Goal: Information Seeking & Learning: Compare options

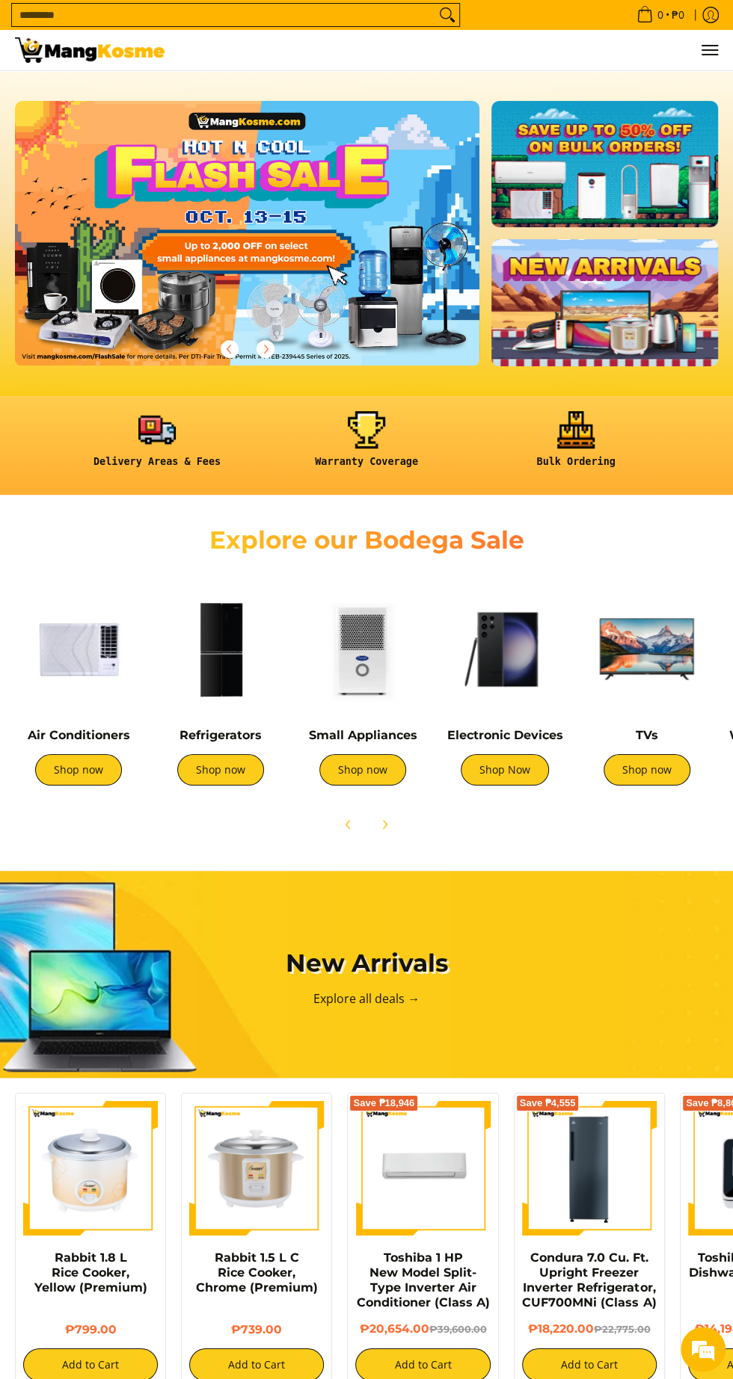
click at [212, 654] on img at bounding box center [220, 649] width 127 height 127
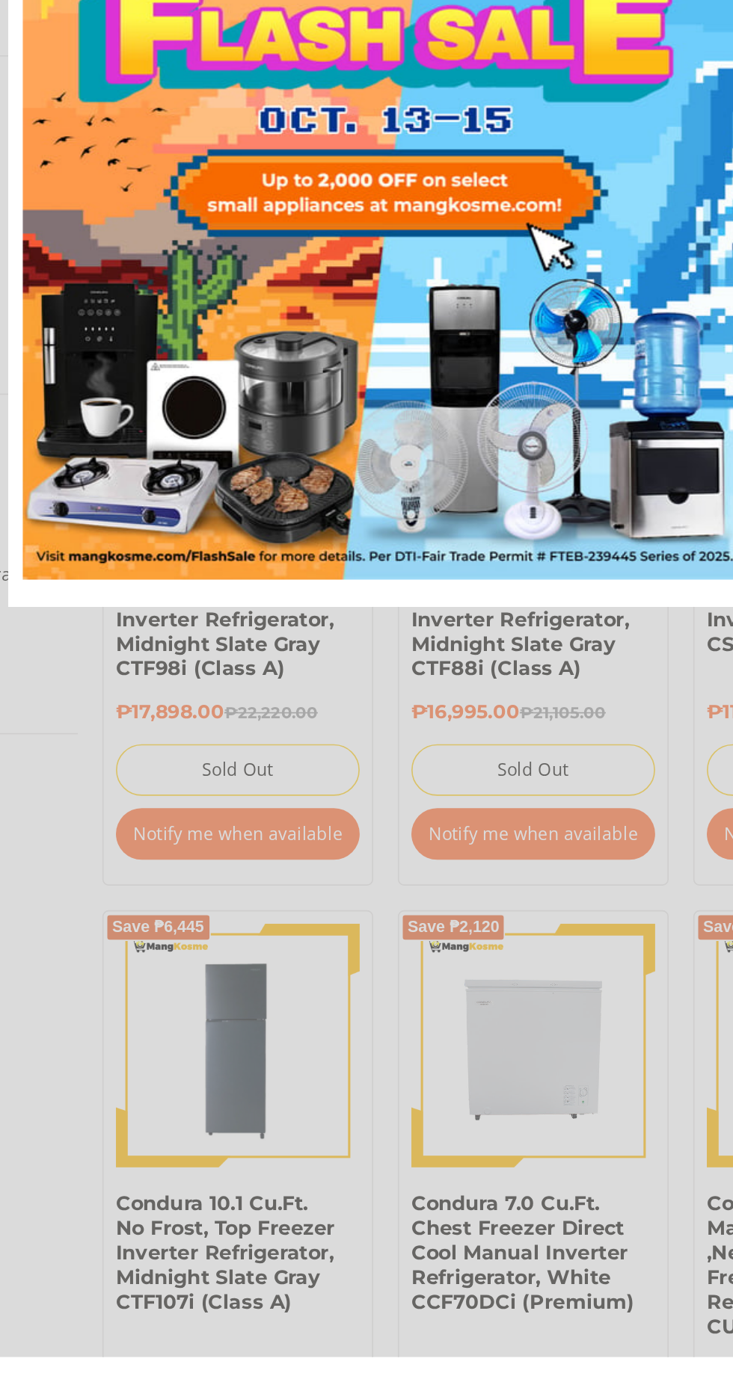
scroll to position [322, 0]
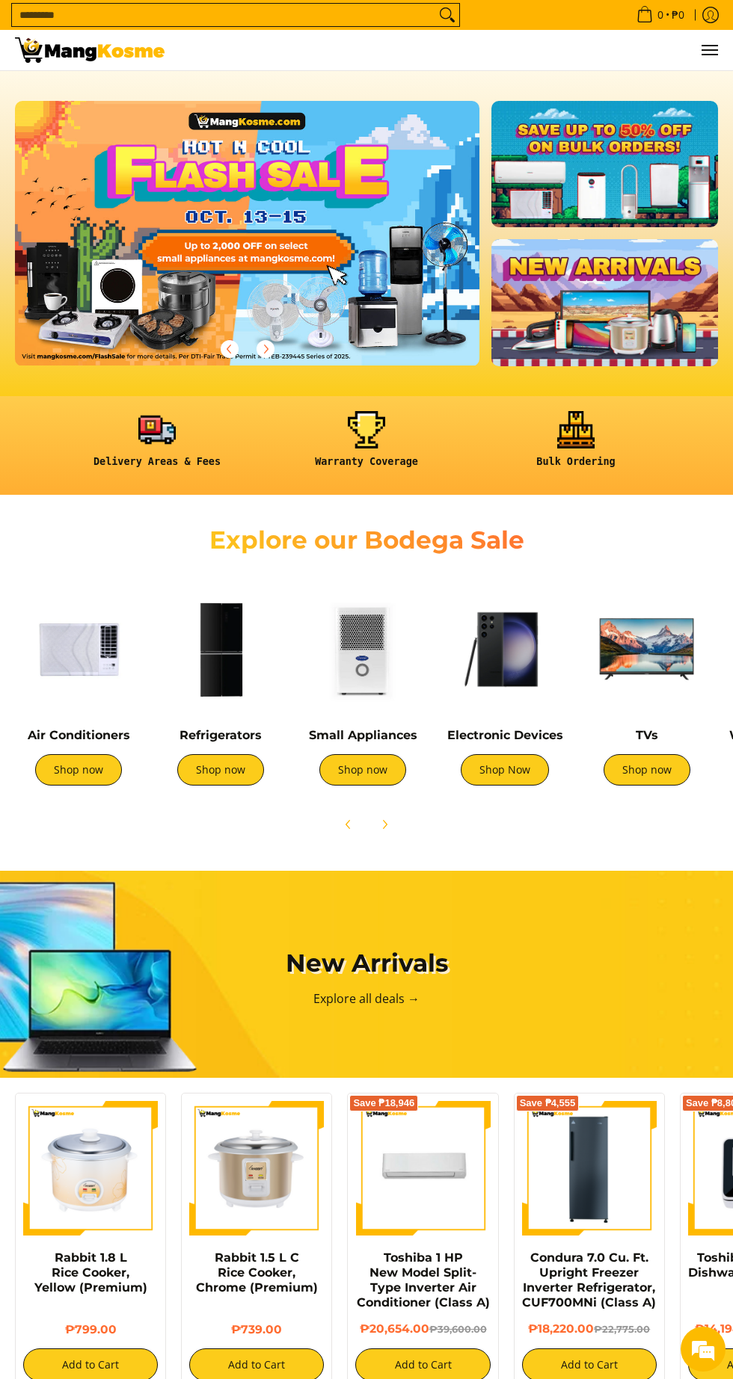
click at [195, 663] on img at bounding box center [220, 649] width 127 height 127
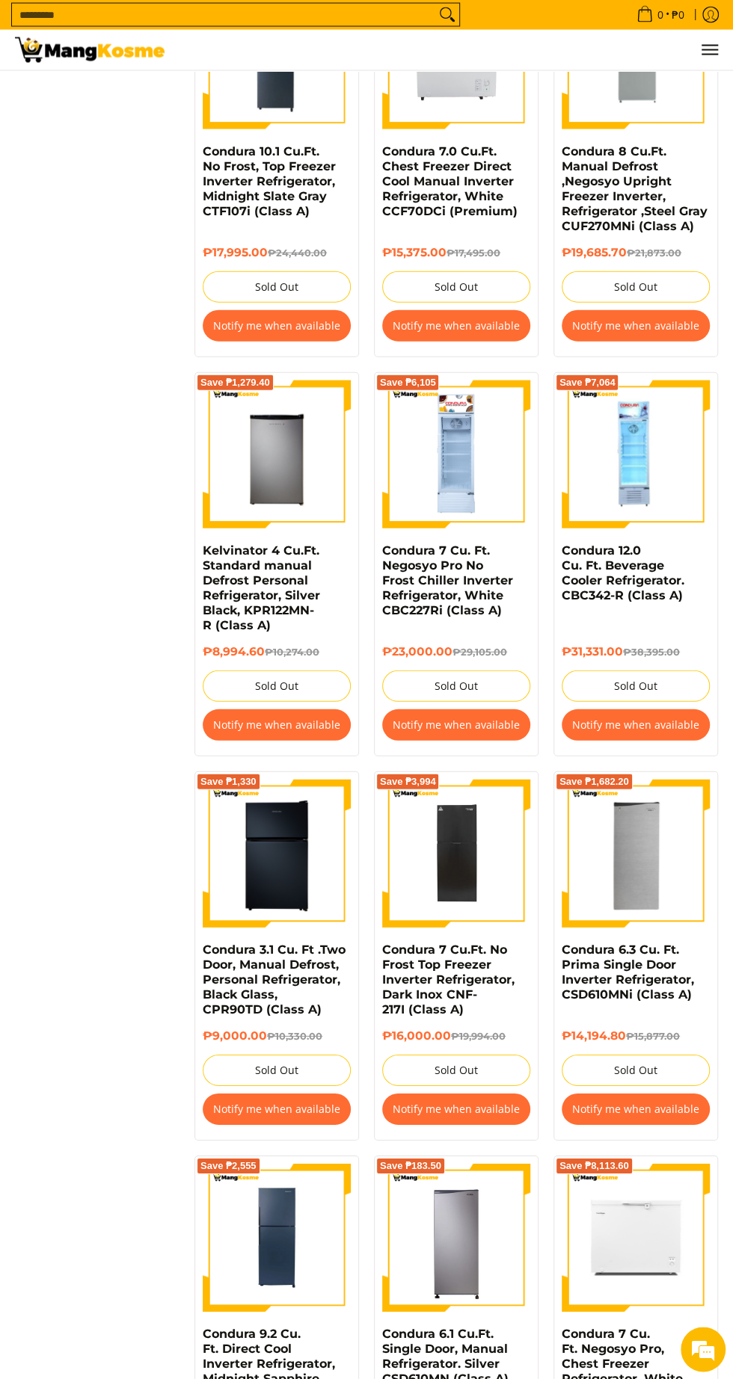
scroll to position [1459, 0]
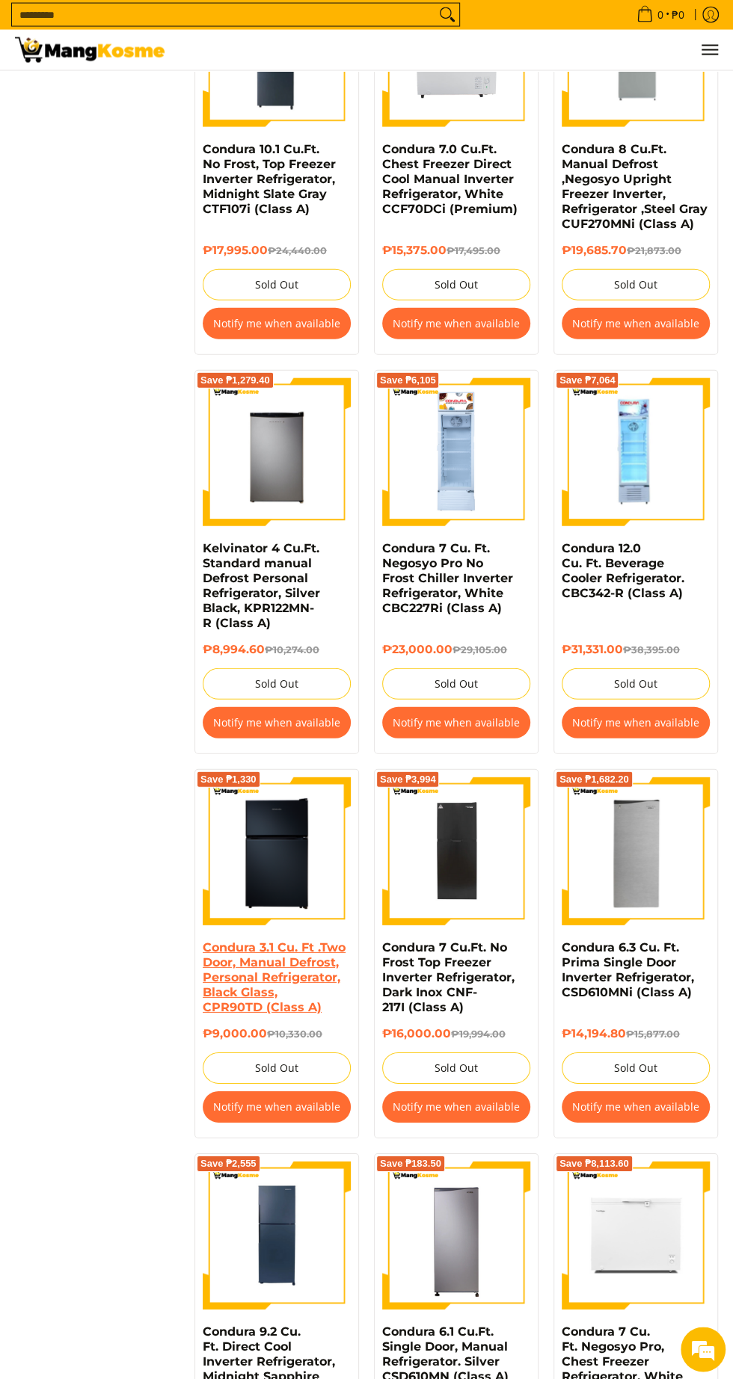
click at [253, 941] on link "Condura 3.1 Cu. Ft .Two Door, Manual Defrost, Personal Refrigerator, Black Glas…" at bounding box center [274, 978] width 143 height 74
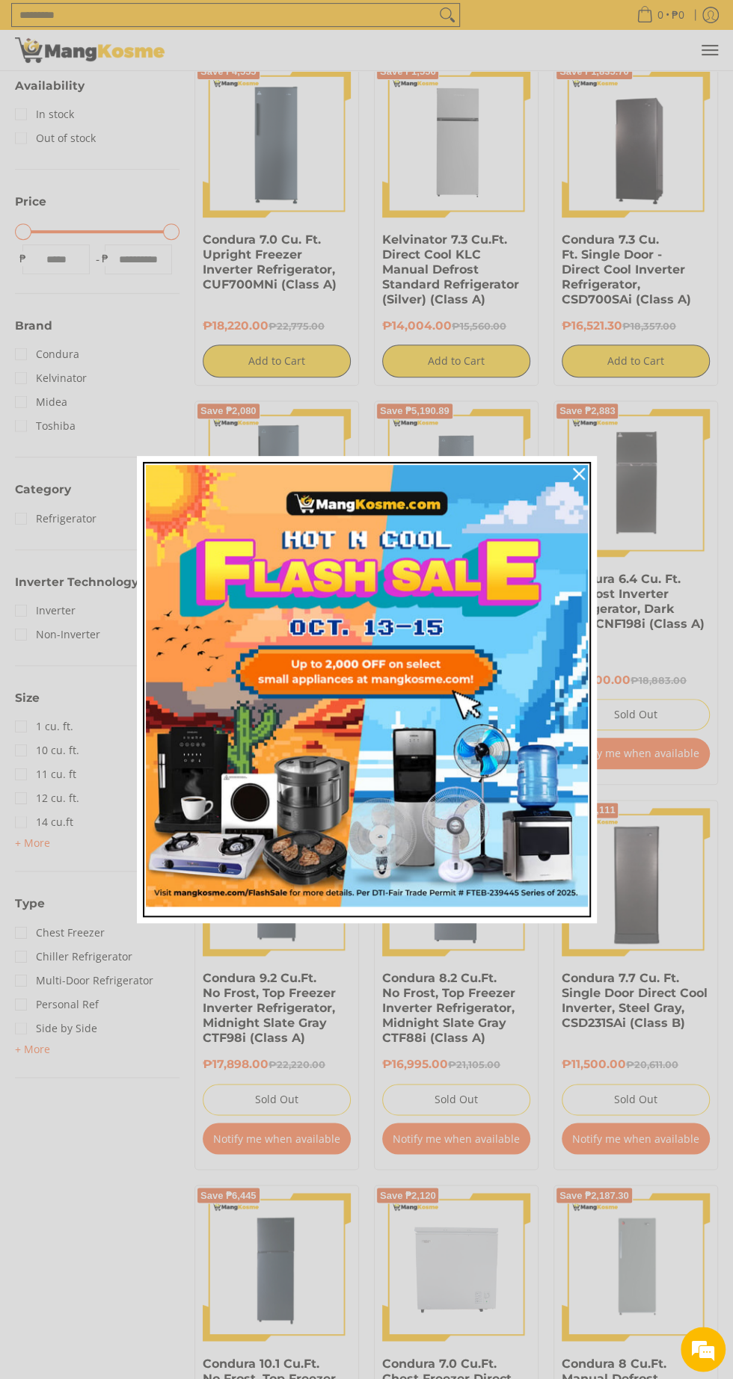
click at [295, 712] on img "Marketing offer form" at bounding box center [367, 686] width 442 height 442
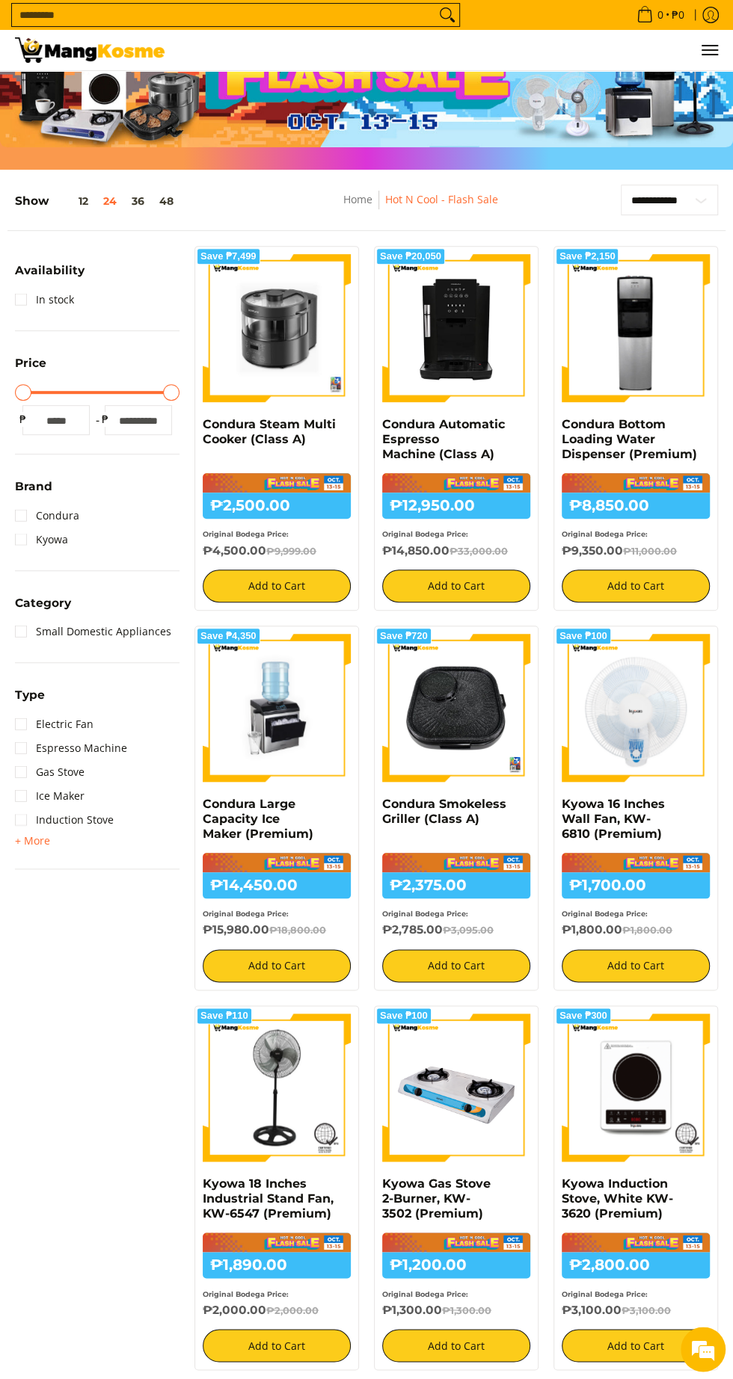
scroll to position [99, 0]
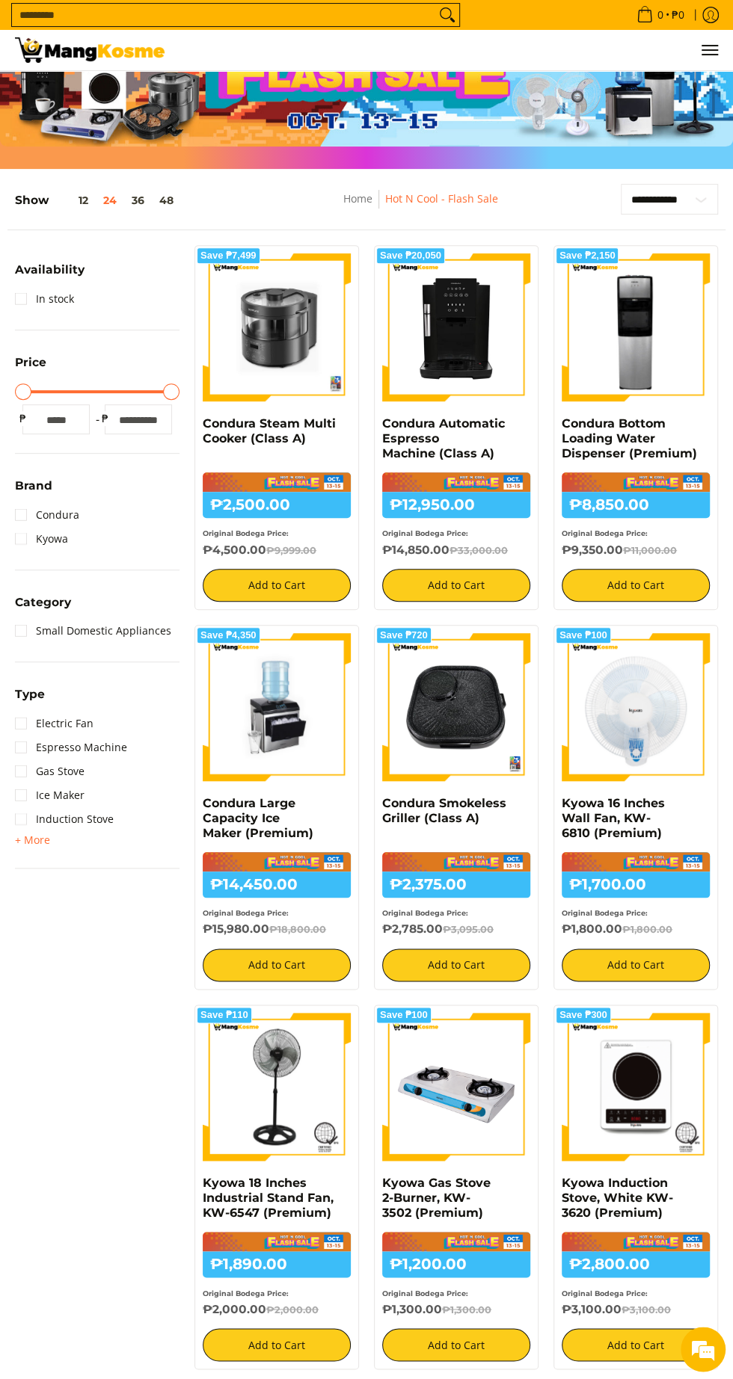
click at [263, 1149] on img at bounding box center [277, 1087] width 148 height 148
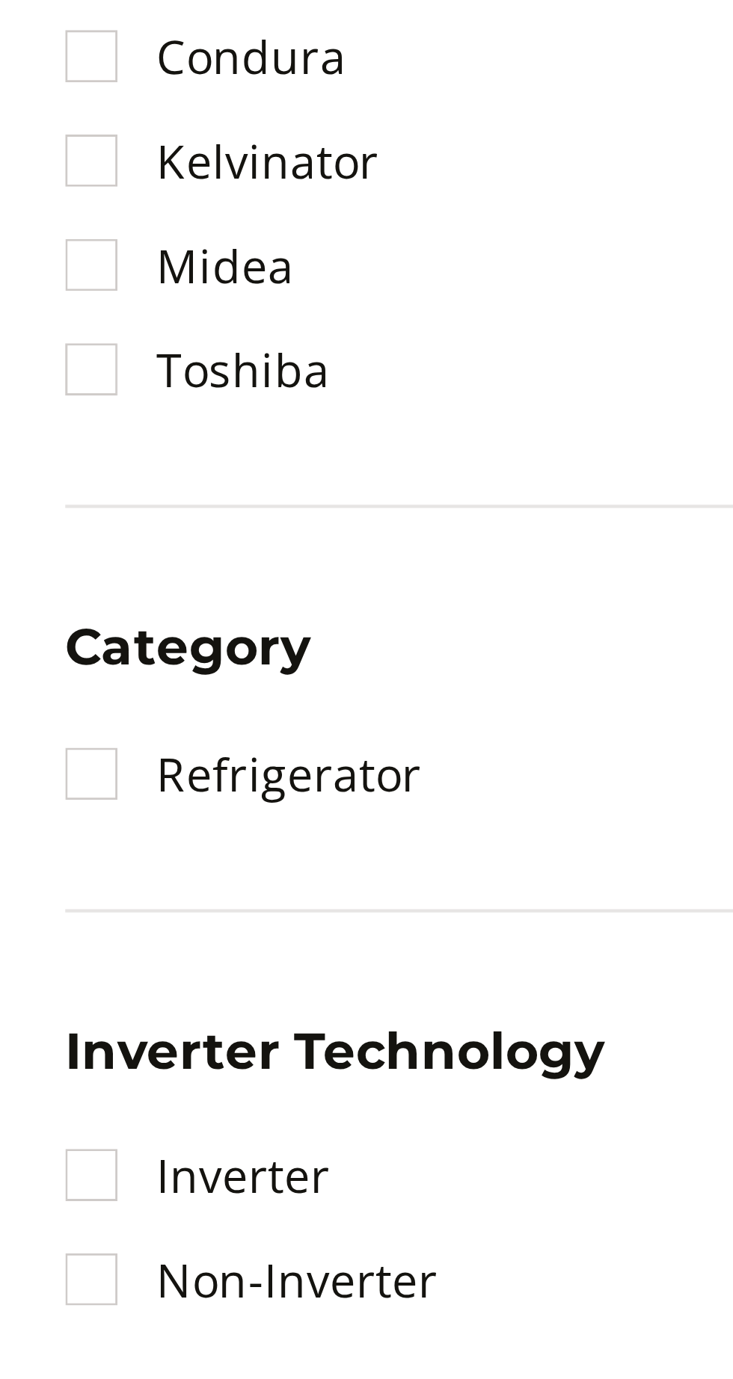
scroll to position [13, 0]
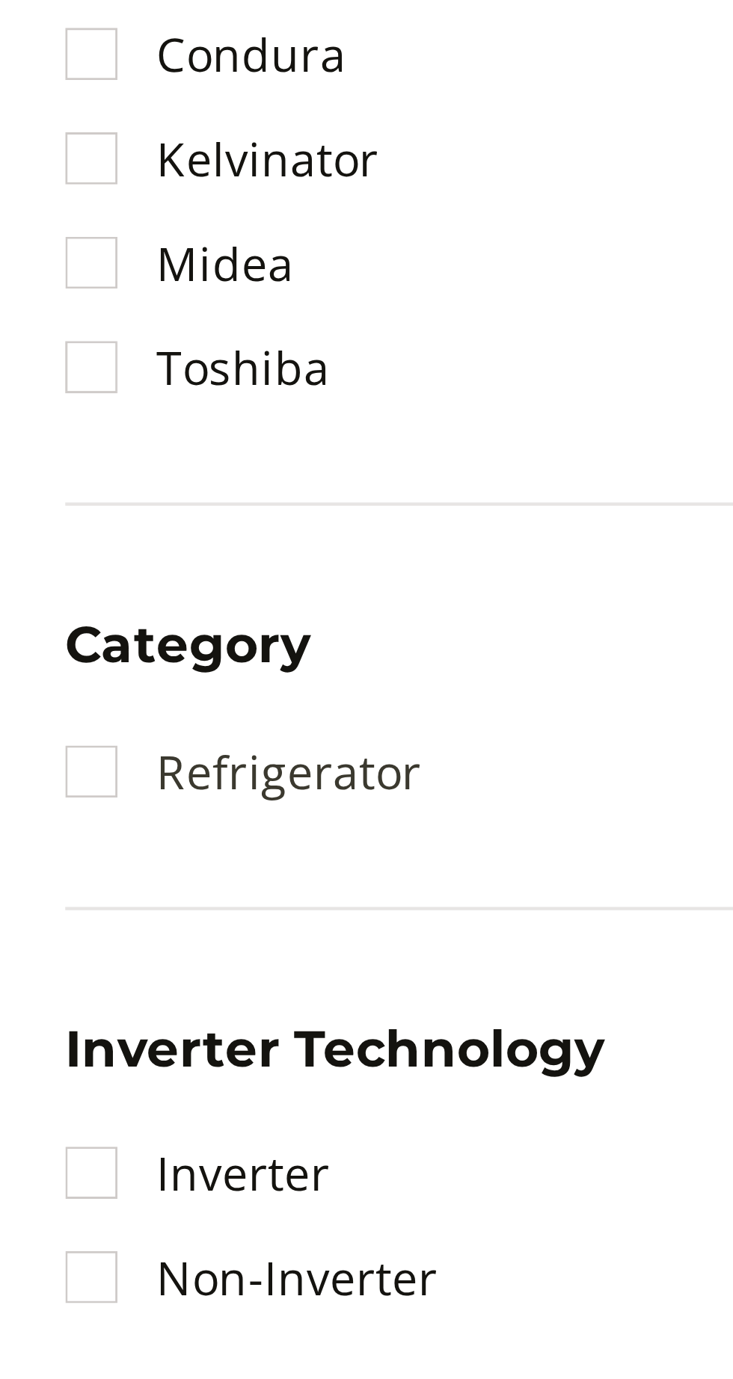
click at [25, 752] on link "Refrigerator" at bounding box center [55, 751] width 81 height 24
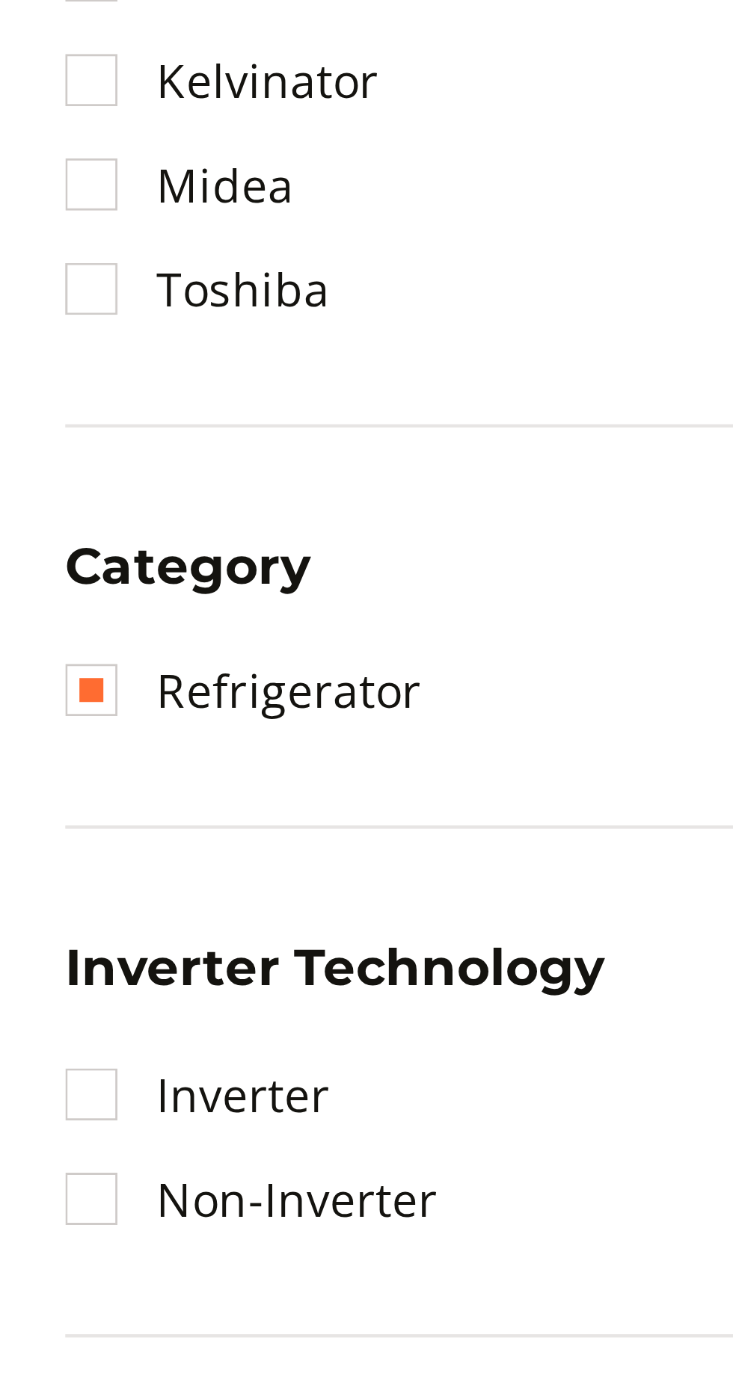
scroll to position [172, 0]
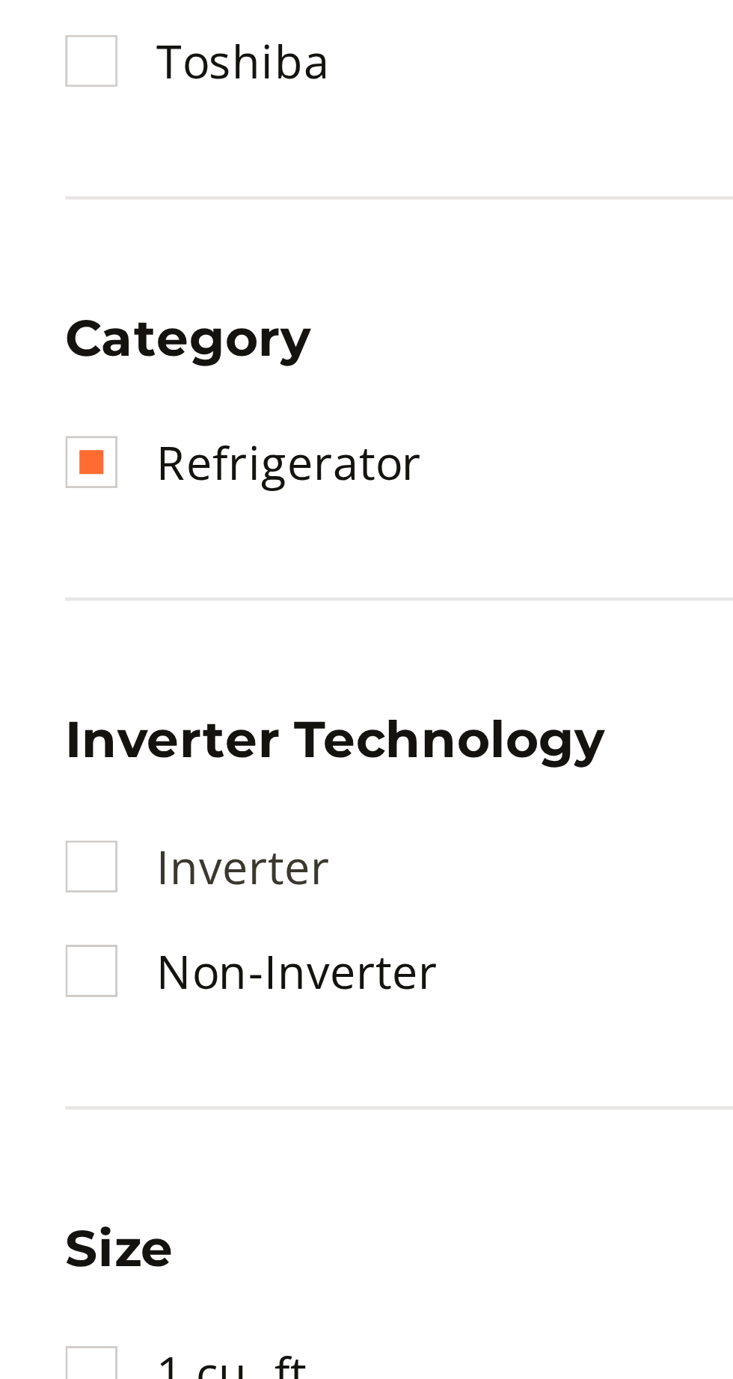
click at [20, 781] on link "Inverter" at bounding box center [45, 772] width 61 height 24
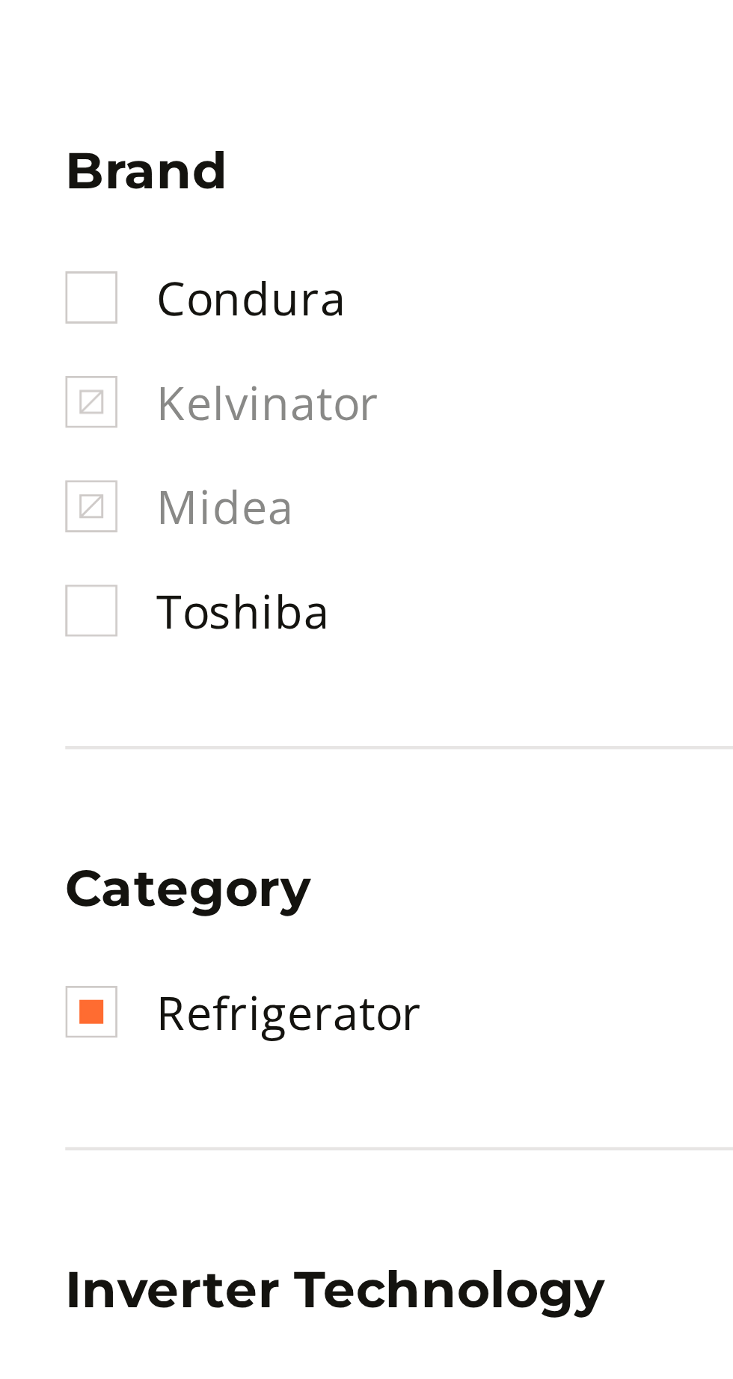
scroll to position [172, 0]
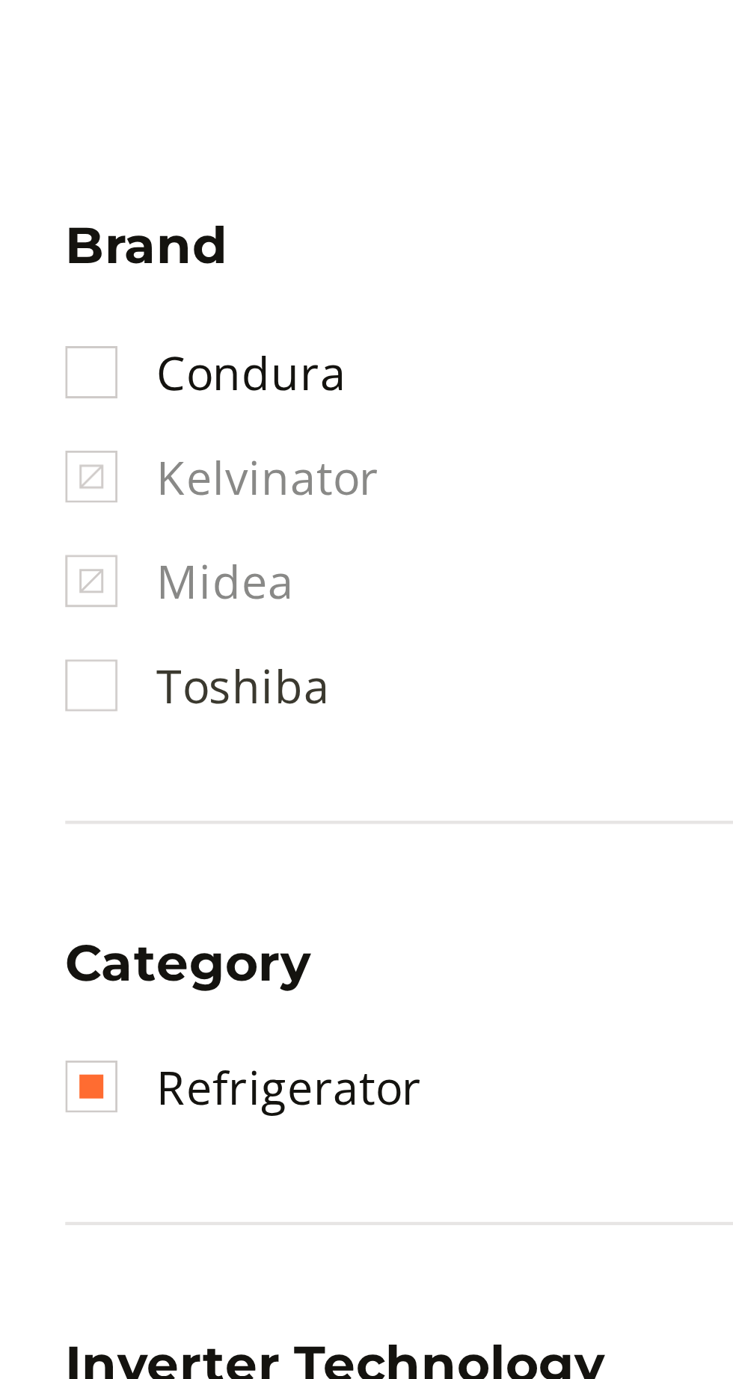
click at [72, 612] on link "Toshiba" at bounding box center [45, 624] width 61 height 24
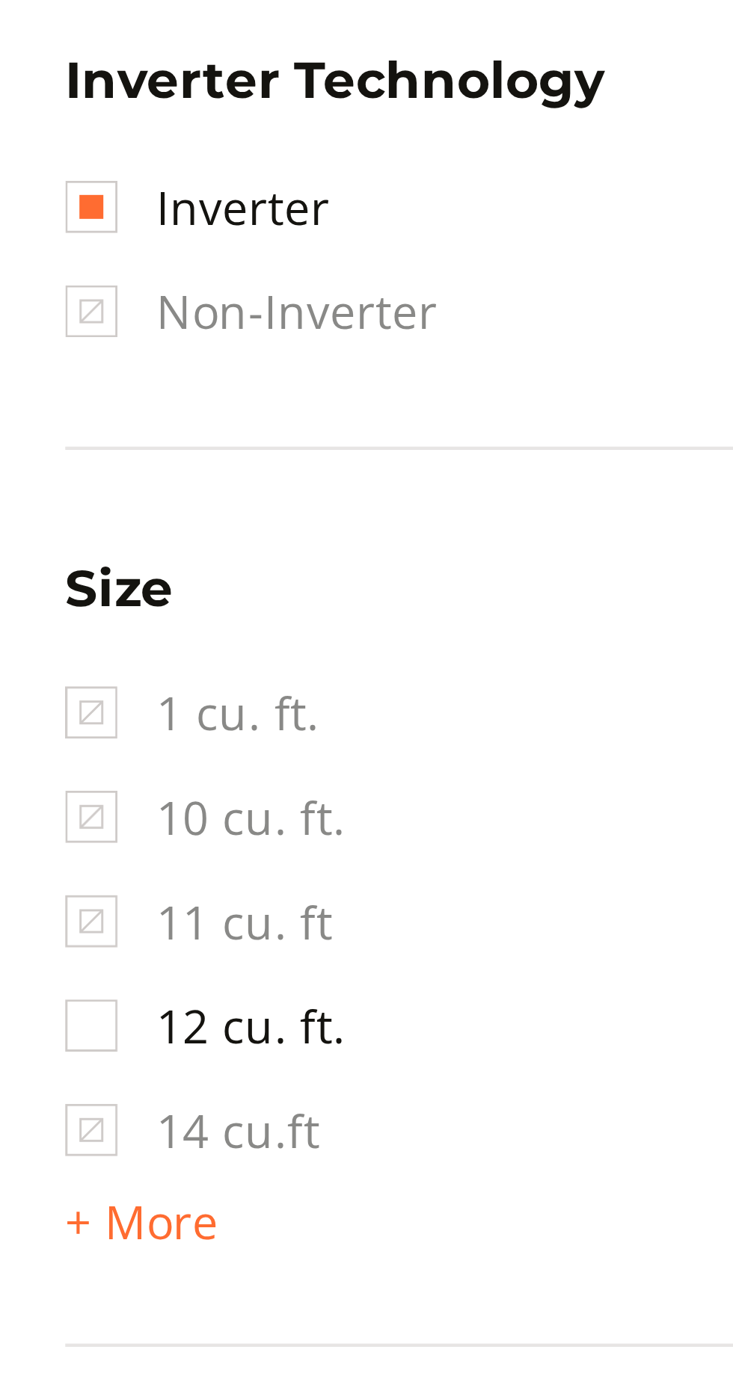
scroll to position [172, 0]
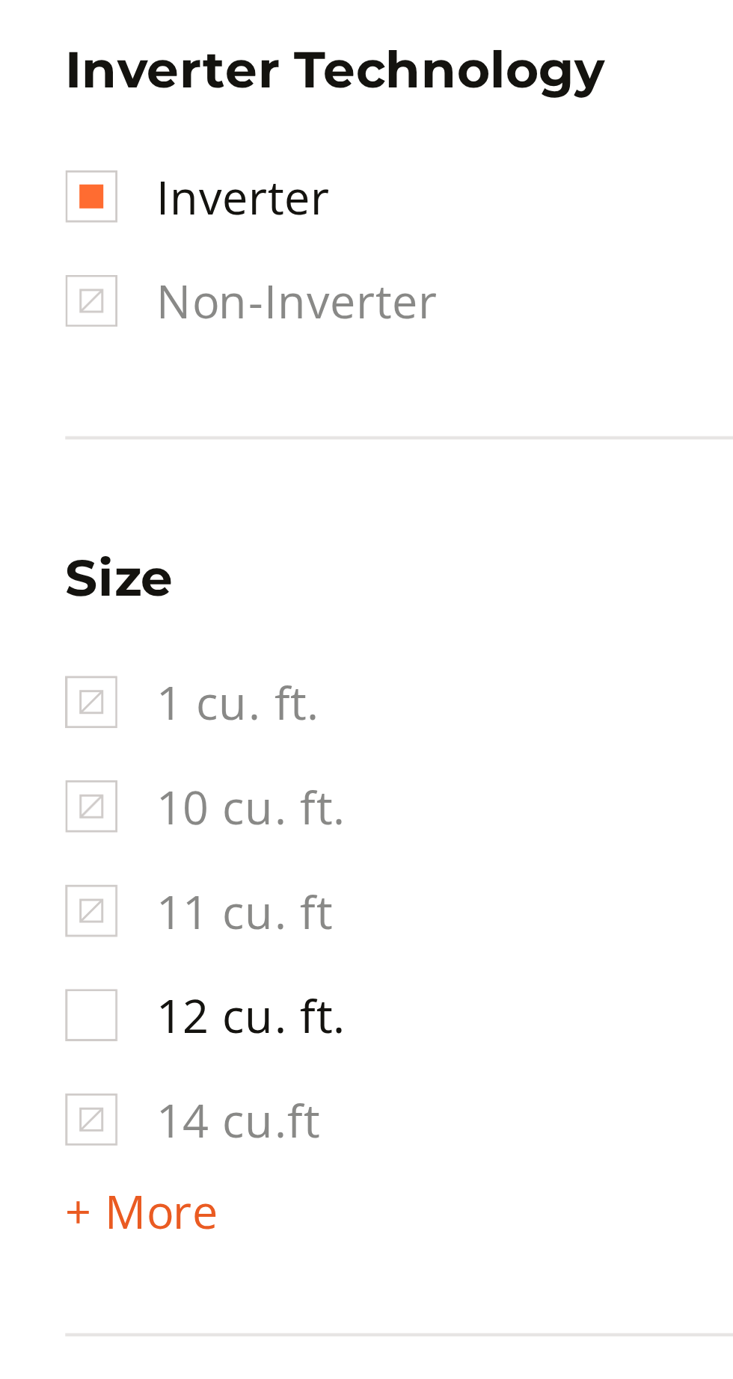
click at [36, 1035] on span "+ More" at bounding box center [32, 1041] width 35 height 12
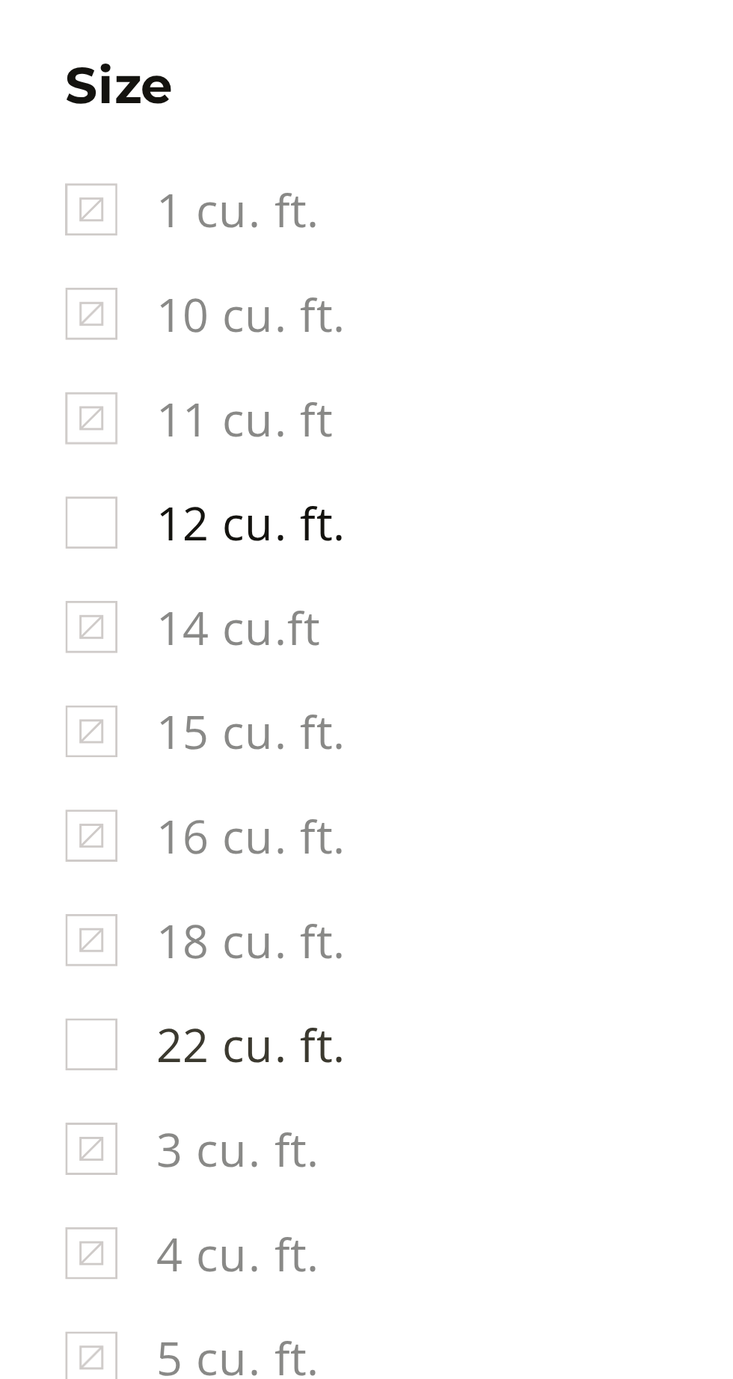
click at [19, 1104] on link "22 cu. ft." at bounding box center [47, 1116] width 64 height 24
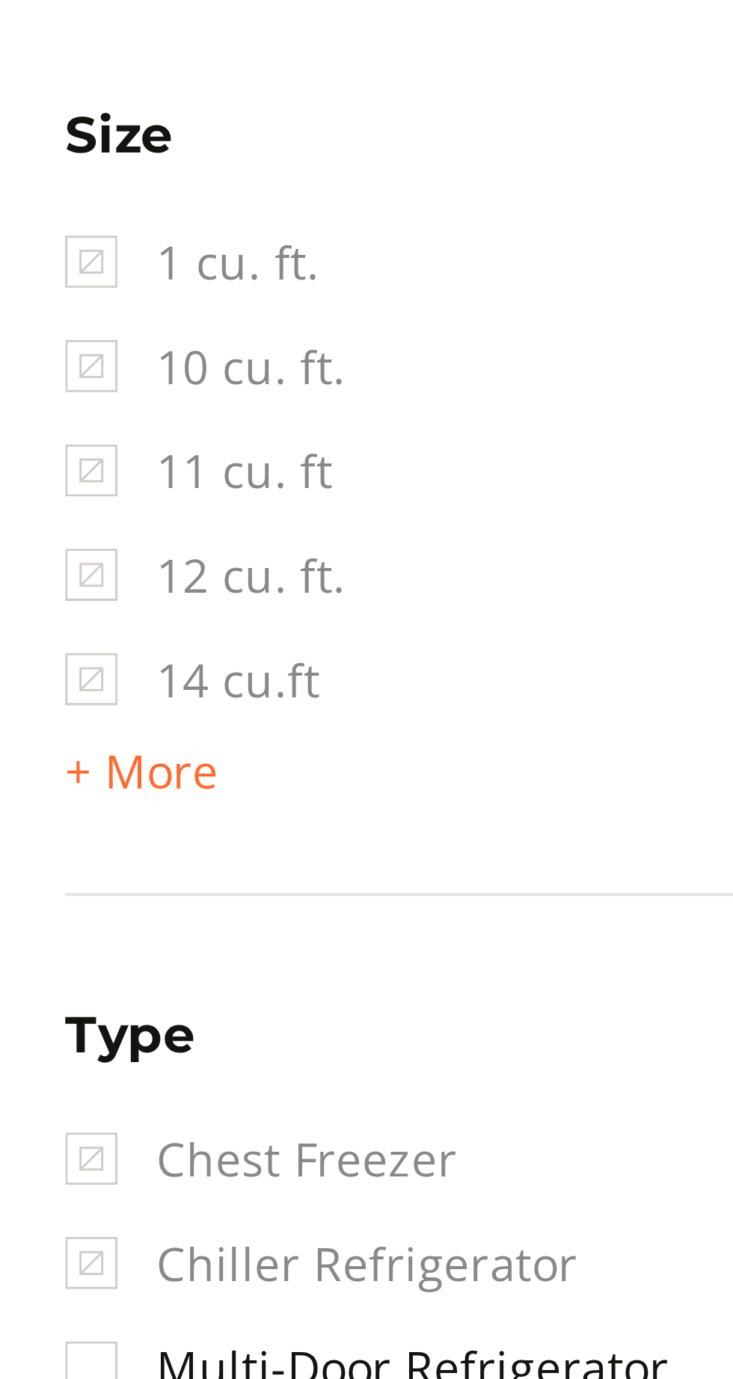
scroll to position [172, 0]
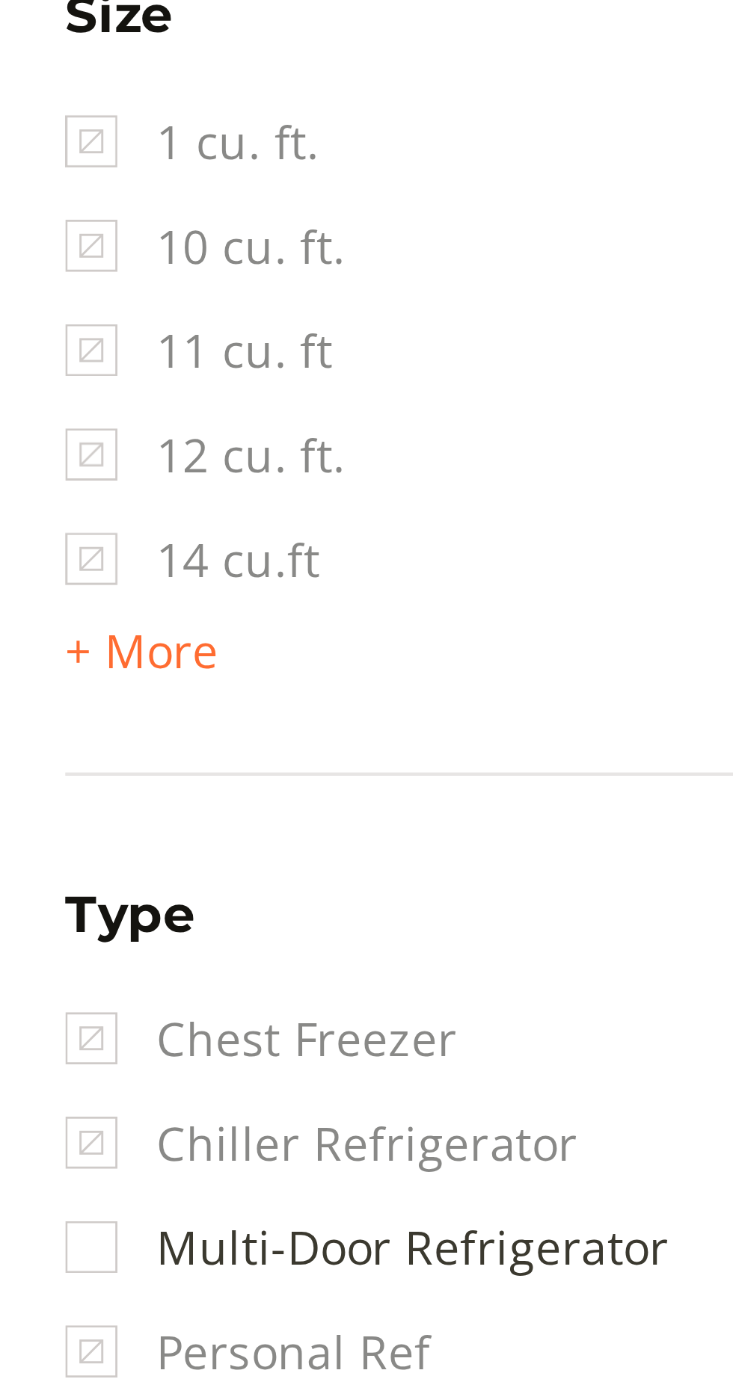
click at [19, 1196] on link "Multi-Door Refrigerator" at bounding box center [84, 1208] width 138 height 24
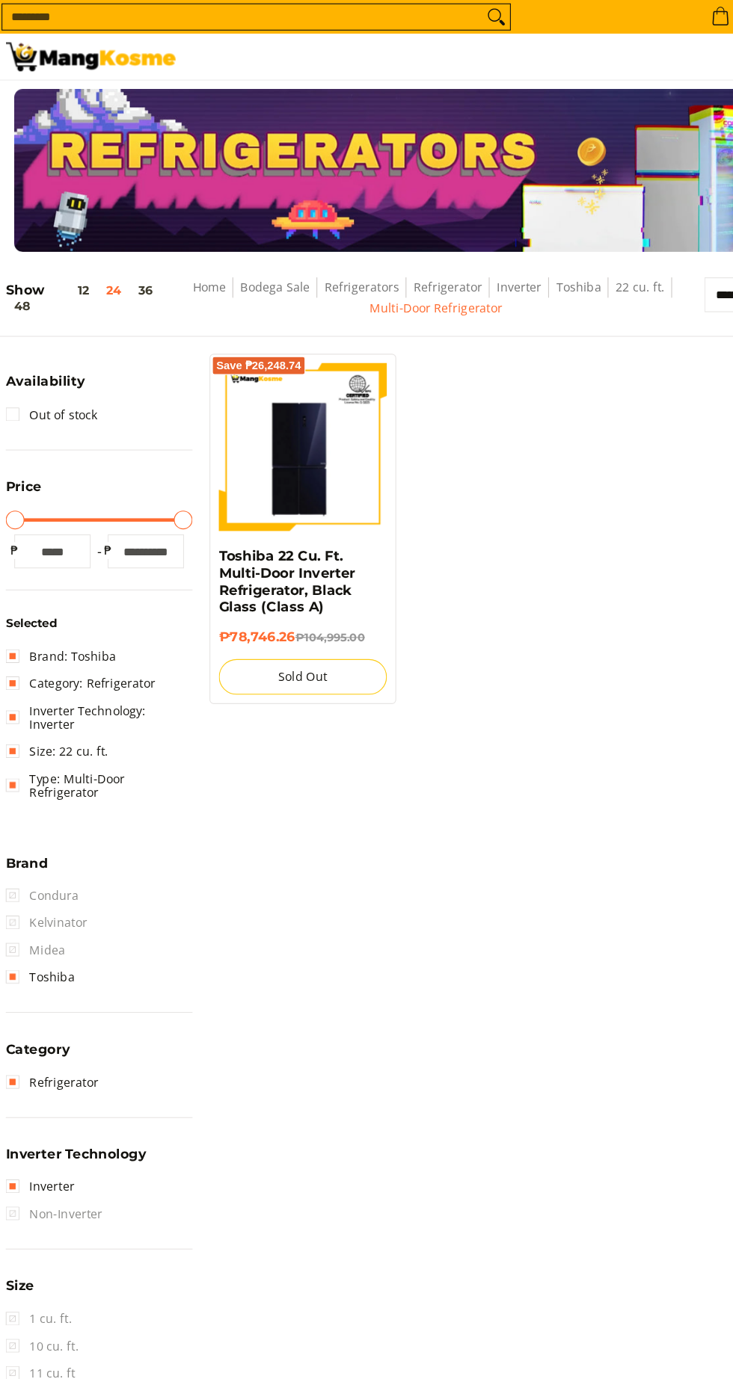
click at [262, 396] on img at bounding box center [277, 394] width 148 height 148
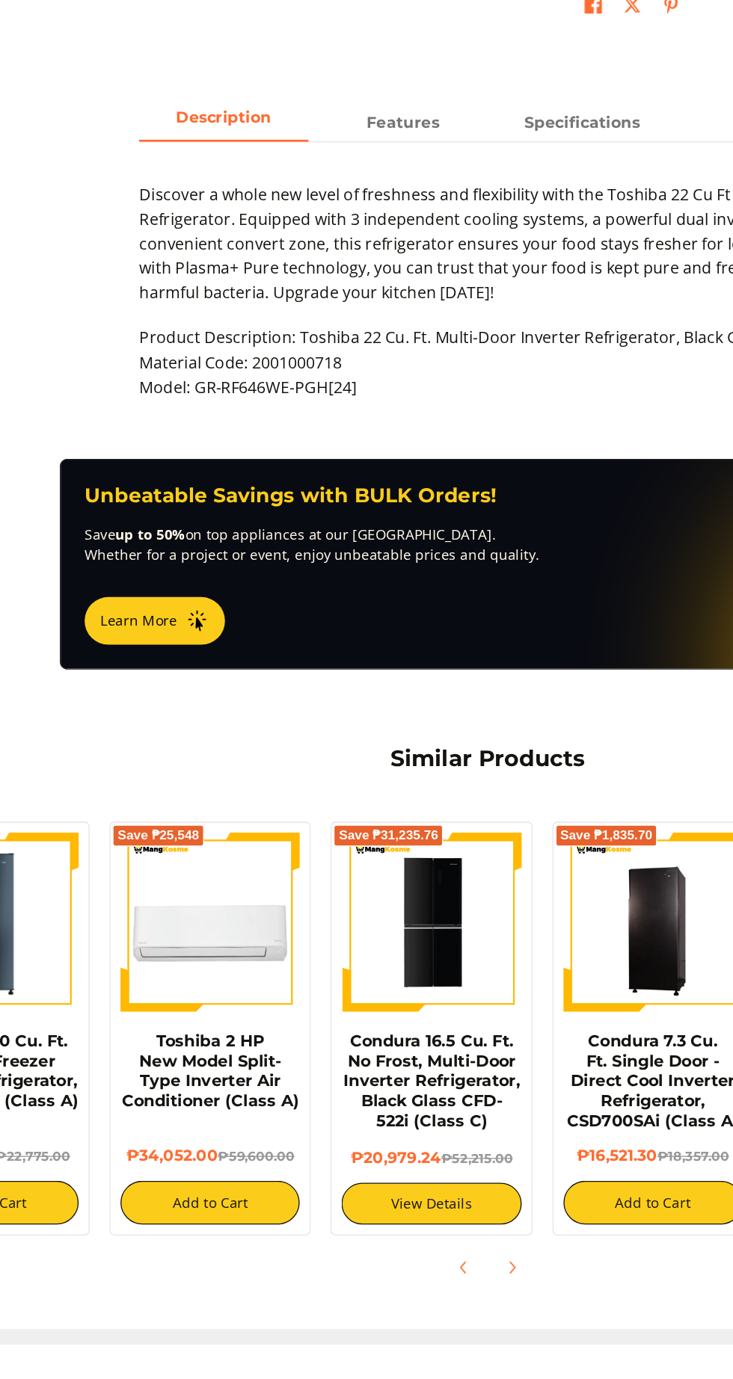
scroll to position [0, 112]
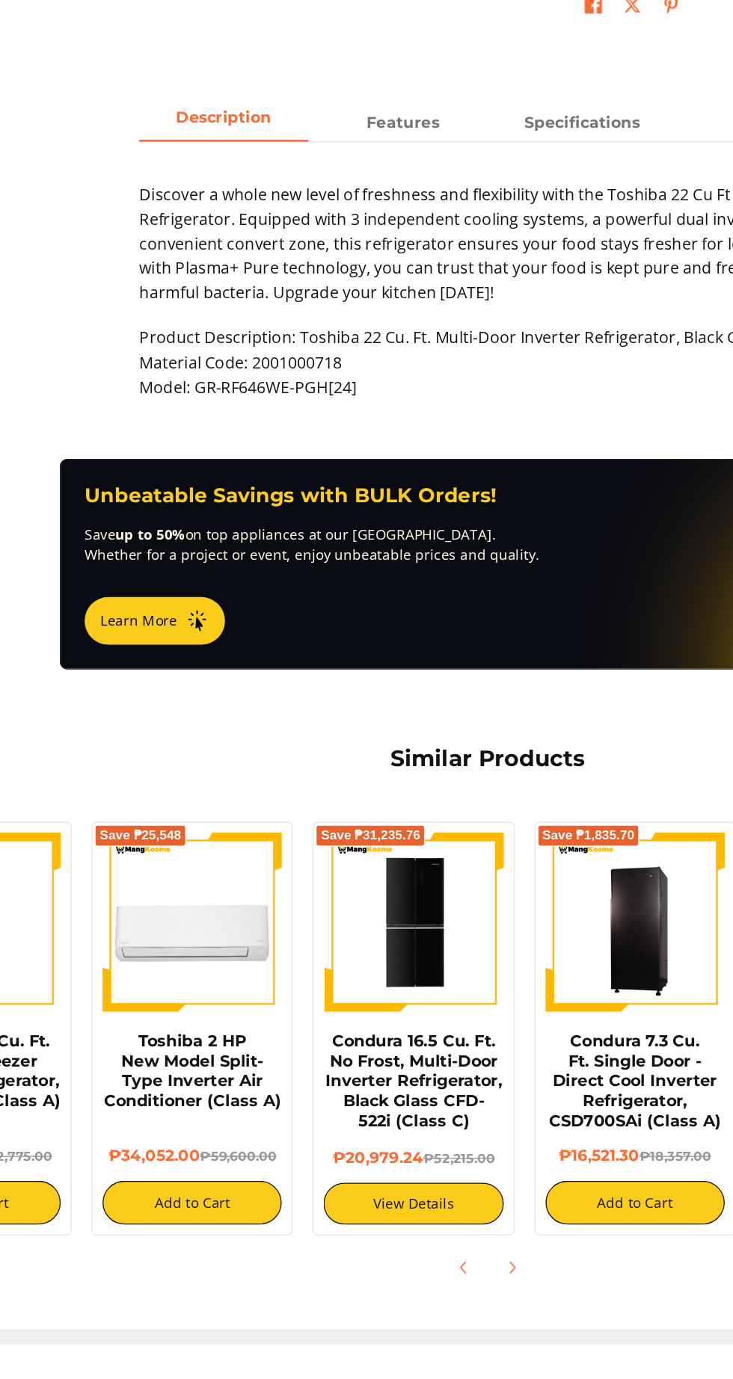
click at [318, 1098] on img at bounding box center [310, 1063] width 135 height 132
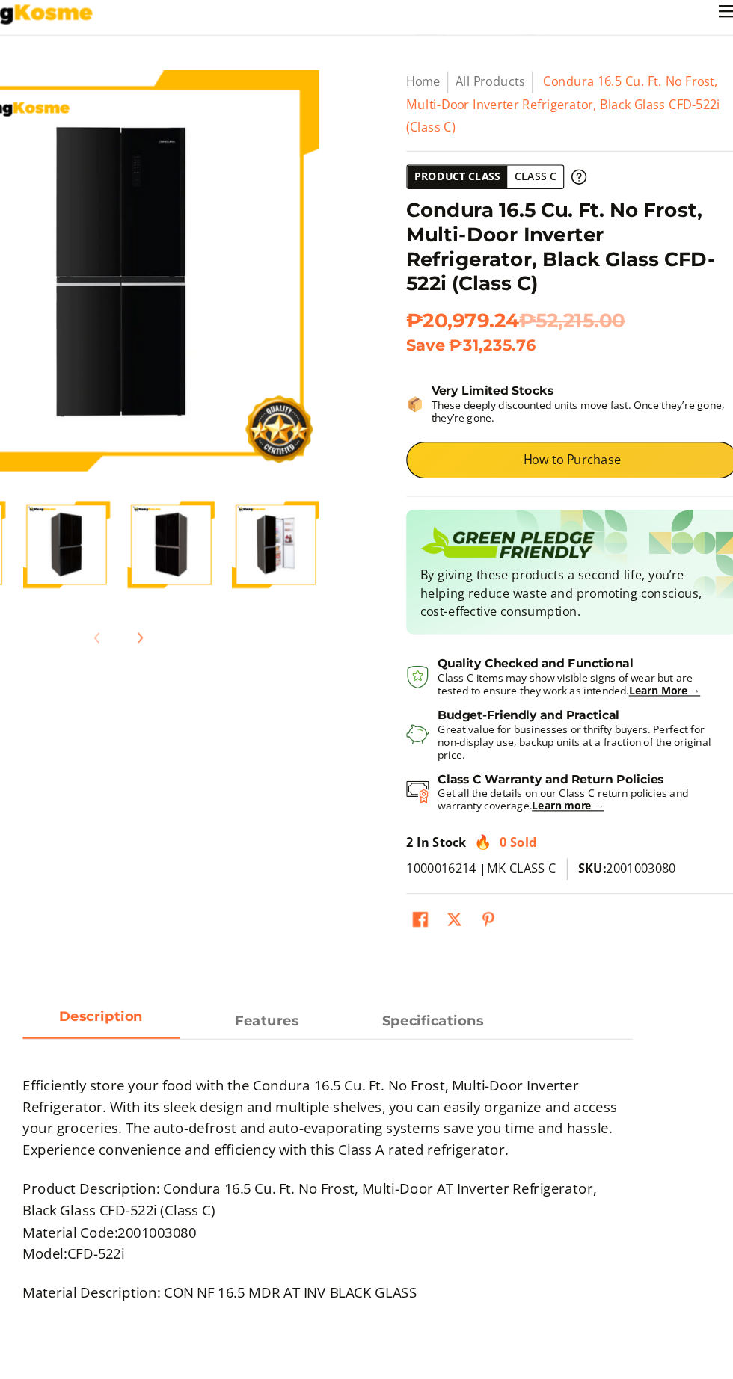
click at [151, 531] on img "Condura 16.5 Cu. Ft. No Frost, Multi-Door Inverter Refrigerator, Black Glass CF…" at bounding box center [142, 507] width 75 height 75
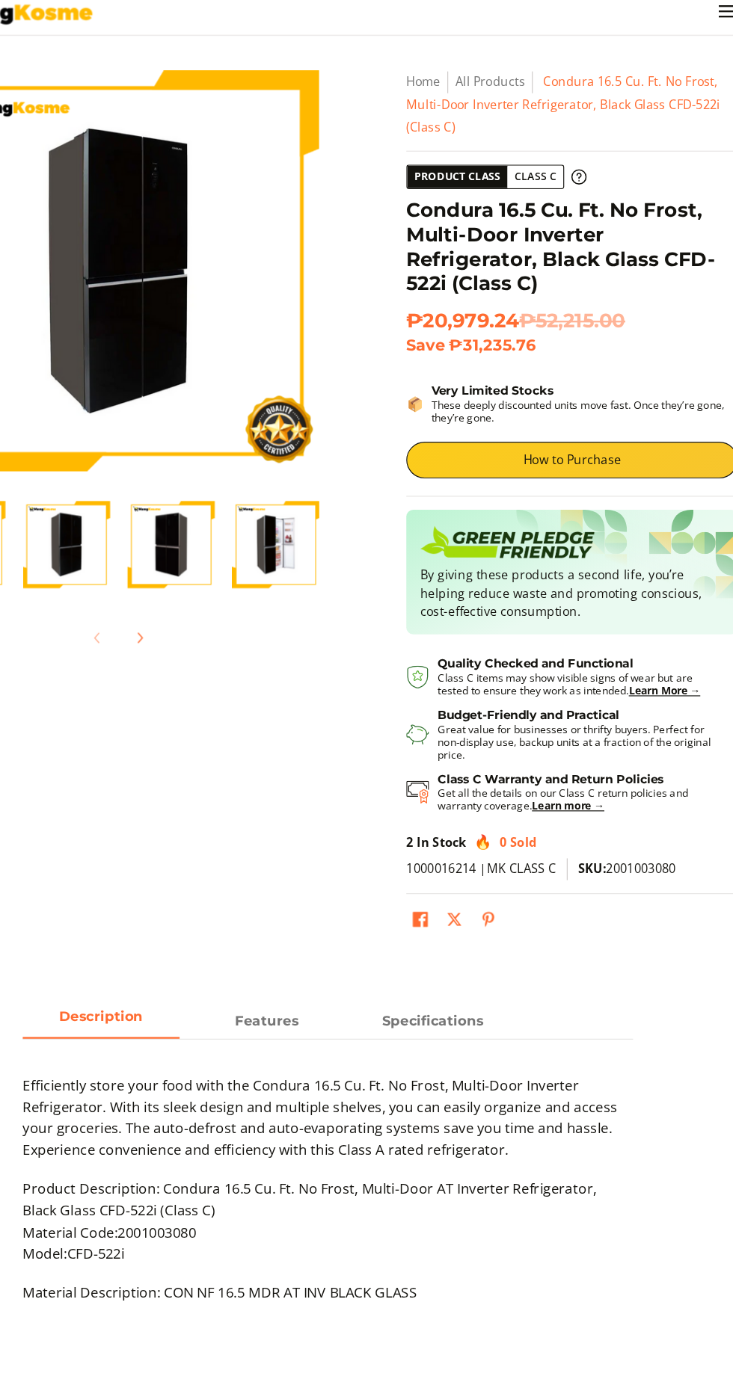
click at [223, 535] on img "Condura 16.5 Cu. Ft. No Frost, Multi-Door Inverter Refrigerator, Black Glass CF…" at bounding box center [231, 507] width 75 height 75
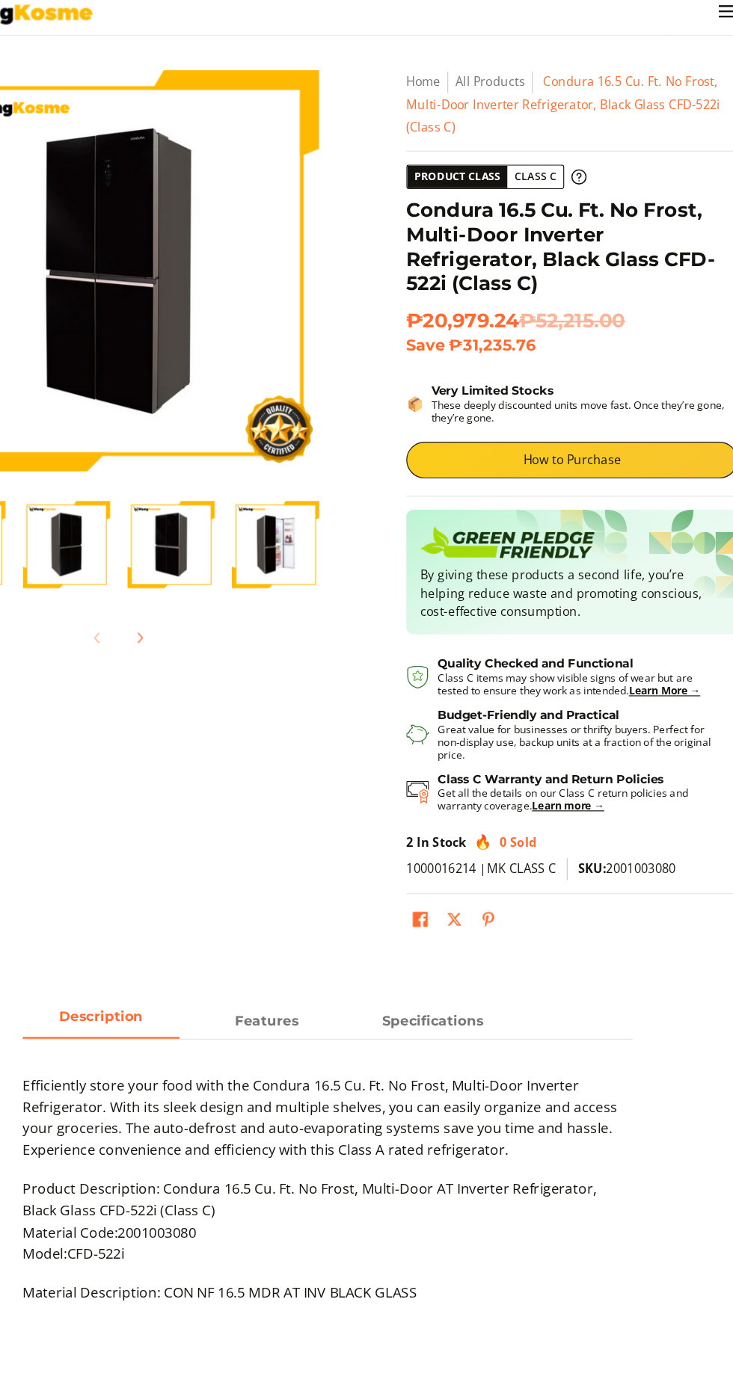
click at [333, 542] on img "Condura 16.5 Cu. Ft. No Frost, Multi-Door Inverter Refrigerator, Black Glass CF…" at bounding box center [321, 507] width 75 height 75
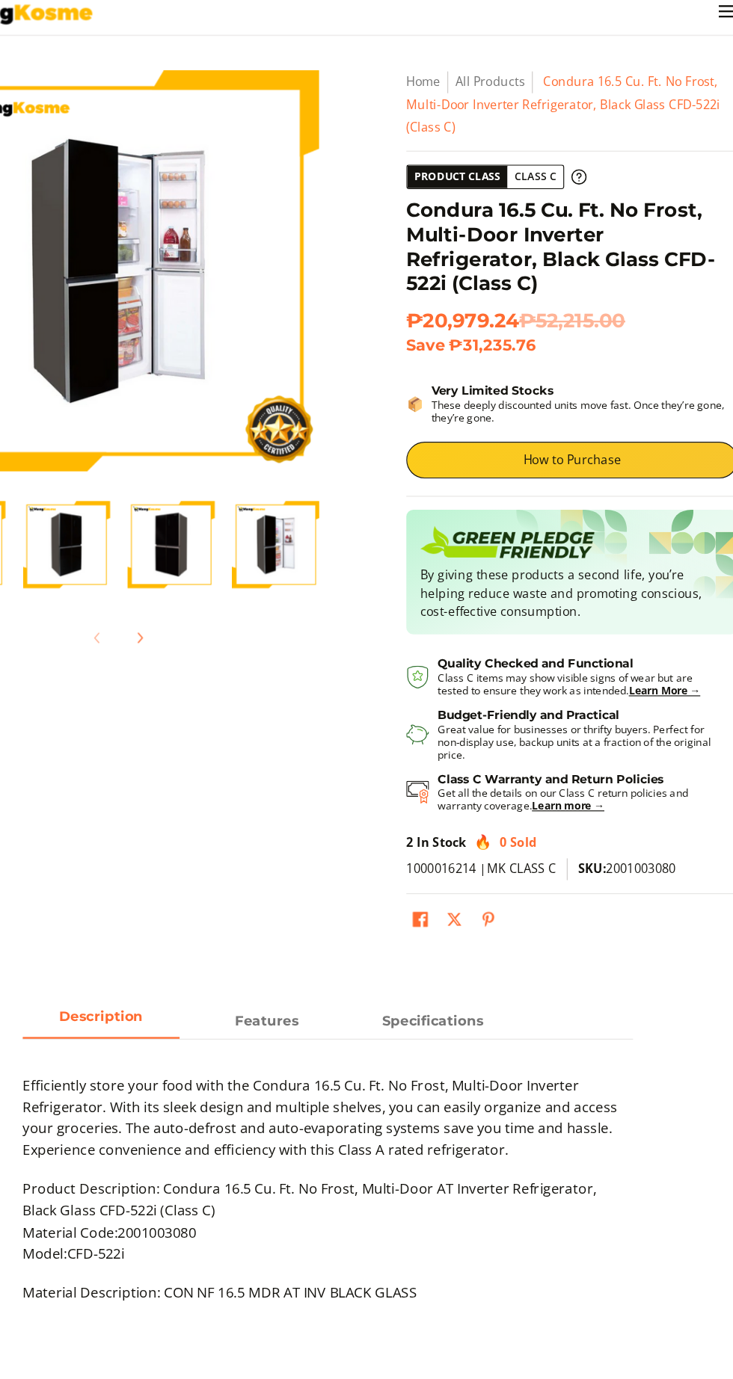
click at [259, 226] on img at bounding box center [187, 273] width 344 height 336
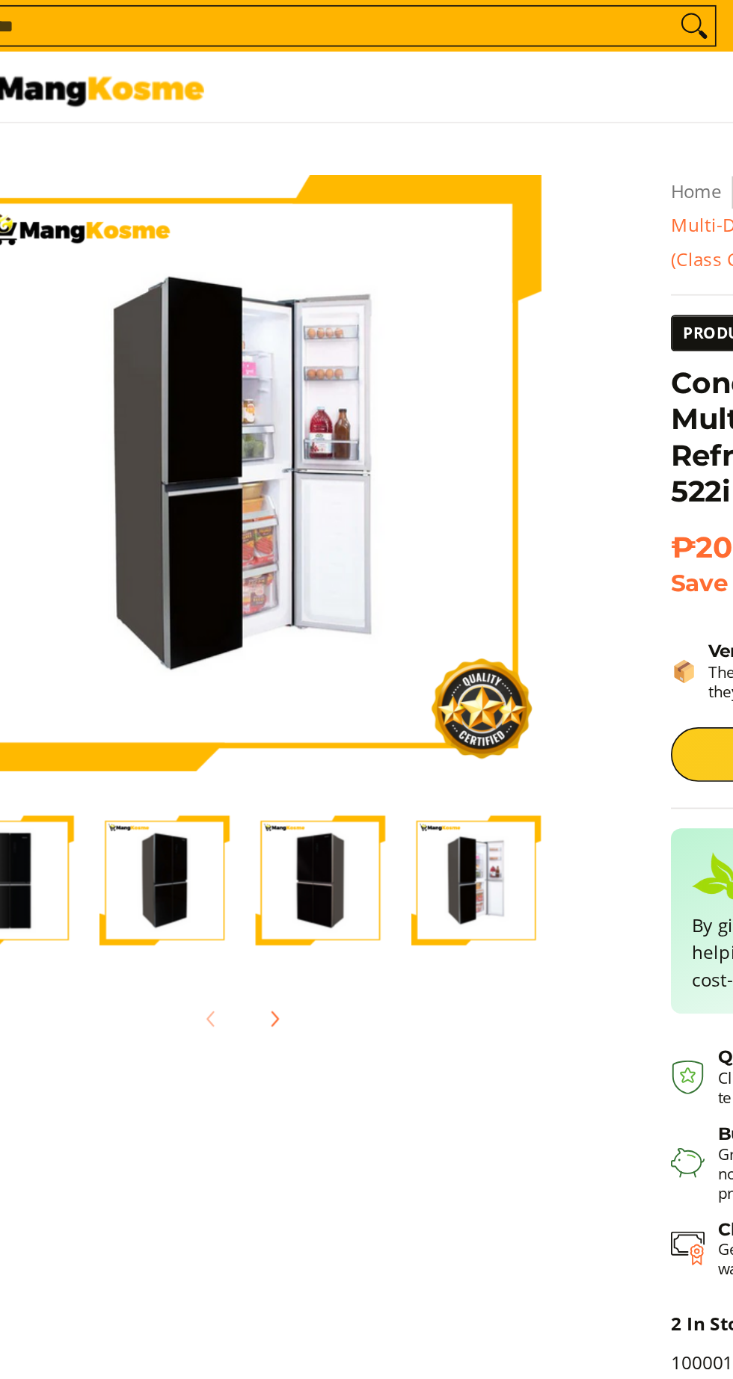
click at [244, 515] on img "Condura 16.5 Cu. Ft. No Frost, Multi-Door Inverter Refrigerator, Black Glass CF…" at bounding box center [231, 507] width 75 height 75
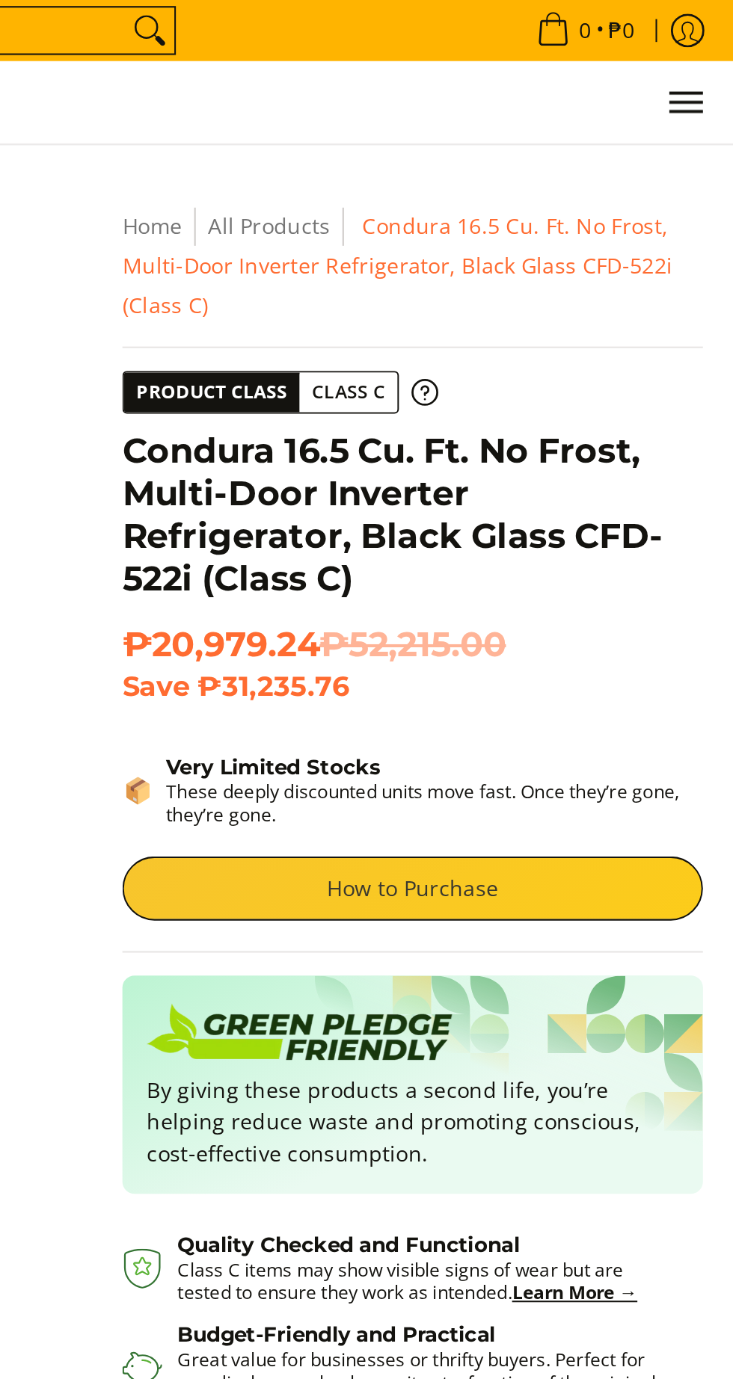
click at [623, 419] on link "How to Purchase" at bounding box center [576, 434] width 284 height 31
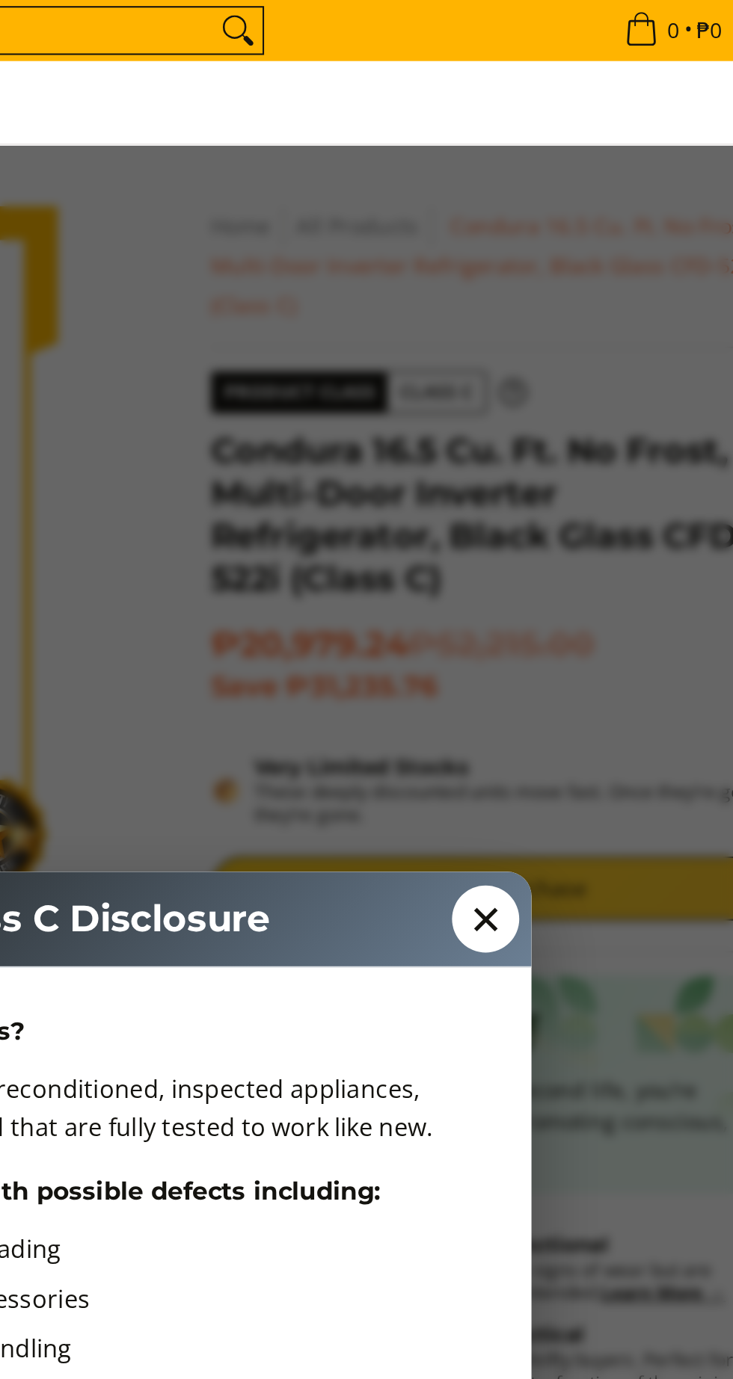
click at [573, 450] on span "✕" at bounding box center [568, 450] width 33 height 33
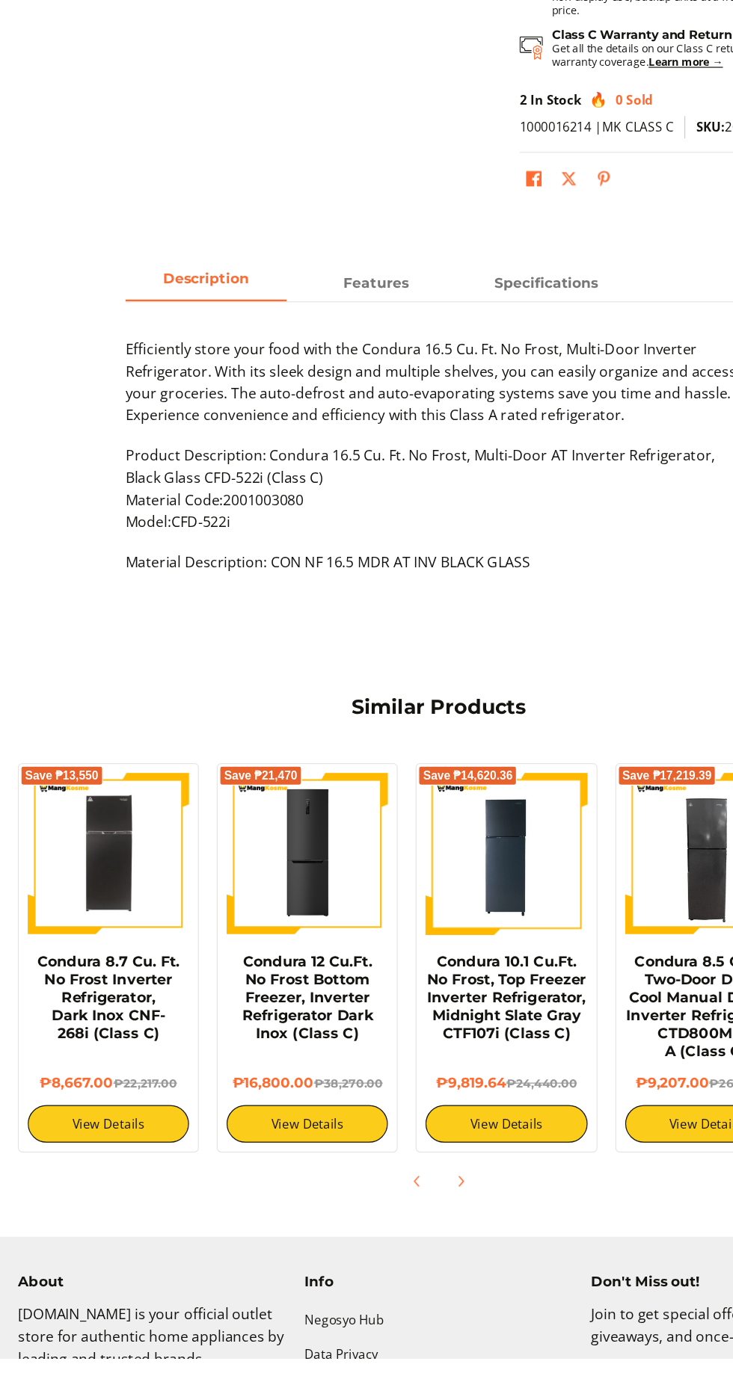
scroll to position [636, 0]
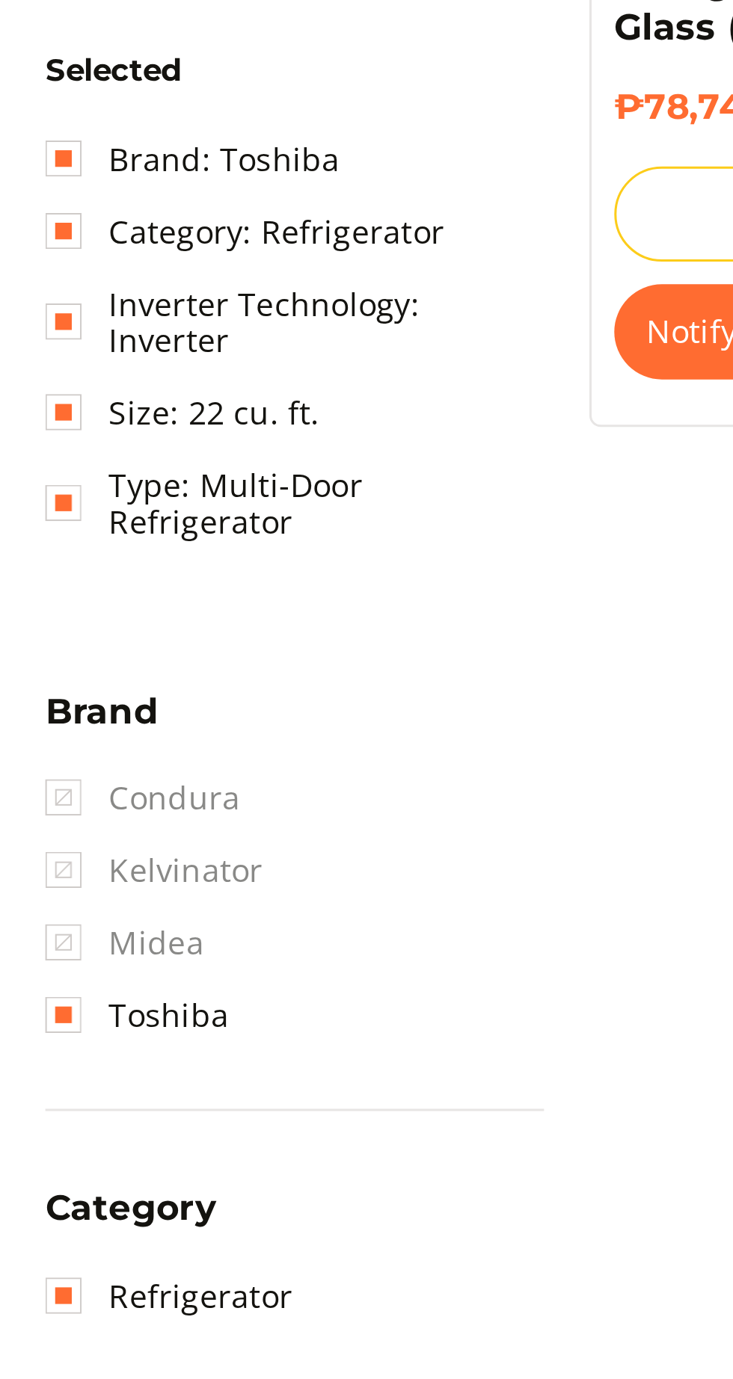
click at [33, 778] on span "Condura" at bounding box center [47, 790] width 64 height 24
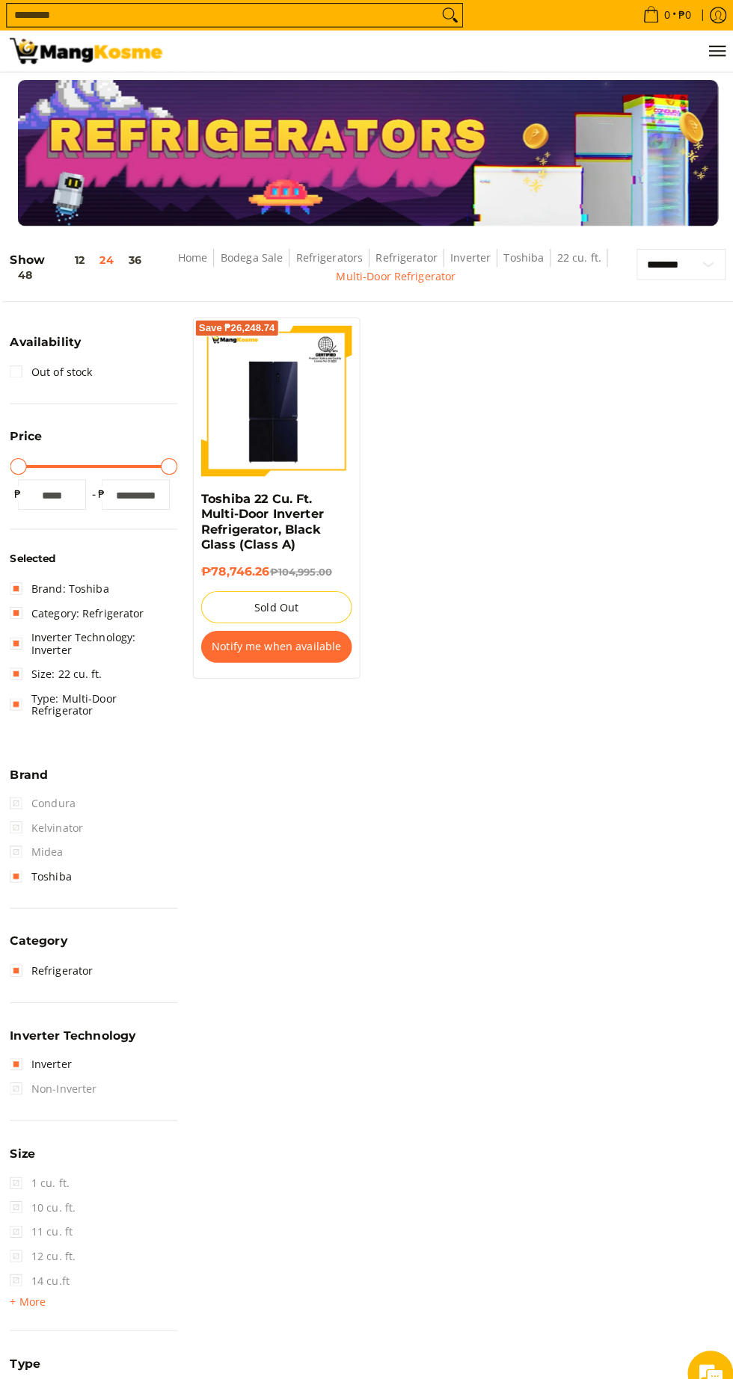
scroll to position [57, 0]
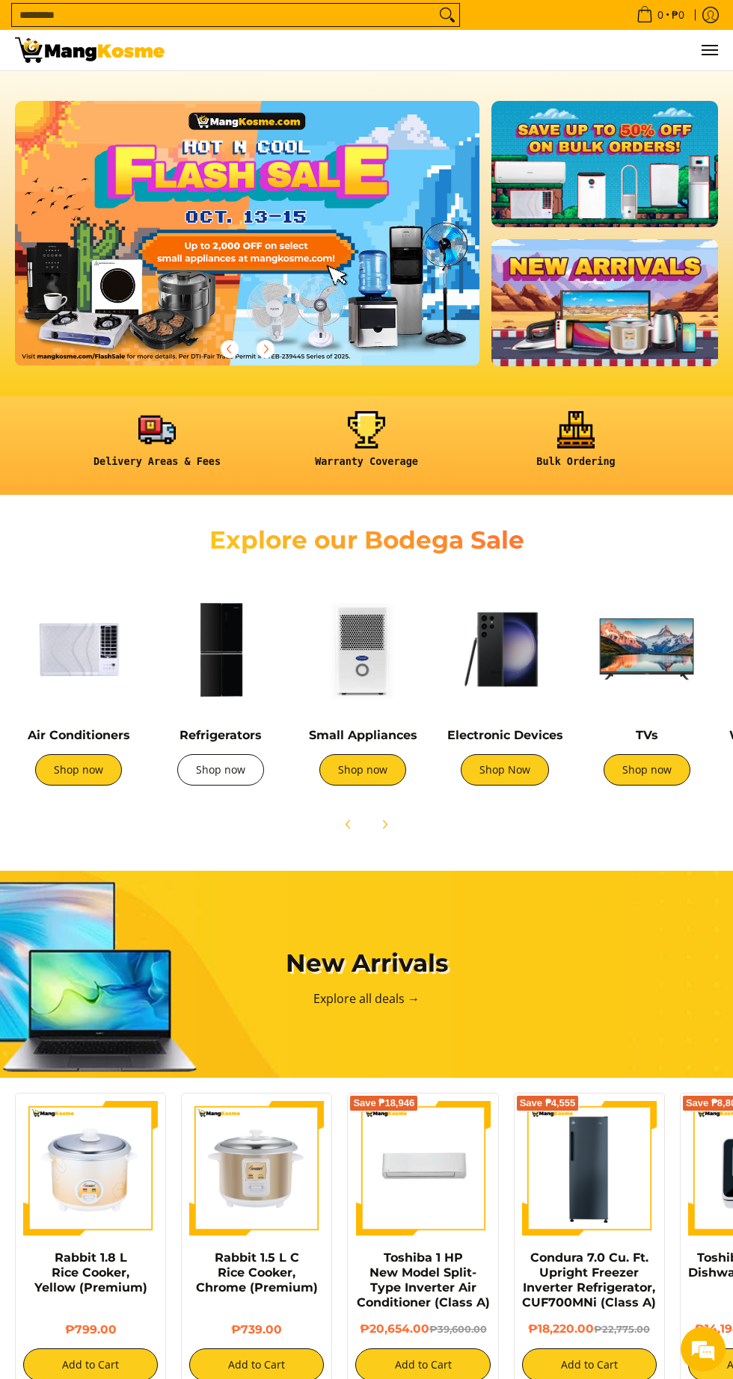
click at [224, 780] on link "Shop now" at bounding box center [220, 769] width 87 height 31
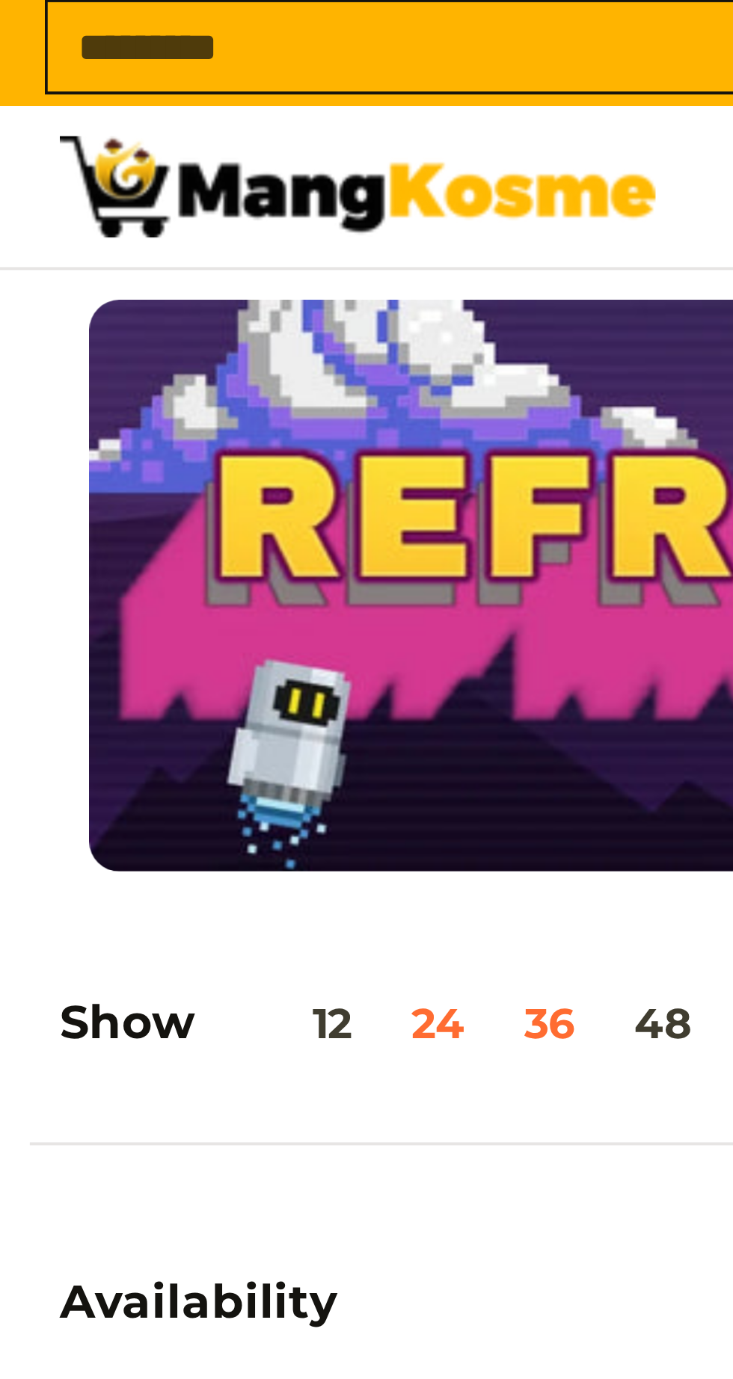
click at [138, 257] on button "36" at bounding box center [138, 260] width 28 height 12
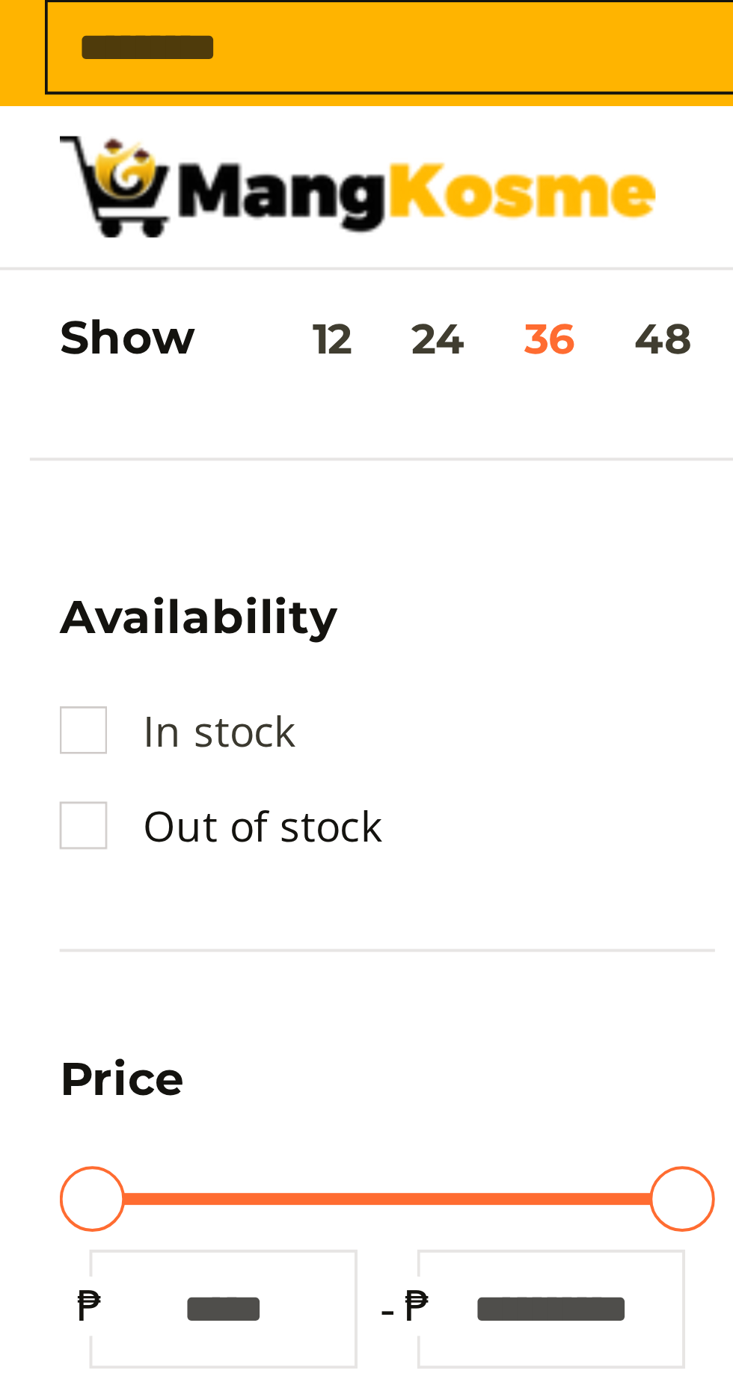
click at [21, 185] on link "In stock" at bounding box center [44, 187] width 59 height 24
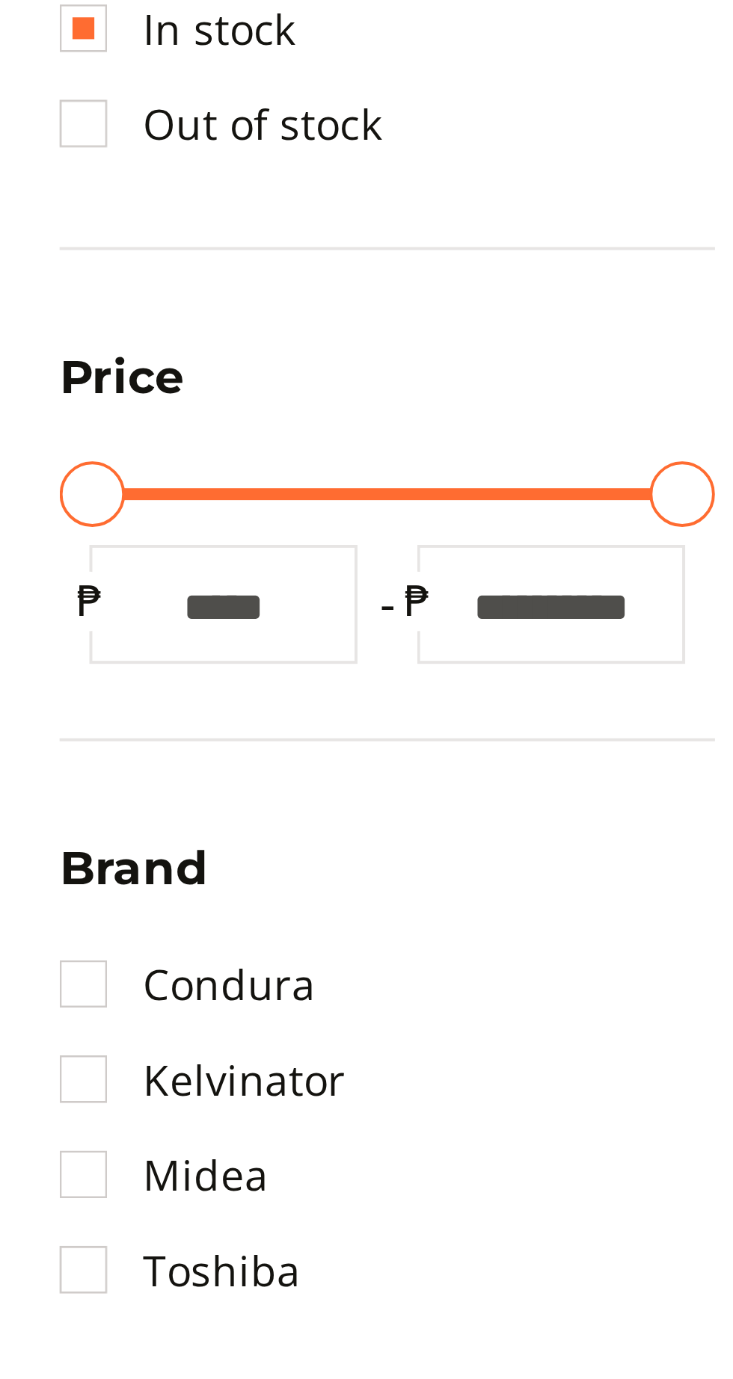
scroll to position [172, 0]
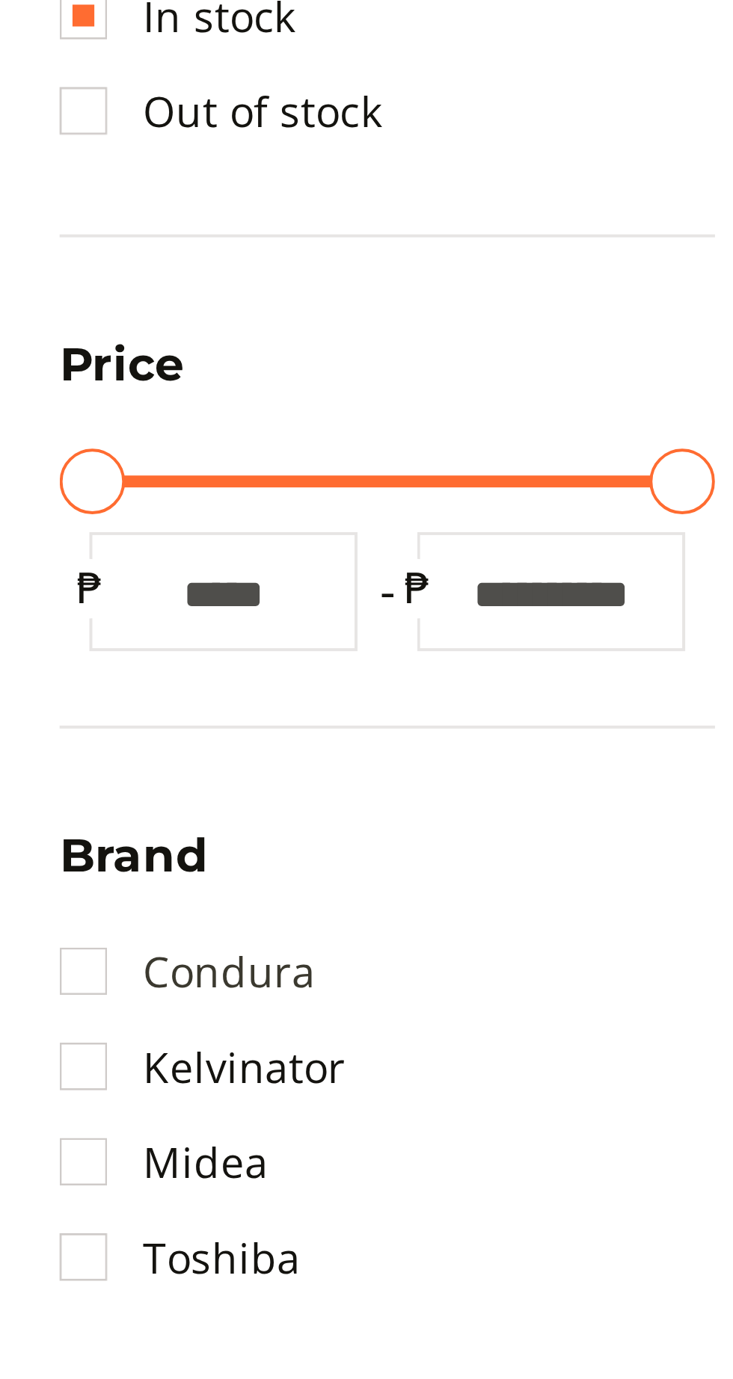
click at [24, 512] on link "Condura" at bounding box center [47, 516] width 64 height 24
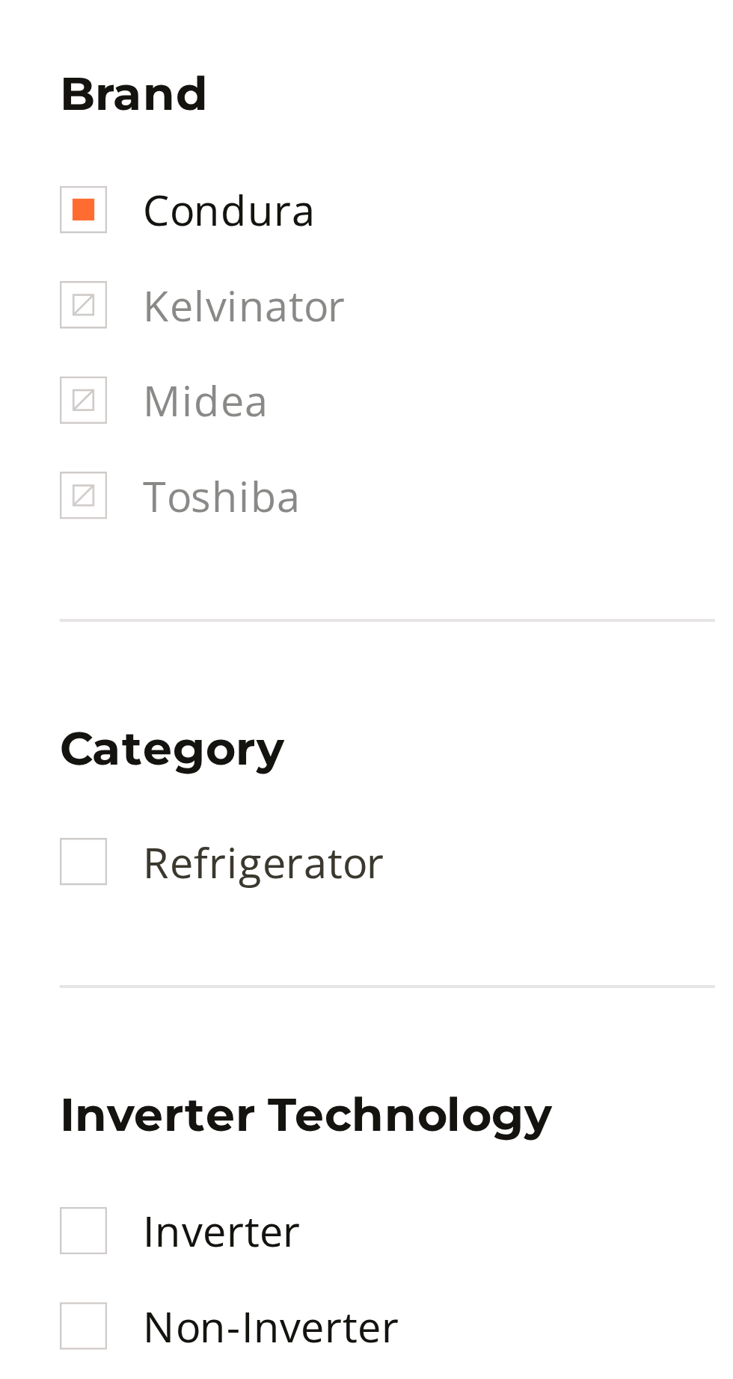
click at [15, 677] on link "Refrigerator" at bounding box center [55, 680] width 81 height 24
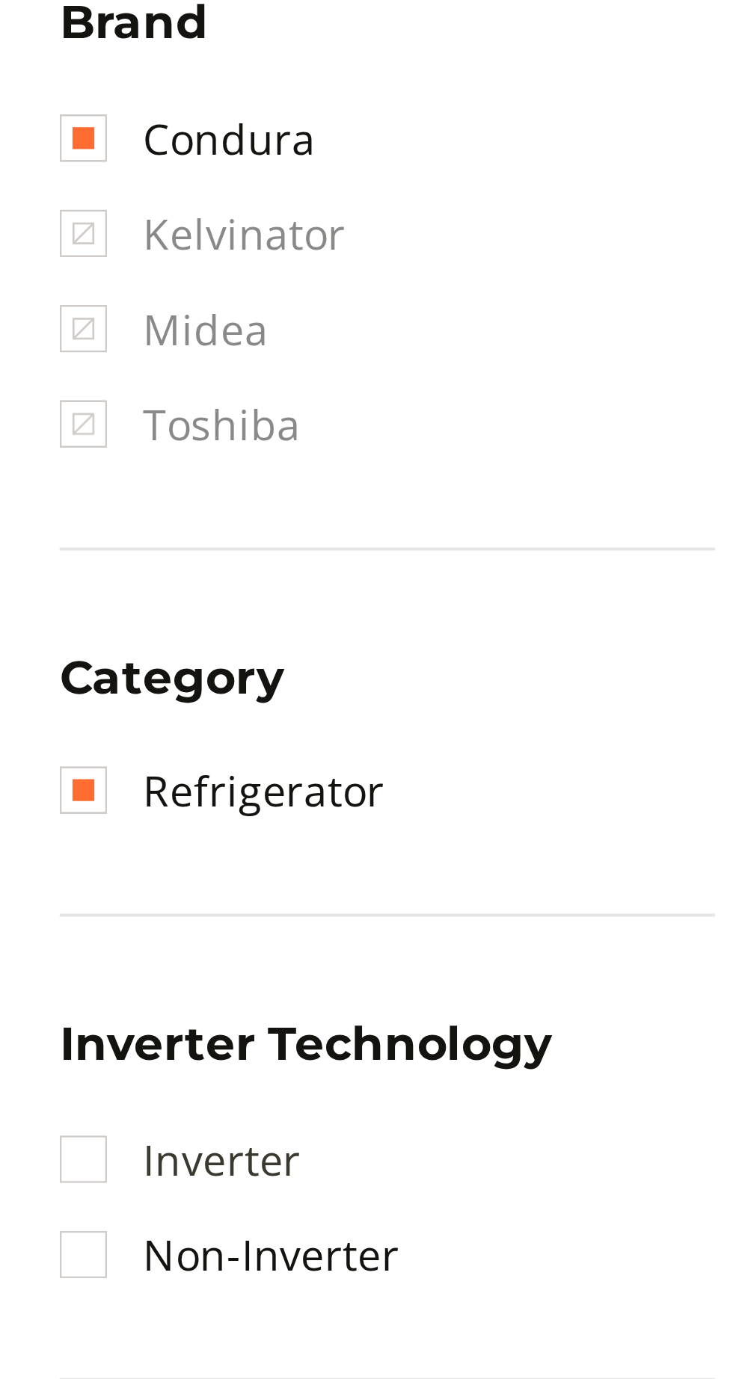
click at [16, 796] on link "Inverter" at bounding box center [45, 796] width 61 height 24
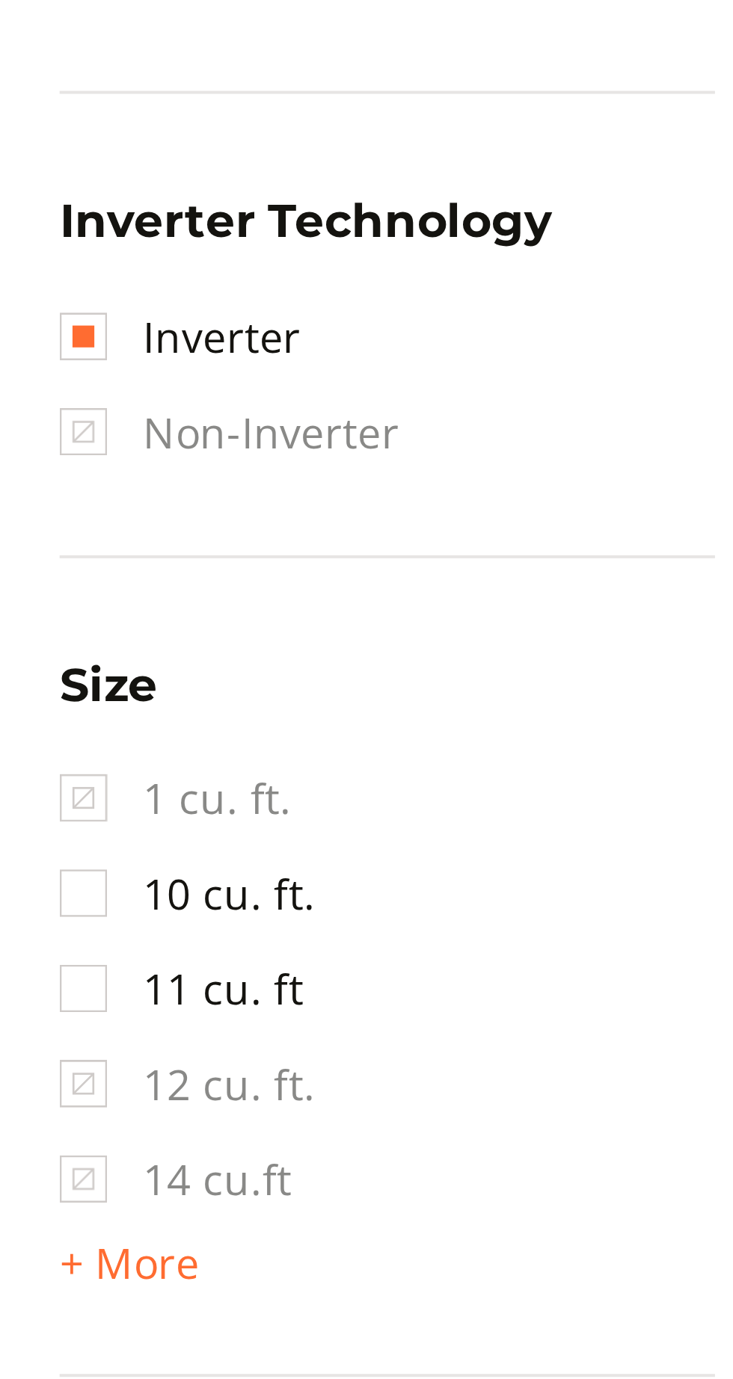
scroll to position [172, 0]
click at [39, 1059] on span "+ More" at bounding box center [32, 1065] width 35 height 12
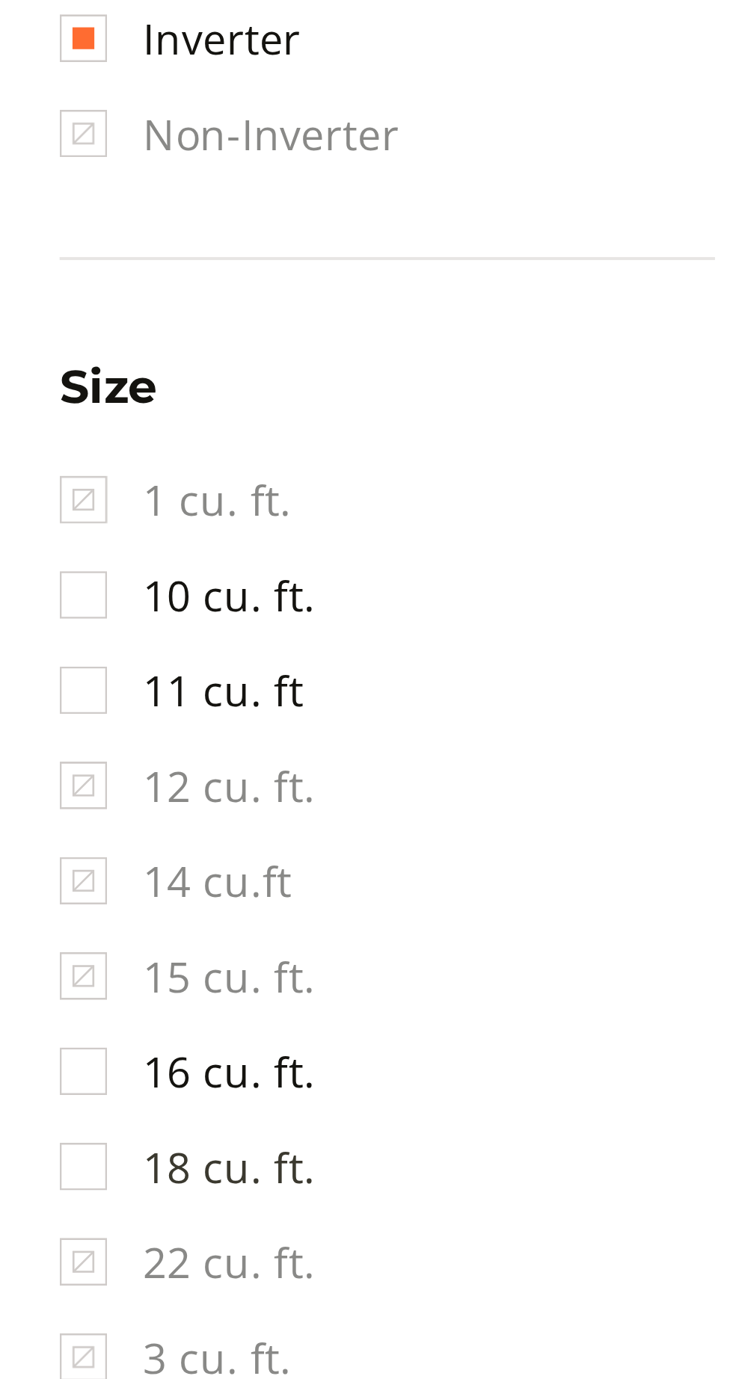
click at [19, 1104] on link "18 cu. ft." at bounding box center [47, 1116] width 64 height 24
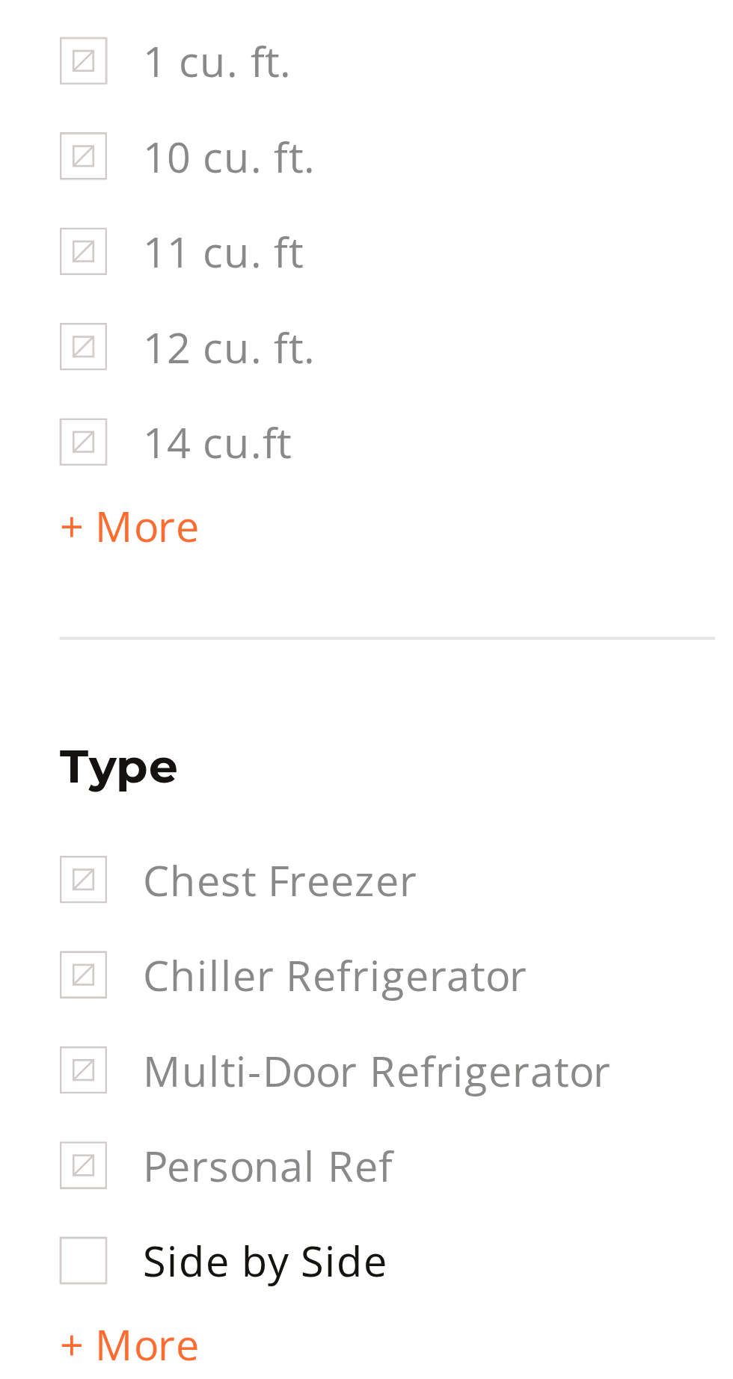
click at [24, 1196] on span "Multi-Door Refrigerator" at bounding box center [84, 1208] width 138 height 24
click at [29, 1244] on link "Side by Side" at bounding box center [56, 1256] width 82 height 24
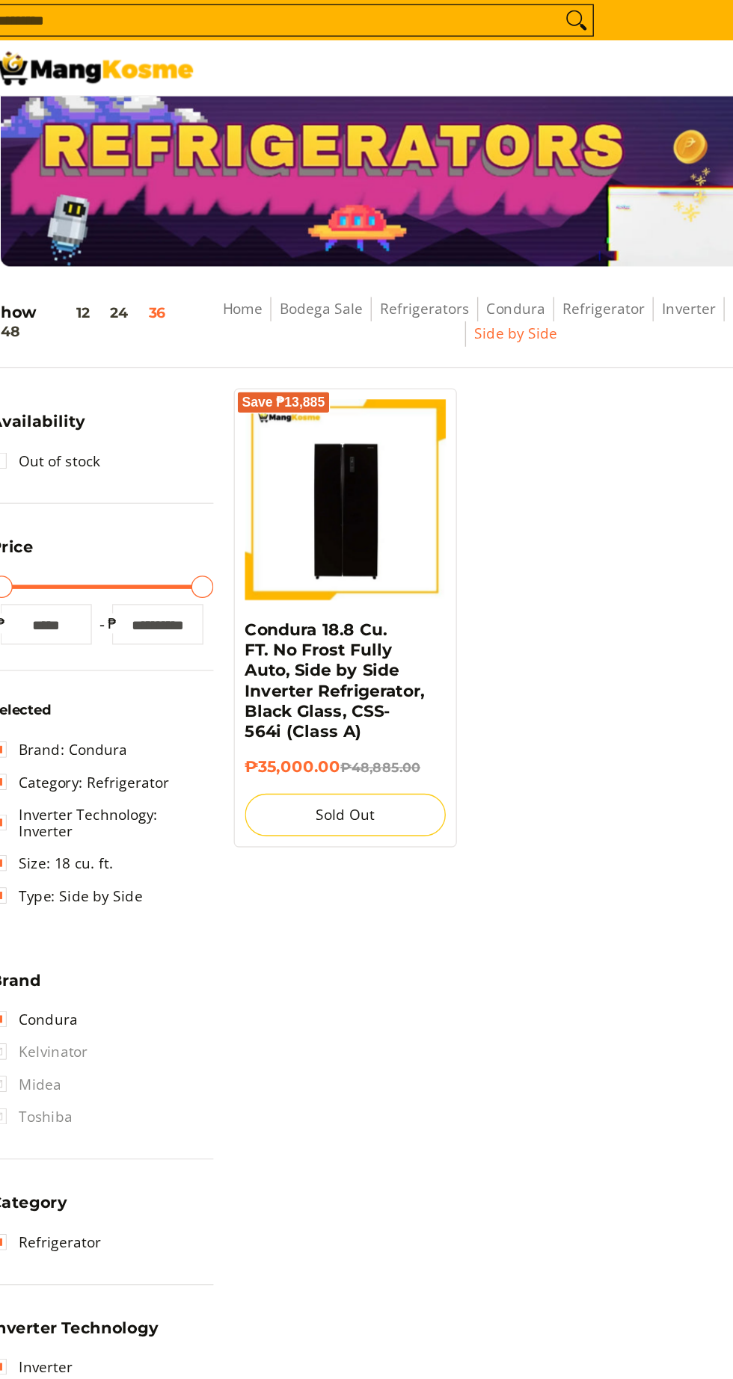
scroll to position [18, 0]
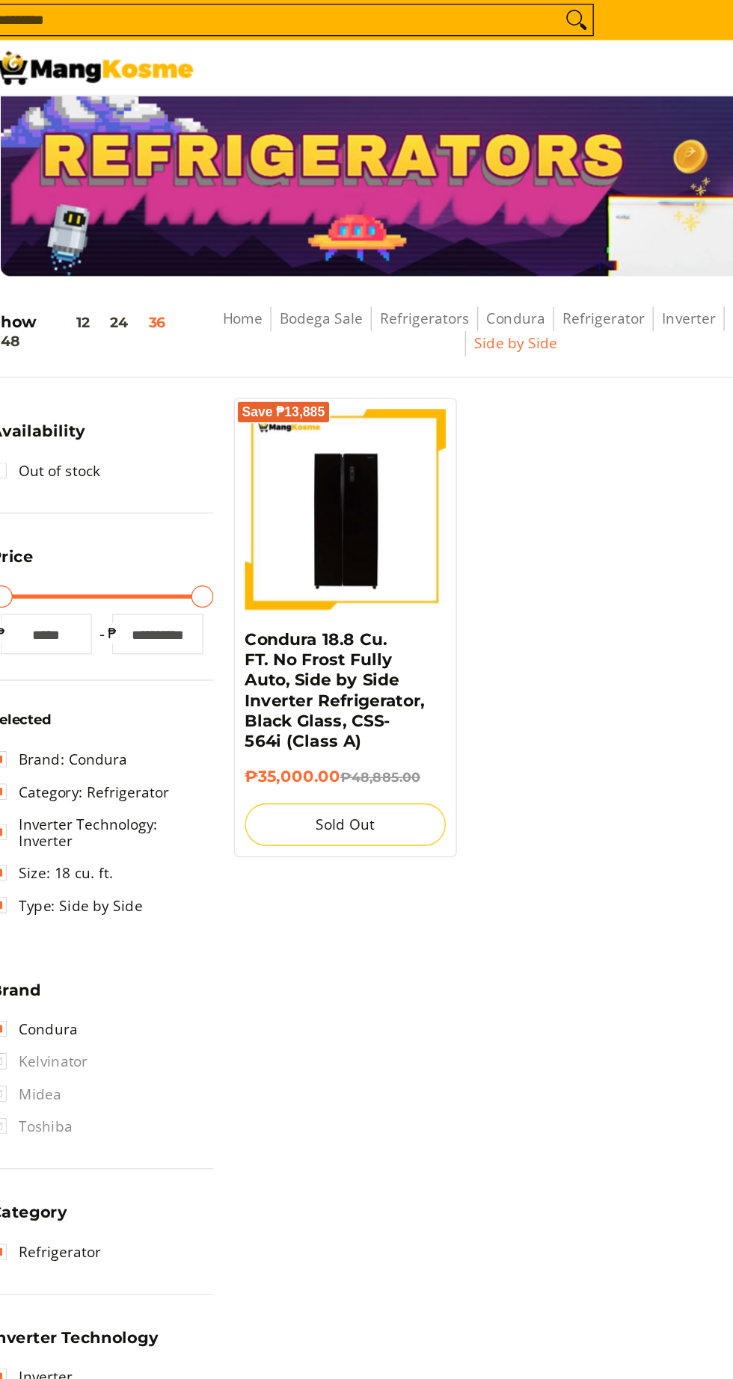
click at [304, 342] on img at bounding box center [277, 376] width 148 height 148
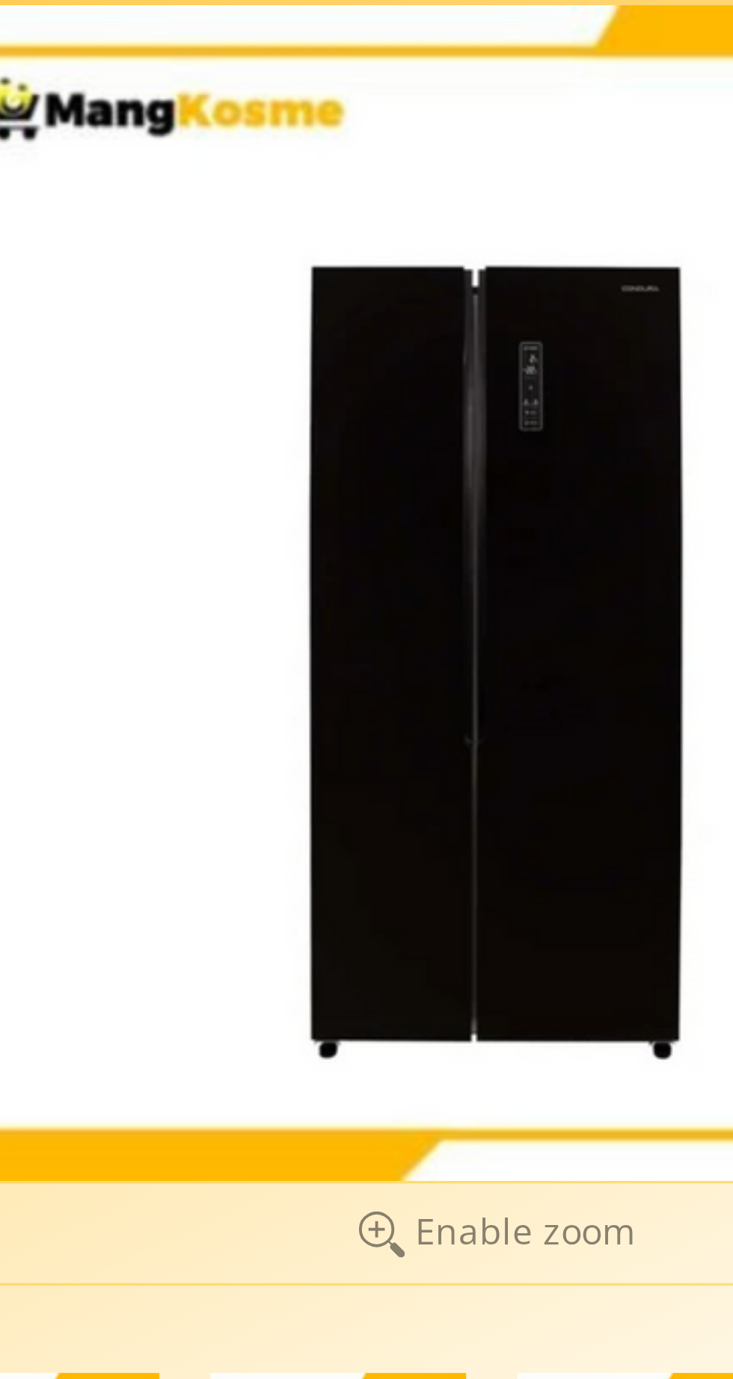
scroll to position [5, 0]
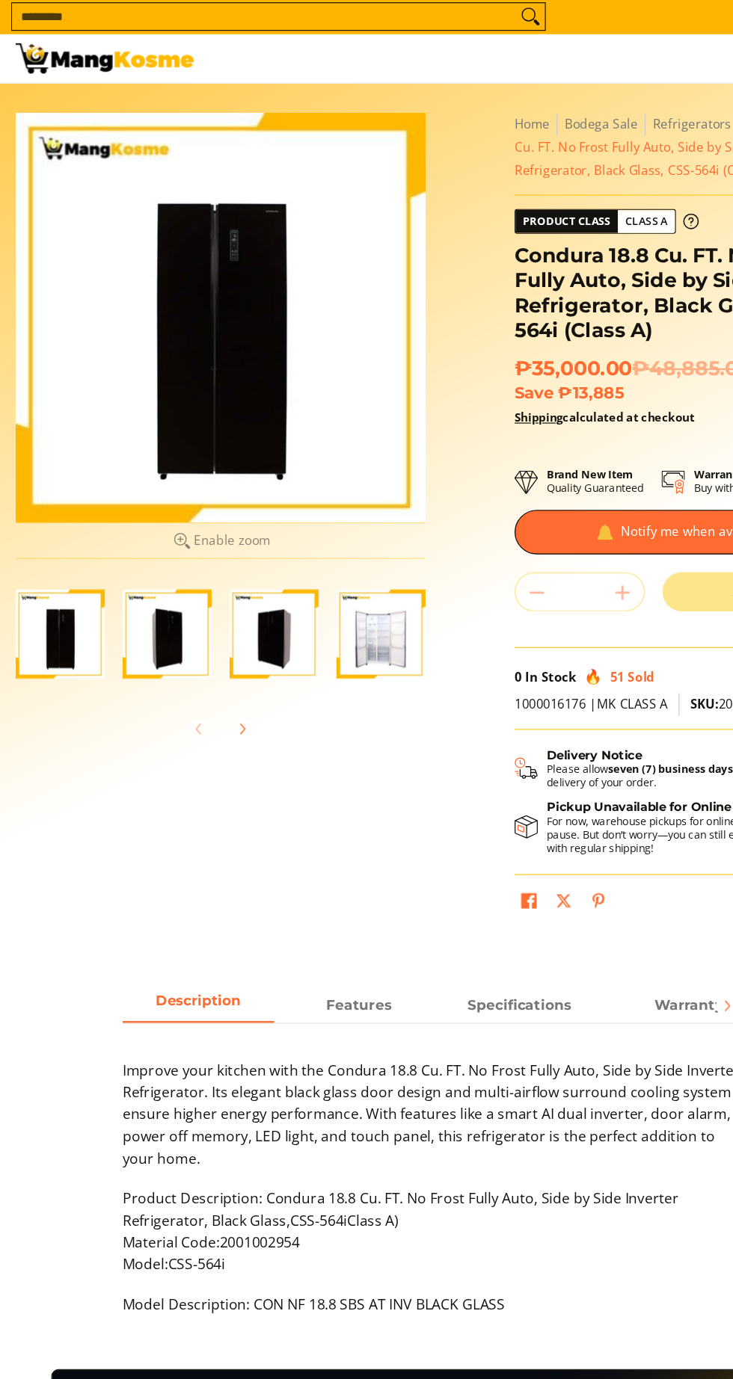
click at [316, 537] on img "Condura 18.8 Cu. FT. No Frost Fully Auto, Side by Side Inverter Refrigerator, B…" at bounding box center [321, 533] width 75 height 75
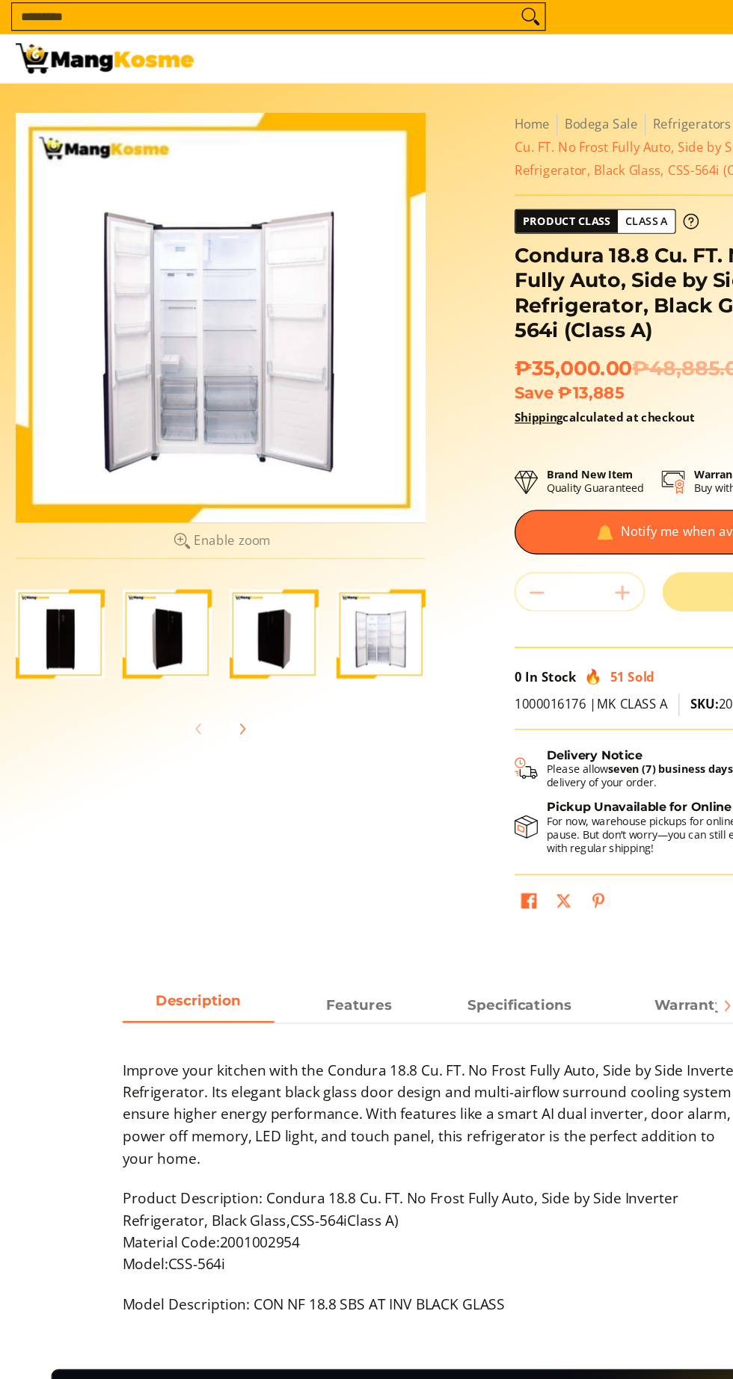
click at [201, 308] on div at bounding box center [187, 268] width 344 height 344
click at [247, 319] on div at bounding box center [187, 268] width 344 height 344
click at [350, 541] on img "Condura 18.8 Cu. FT. No Frost Fully Auto, Side by Side Inverter Refrigerator, B…" at bounding box center [321, 533] width 75 height 75
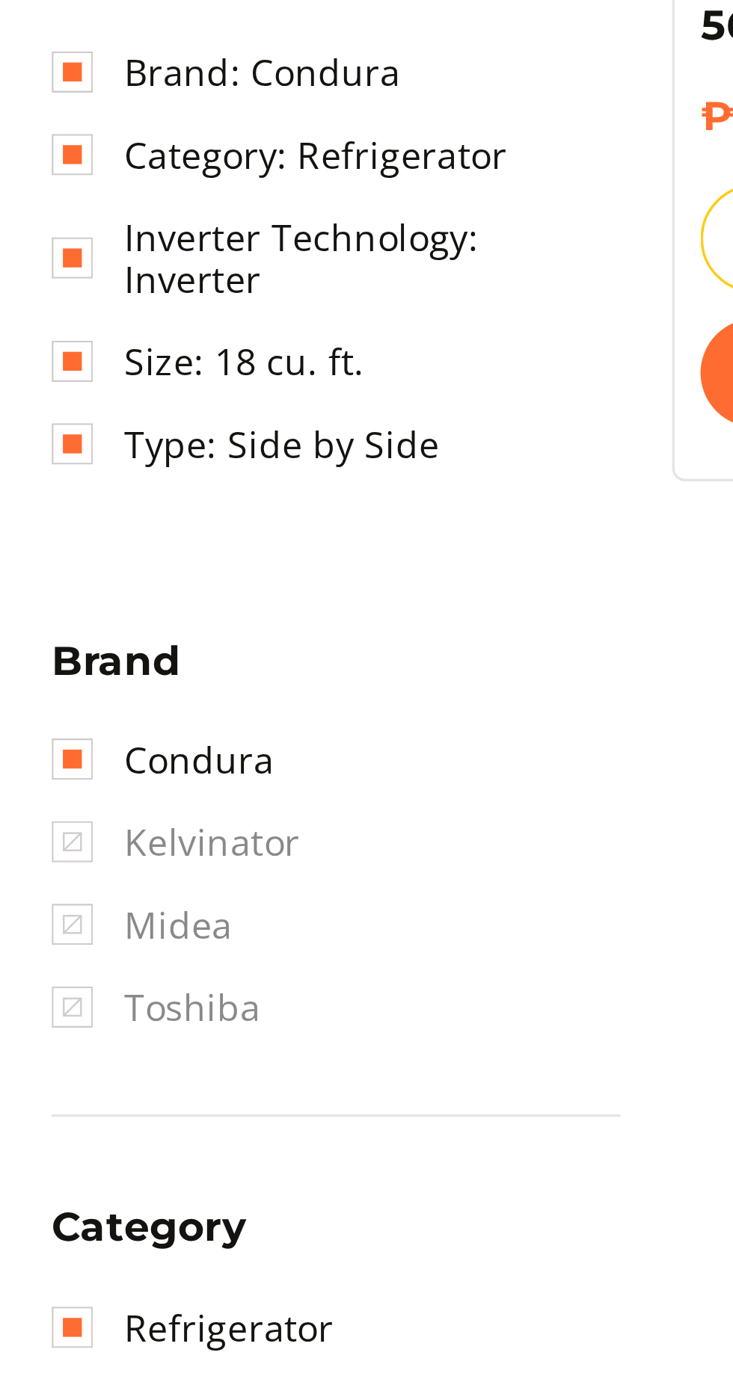
click at [27, 774] on span "Kelvinator" at bounding box center [51, 784] width 72 height 24
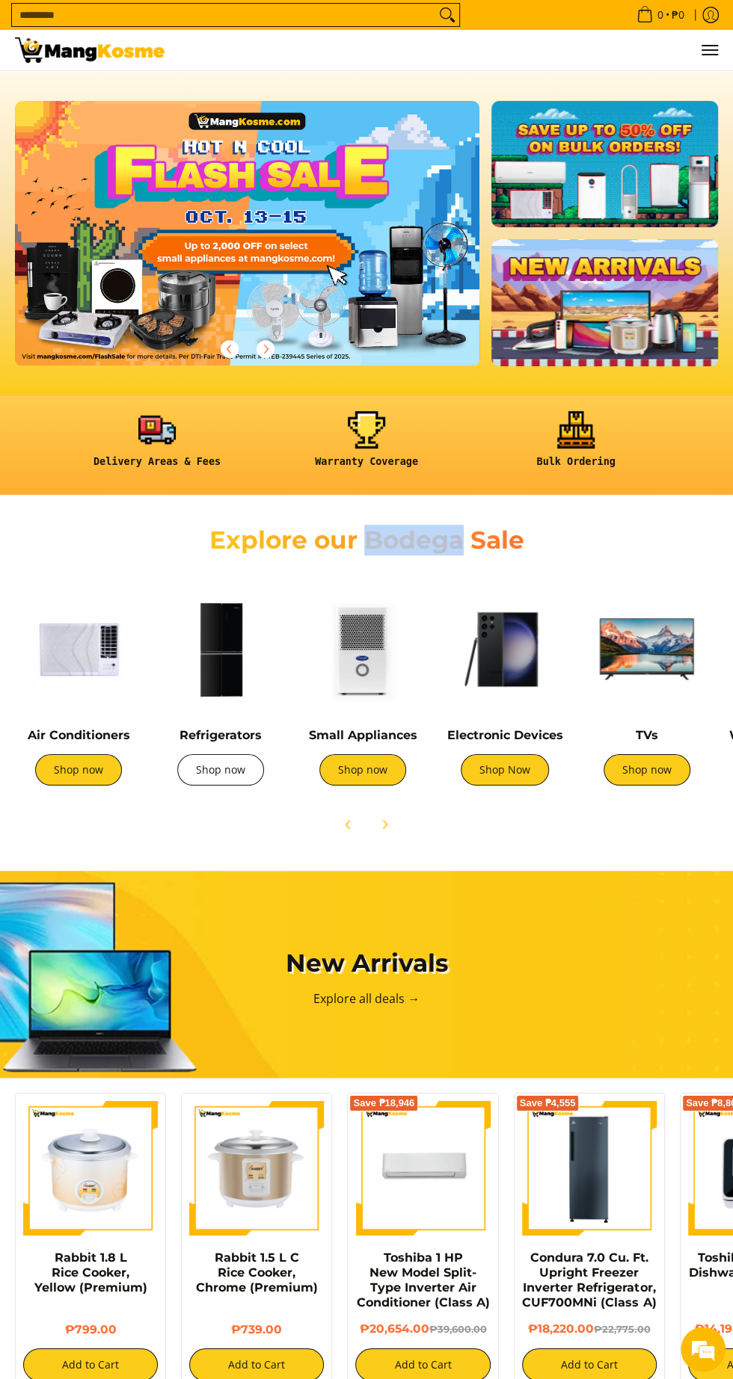
click at [213, 781] on link "Shop now" at bounding box center [220, 769] width 87 height 31
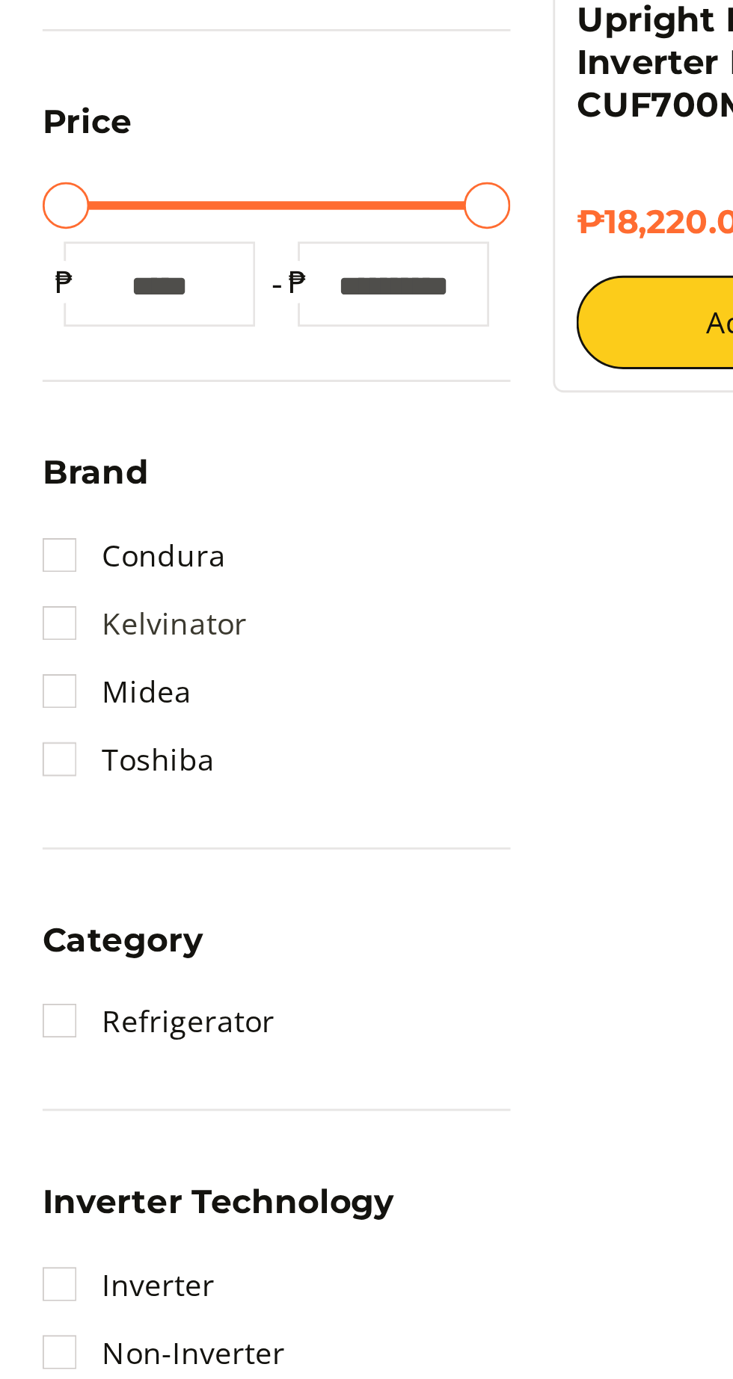
click at [30, 543] on link "Kelvinator" at bounding box center [51, 540] width 72 height 24
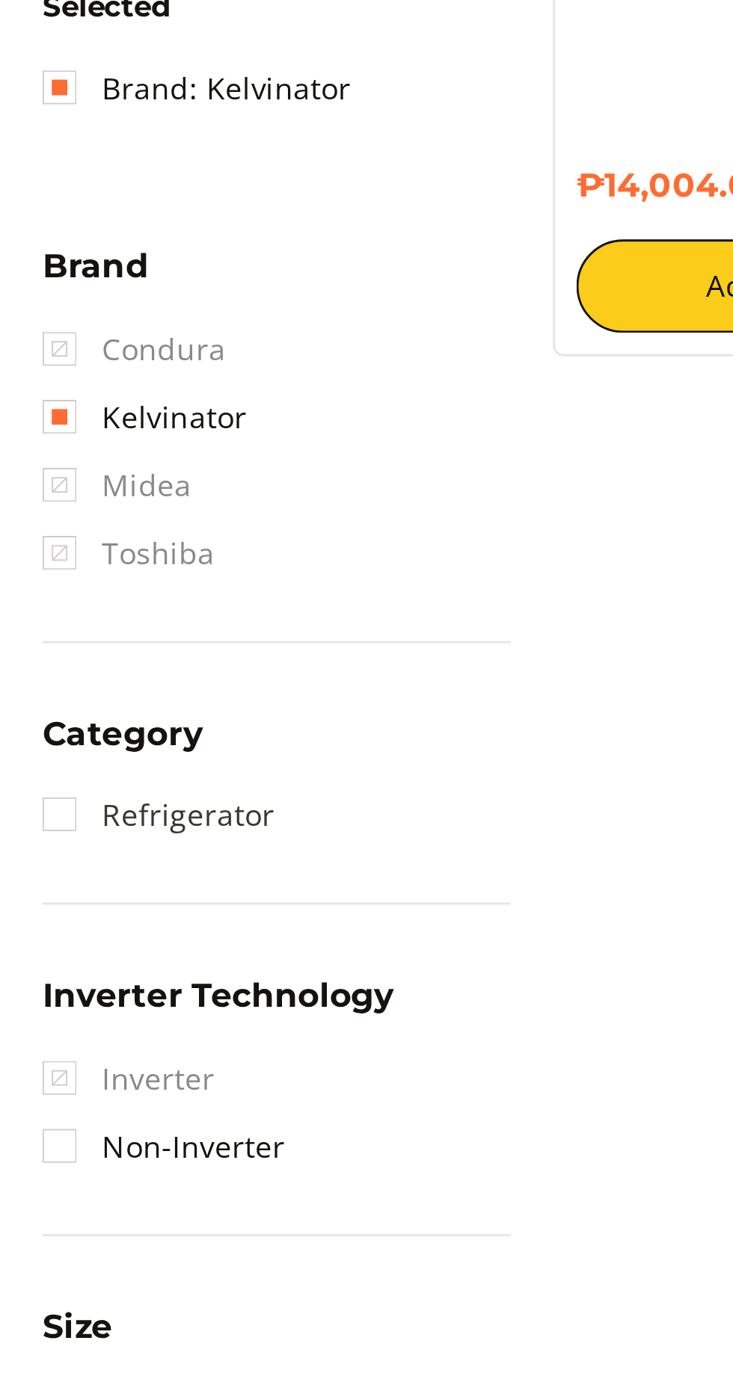
click at [24, 678] on link "Refrigerator" at bounding box center [55, 680] width 81 height 24
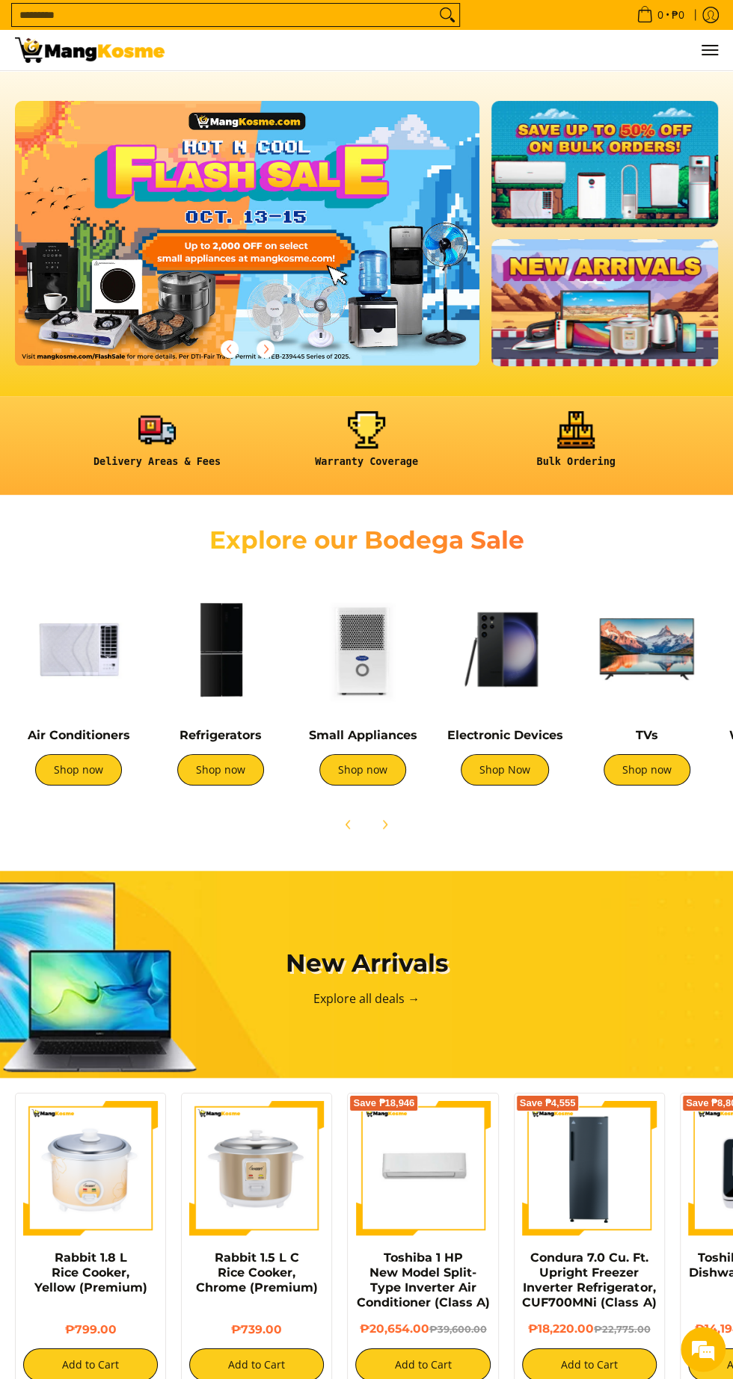
click at [235, 664] on img at bounding box center [220, 649] width 127 height 127
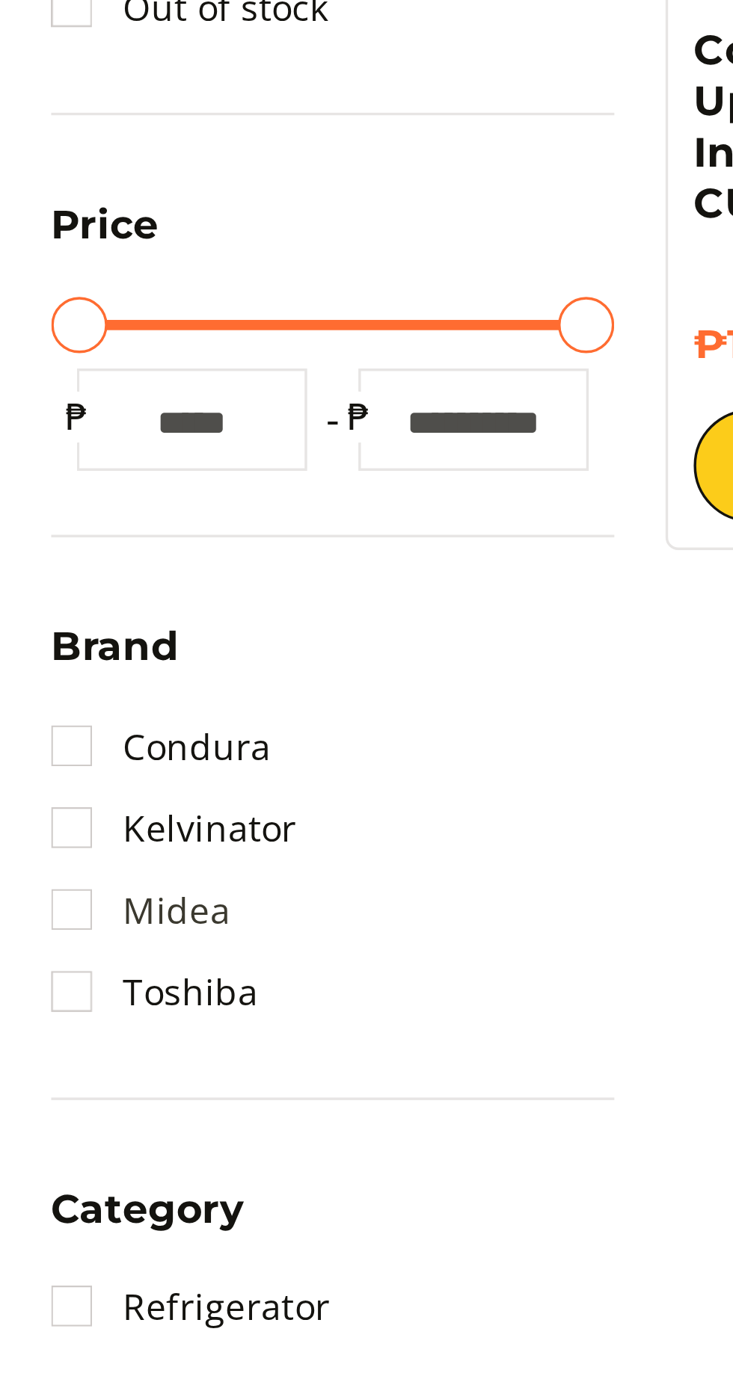
click at [34, 558] on link "Midea" at bounding box center [41, 564] width 52 height 24
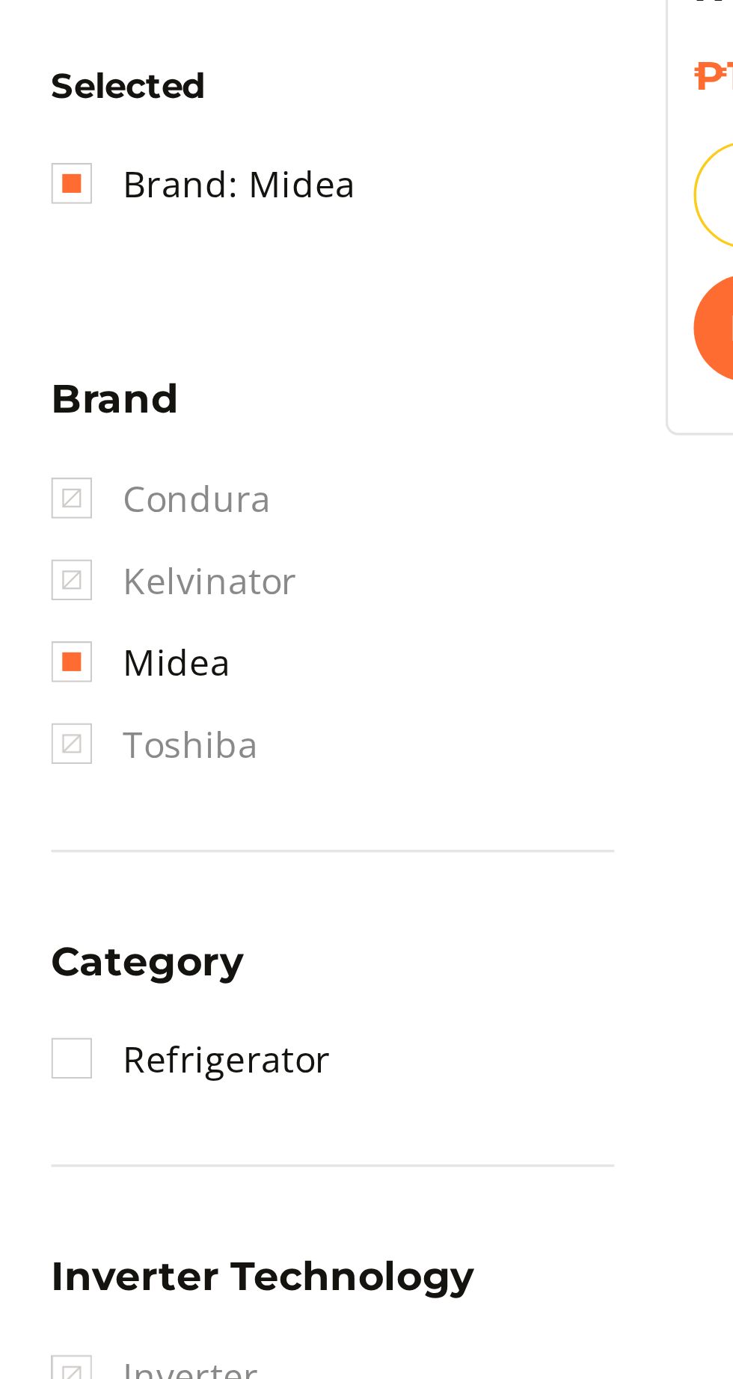
scroll to position [172, 0]
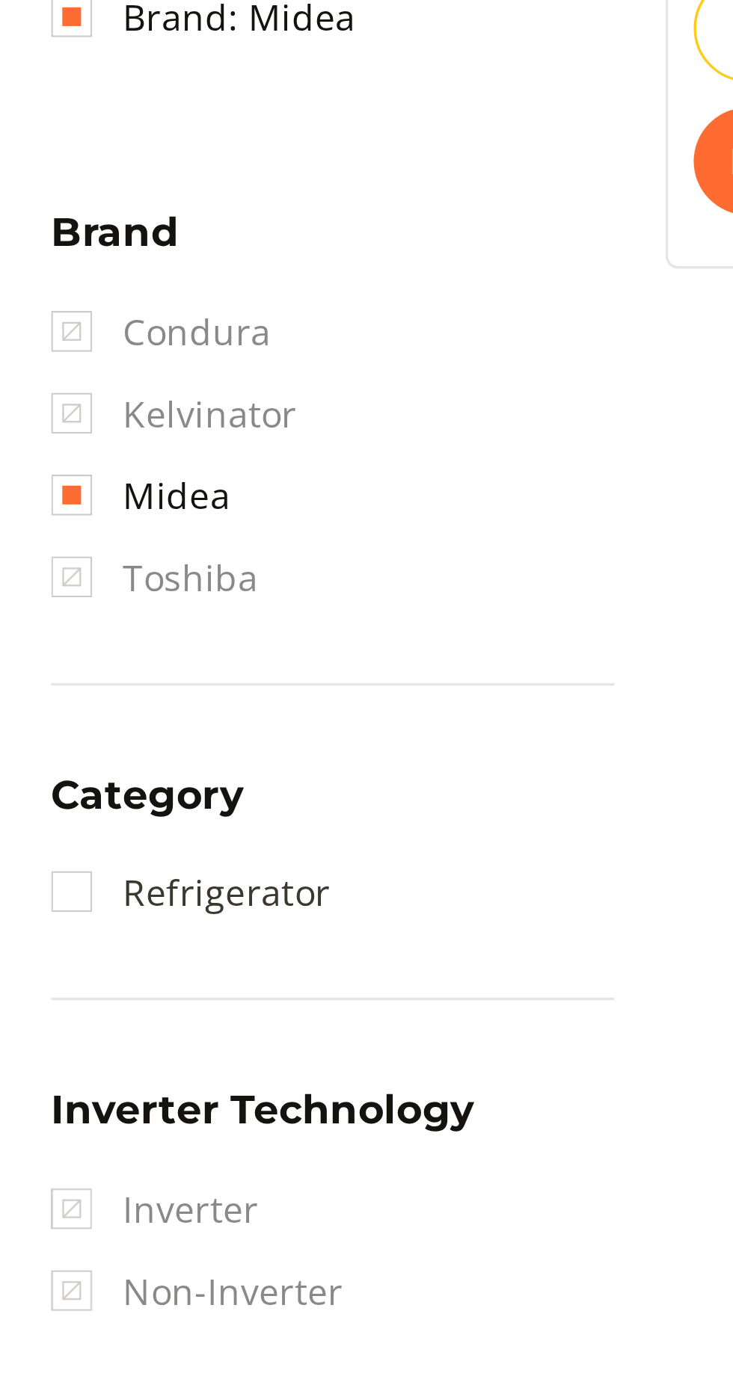
click at [24, 664] on link "Refrigerator" at bounding box center [55, 656] width 81 height 24
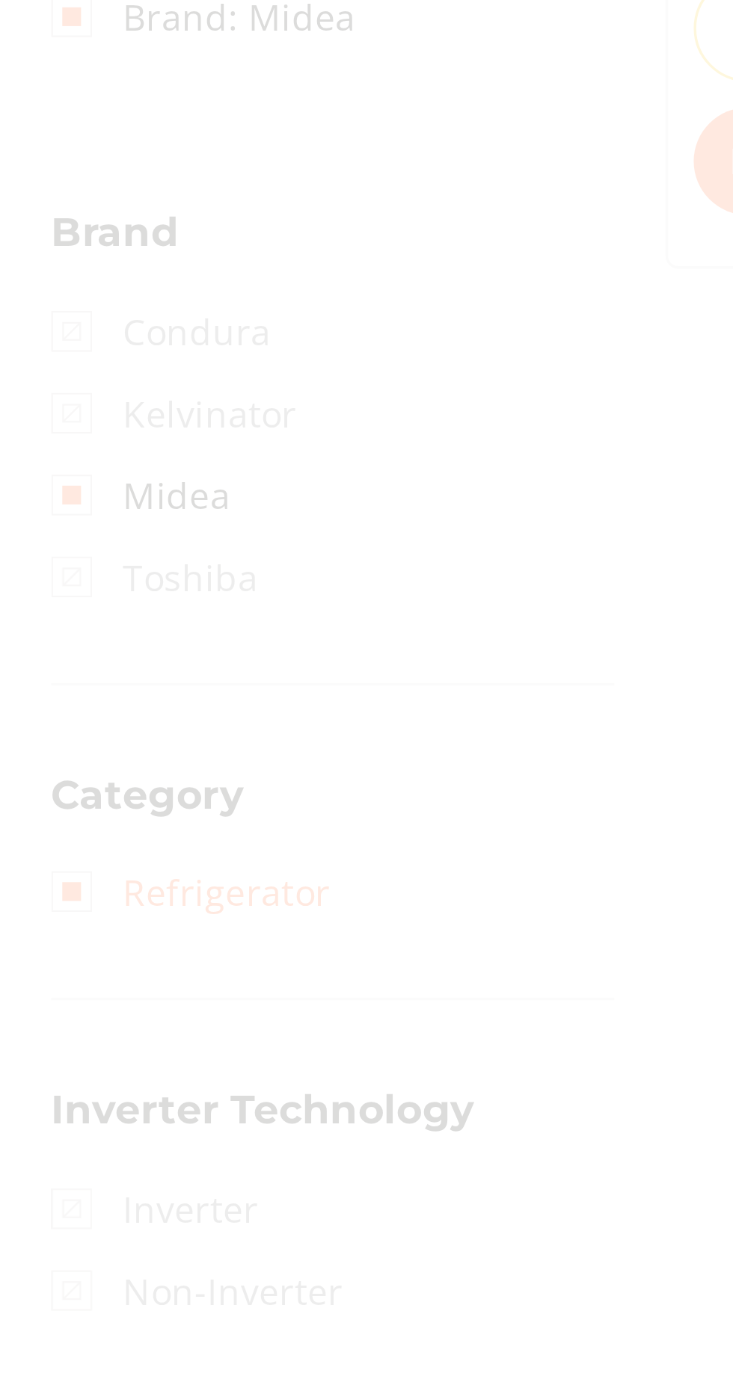
scroll to position [0, 0]
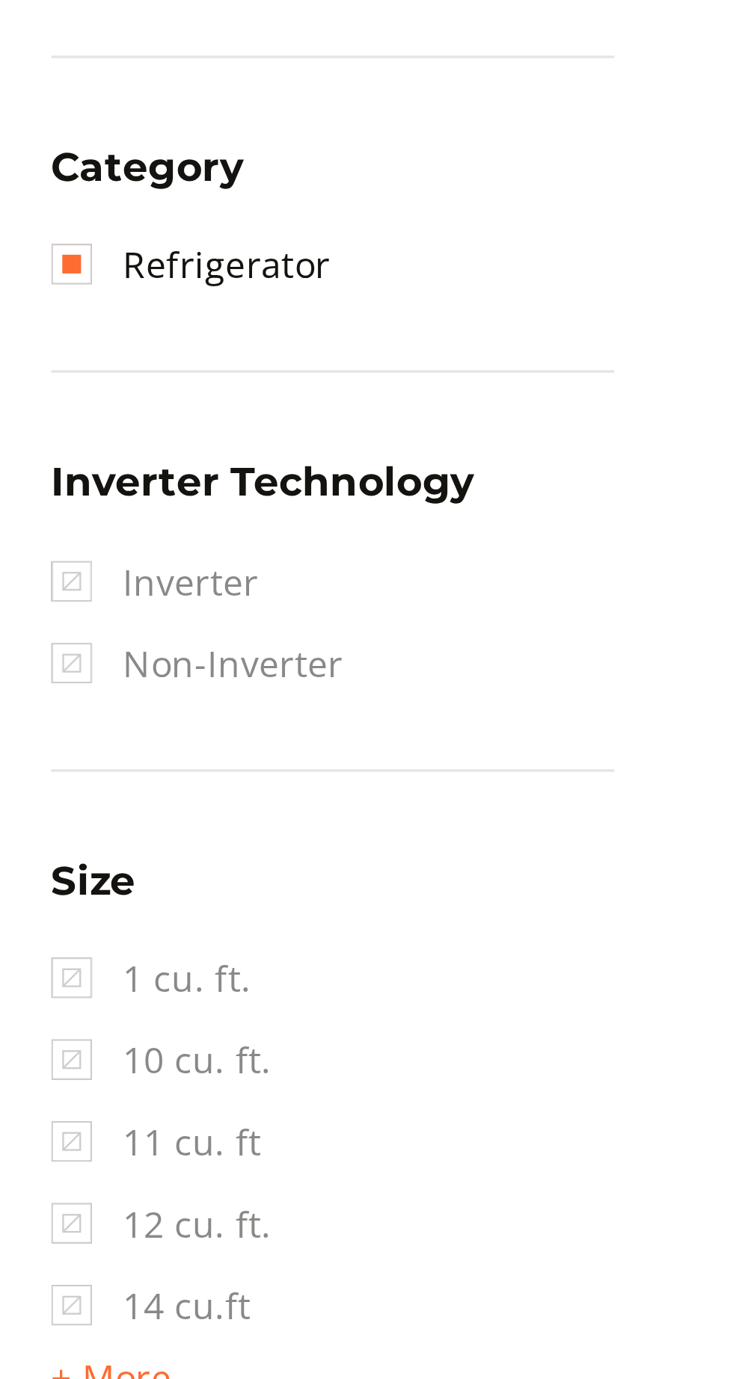
scroll to position [172, 0]
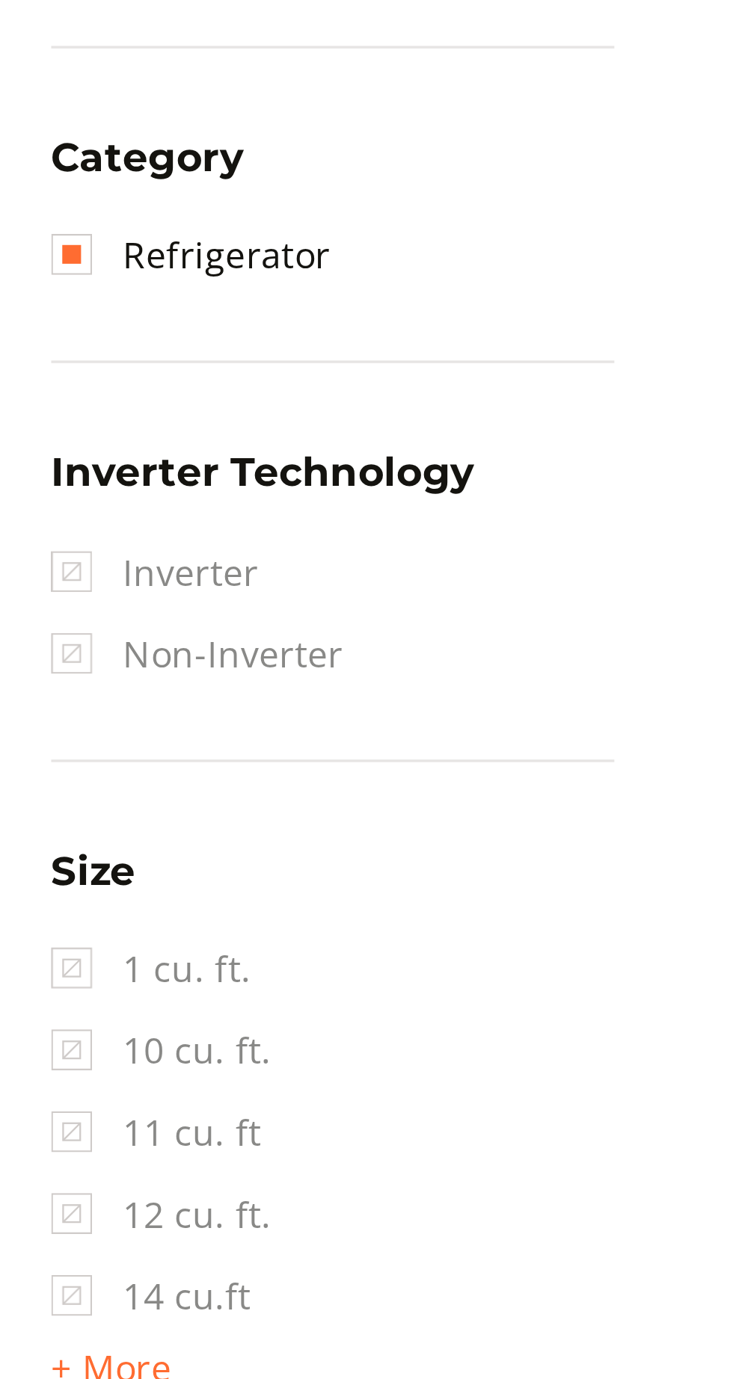
click at [22, 768] on span "Inverter" at bounding box center [45, 772] width 61 height 24
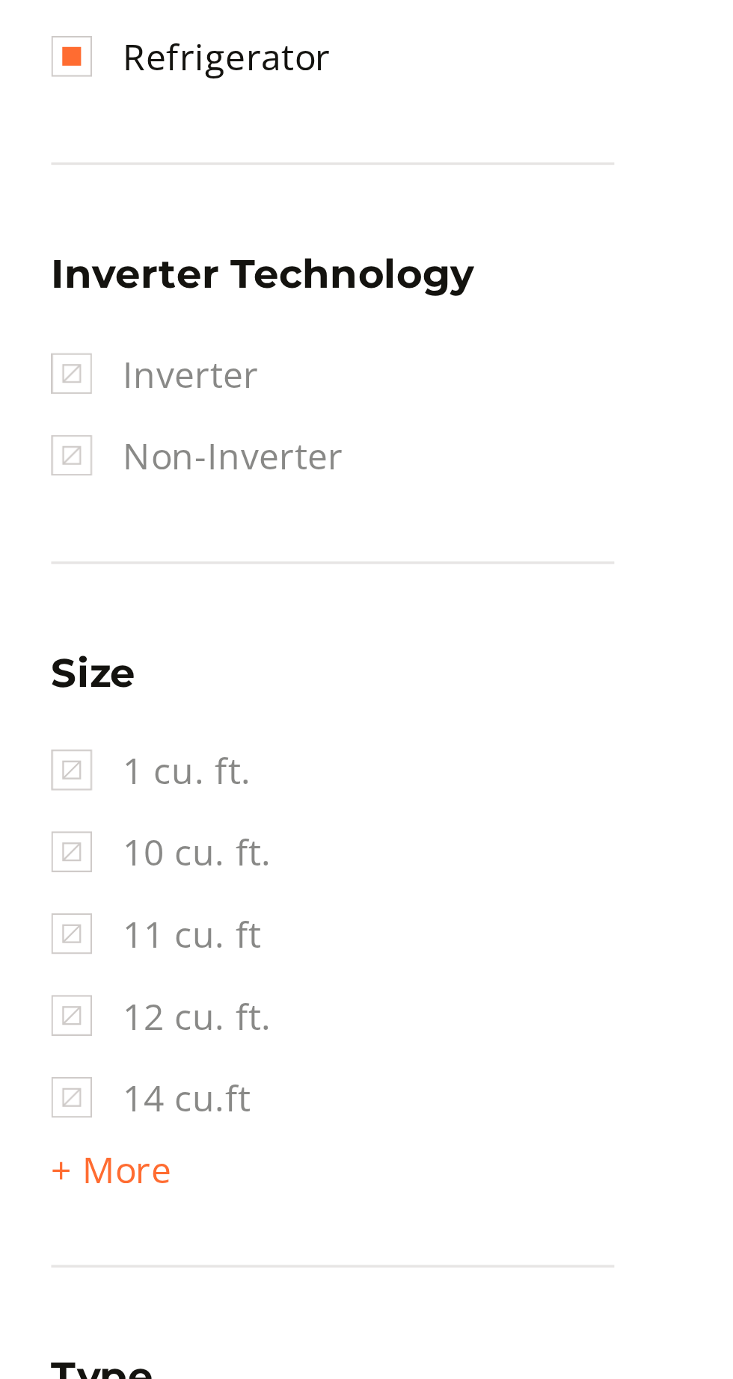
click at [89, 805] on span "Non-Inverter" at bounding box center [57, 796] width 85 height 24
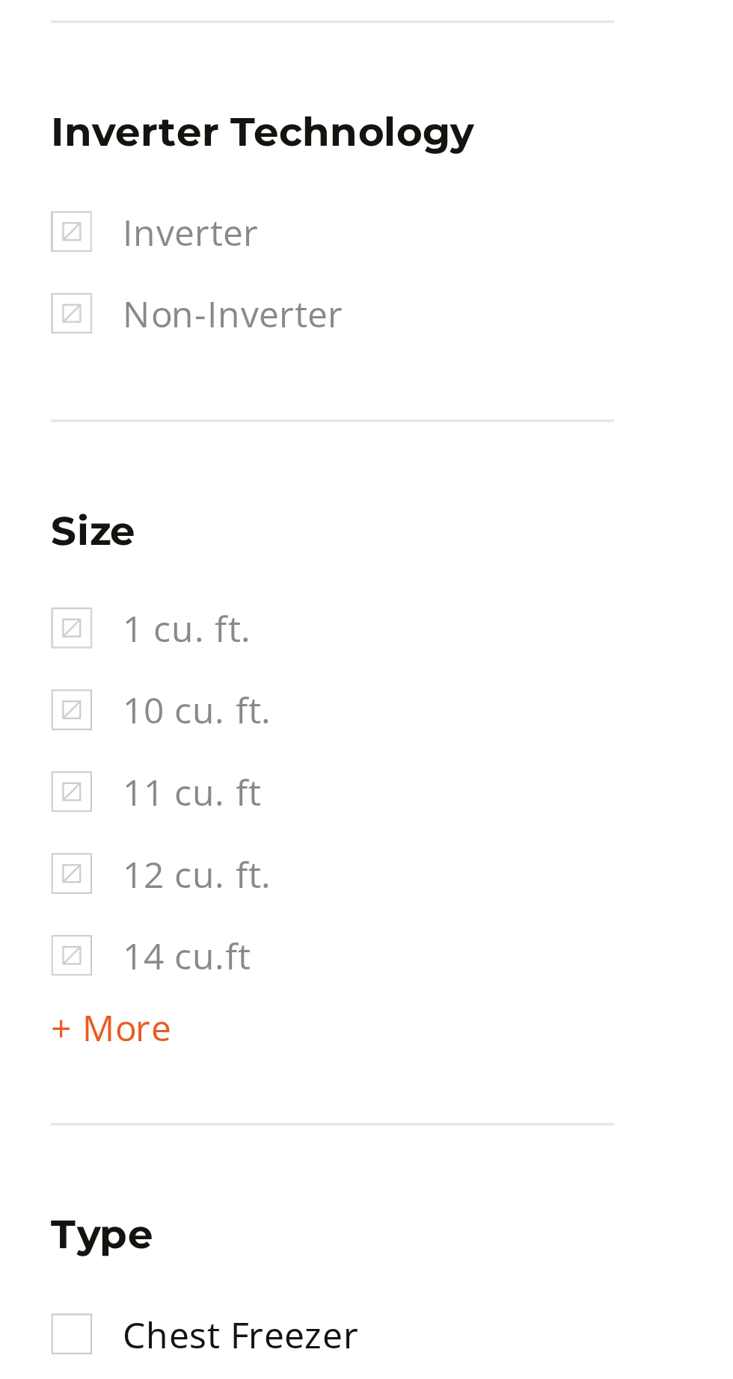
click at [48, 1003] on span "+ More" at bounding box center [32, 1005] width 35 height 12
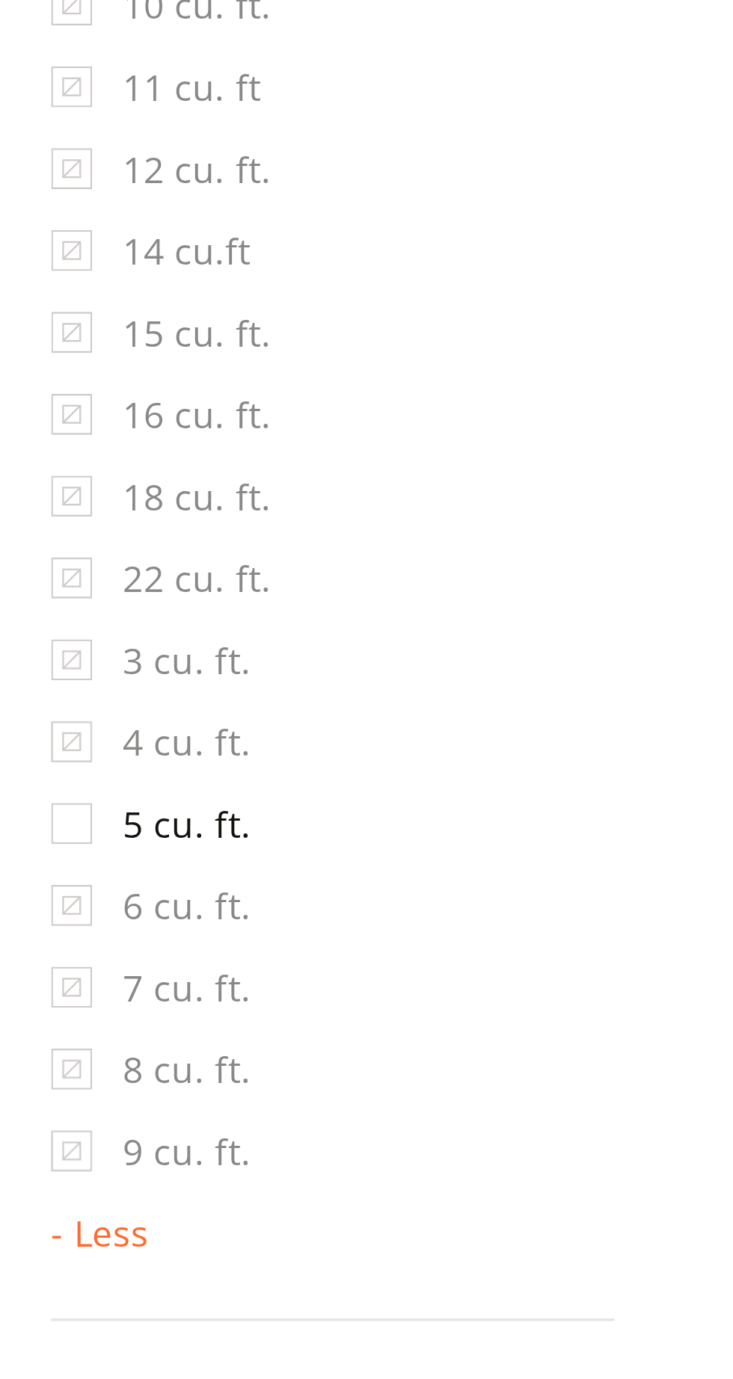
click at [75, 1228] on li "8 cu. ft." at bounding box center [97, 1223] width 164 height 24
click at [85, 1156] on li "5 cu. ft." at bounding box center [97, 1151] width 164 height 24
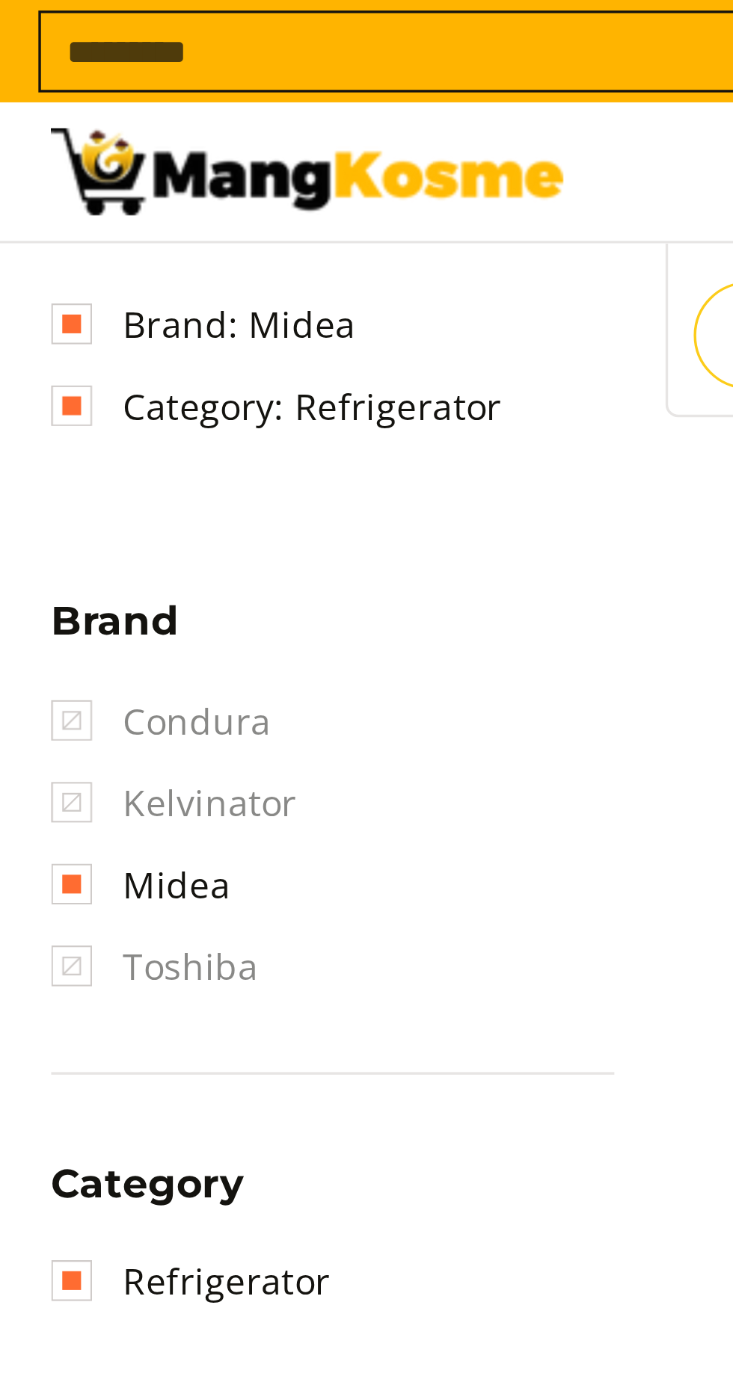
scroll to position [0, 0]
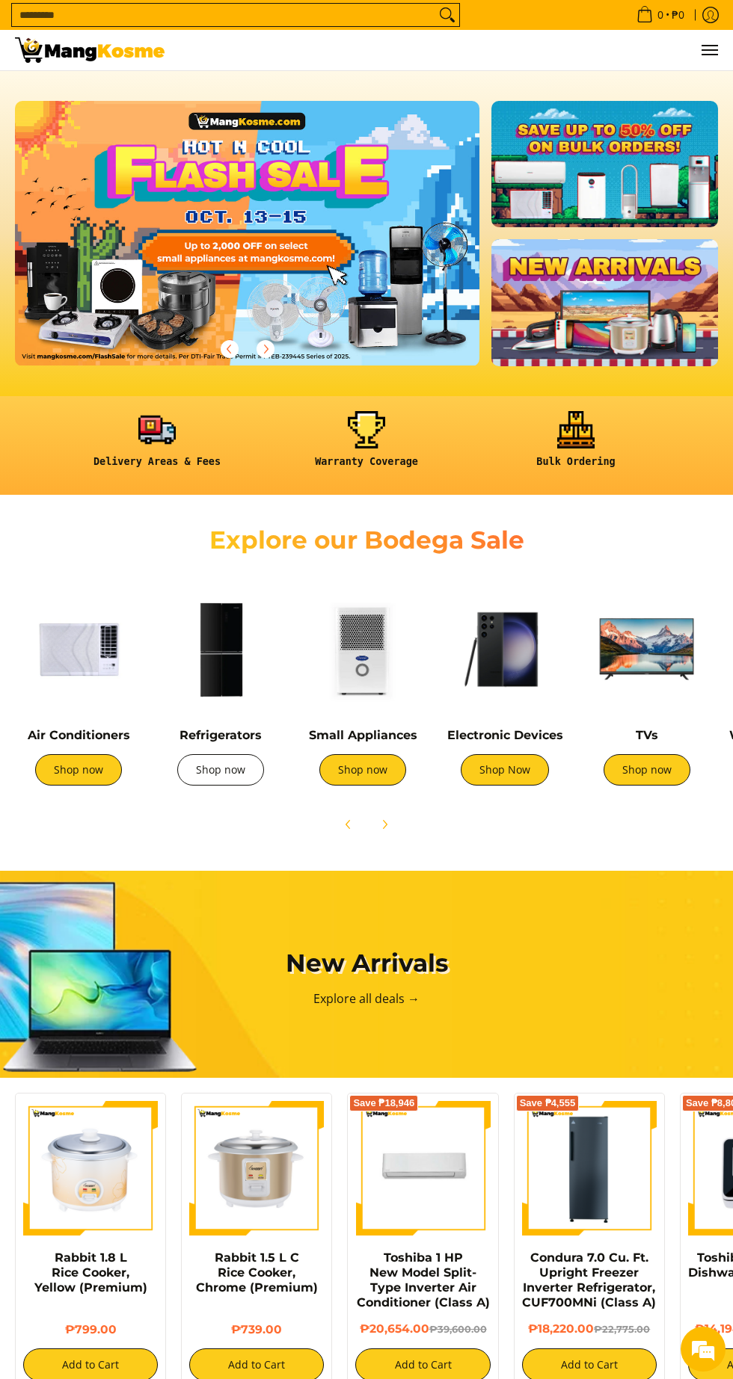
click at [218, 783] on link "Shop now" at bounding box center [220, 769] width 87 height 31
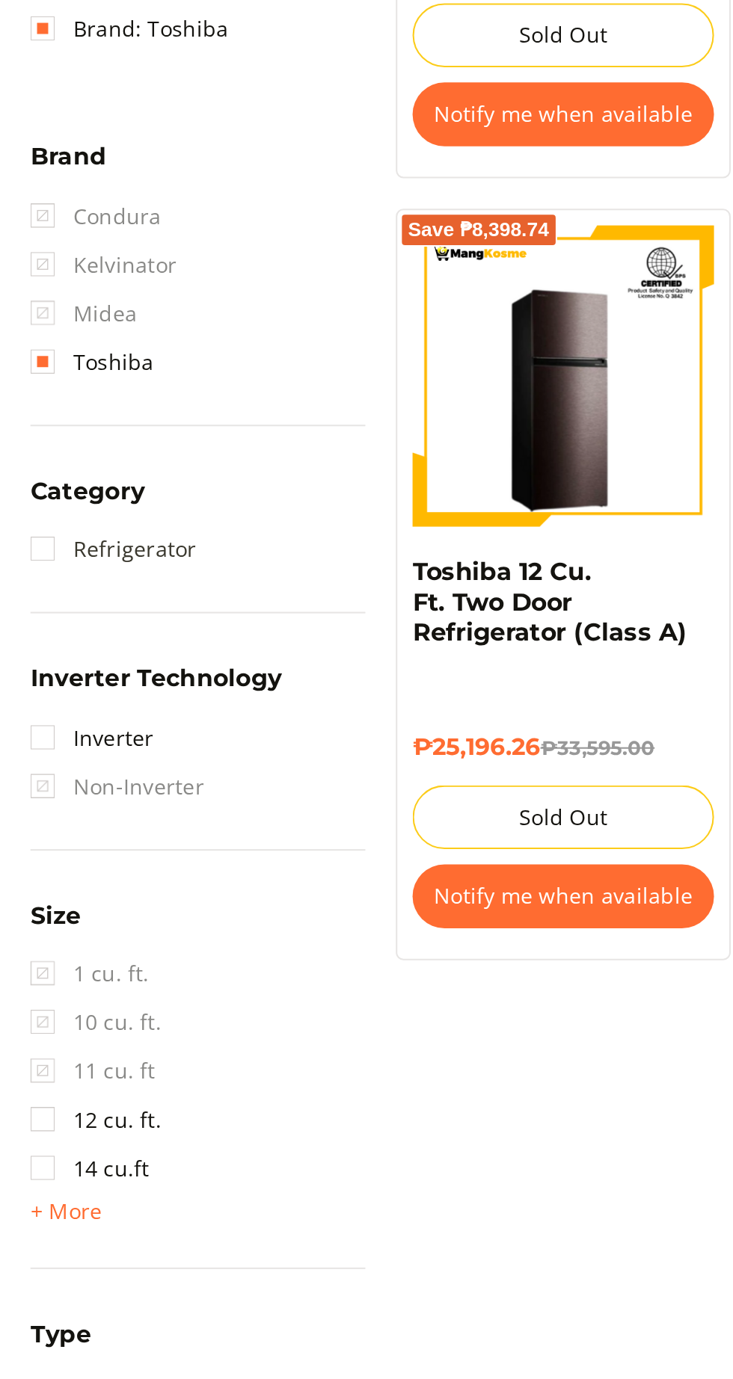
click at [18, 657] on link "Refrigerator" at bounding box center [55, 656] width 81 height 24
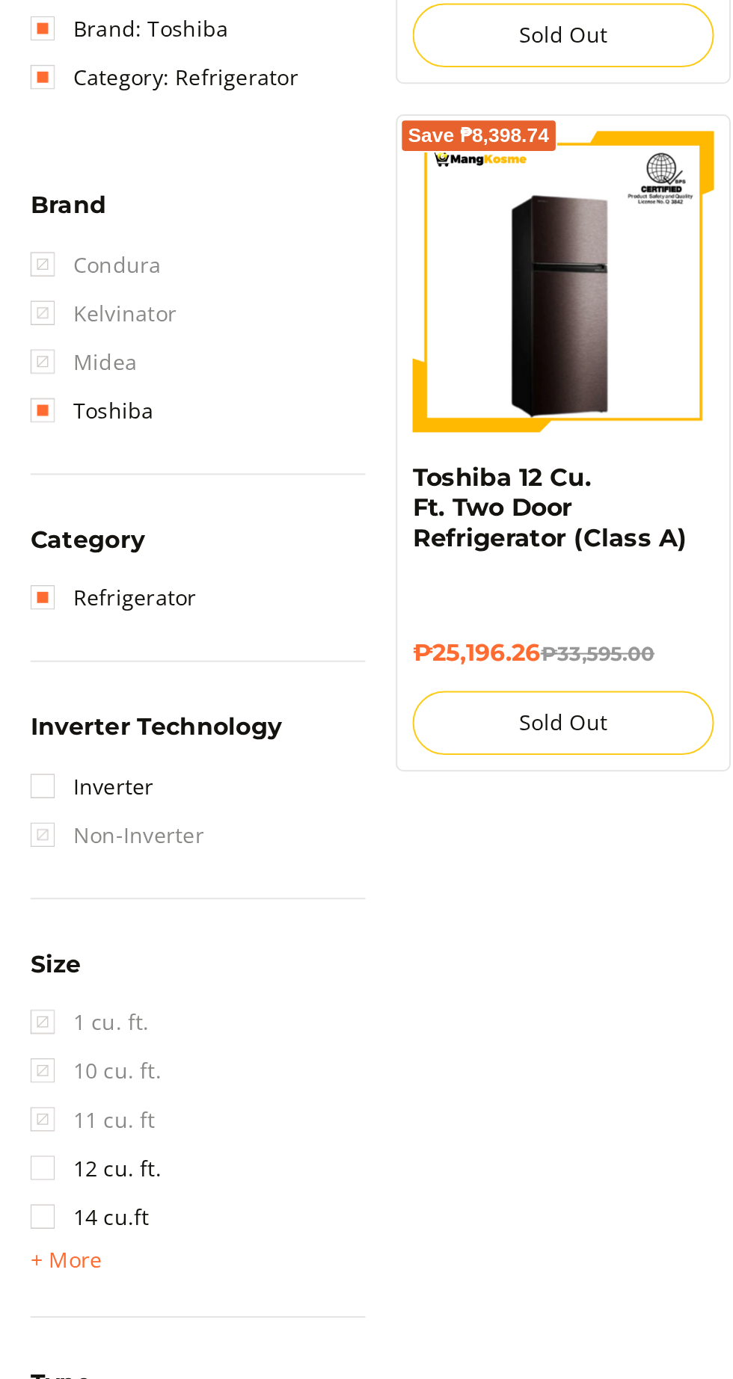
scroll to position [172, 0]
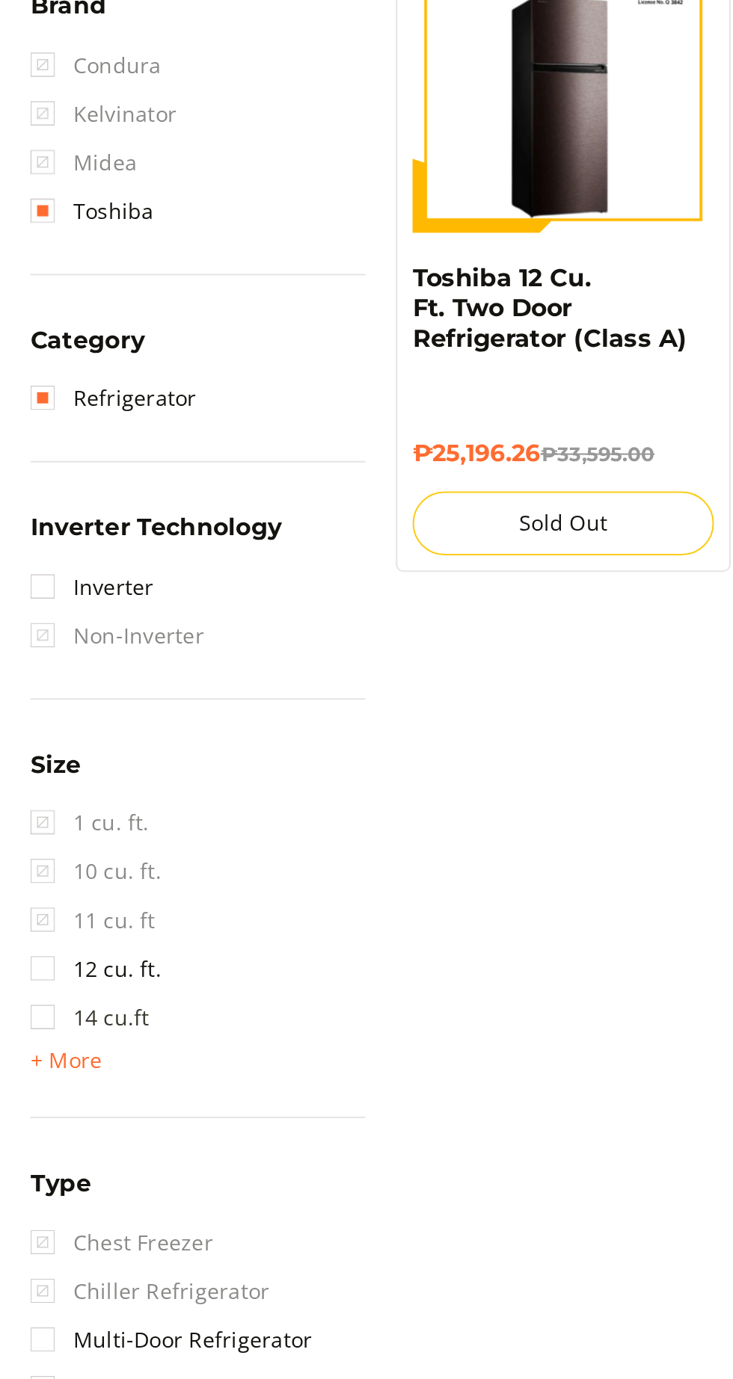
click at [47, 990] on link "14 cu.ft" at bounding box center [44, 984] width 58 height 24
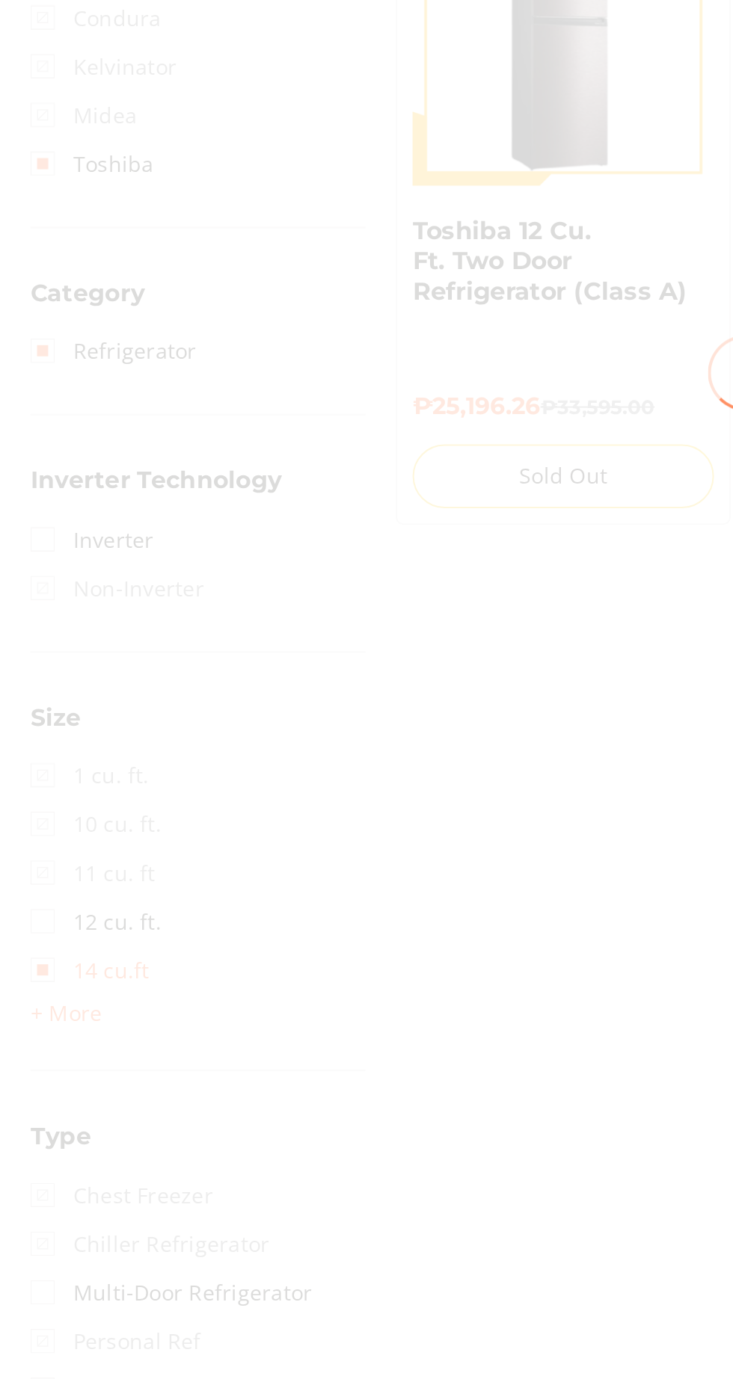
scroll to position [0, 0]
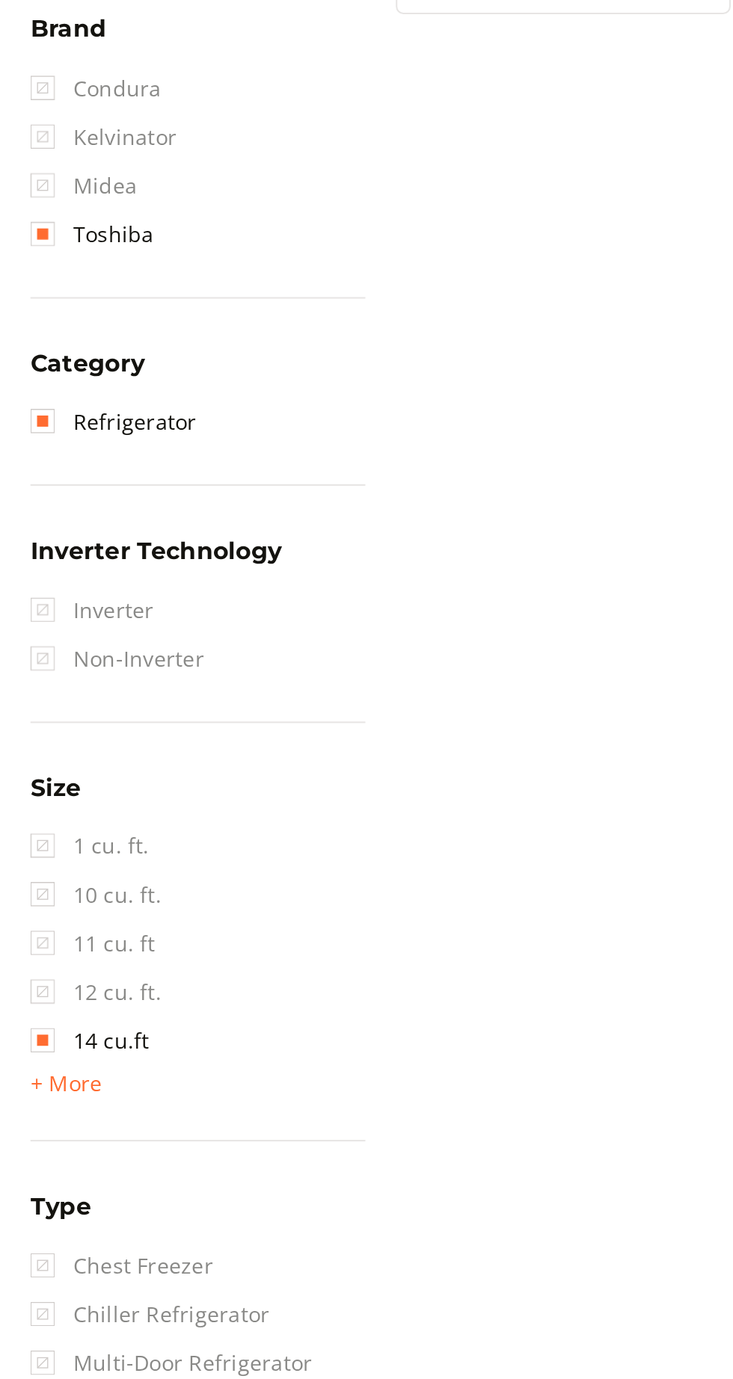
click at [61, 945] on span "10 cu. ft." at bounding box center [47, 936] width 64 height 24
click at [46, 1030] on span "+ More" at bounding box center [32, 1029] width 35 height 12
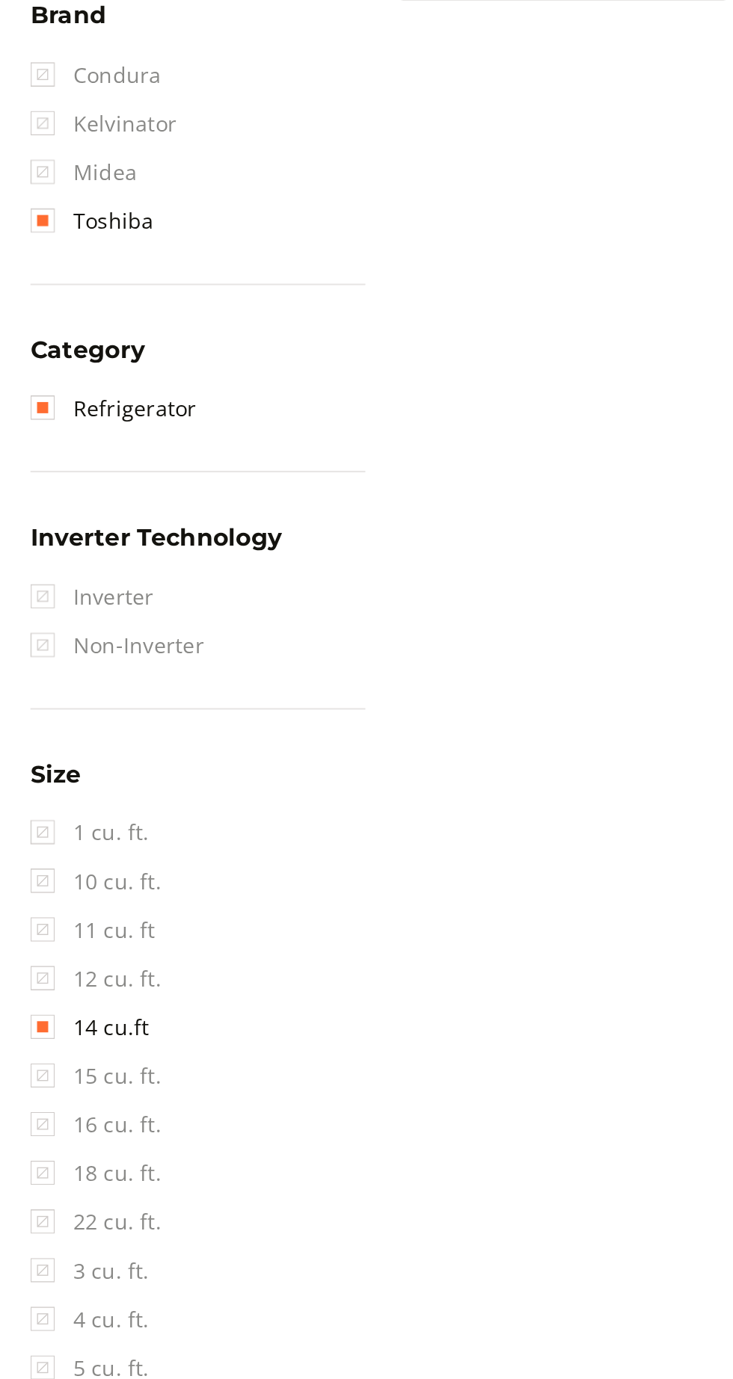
scroll to position [172, 0]
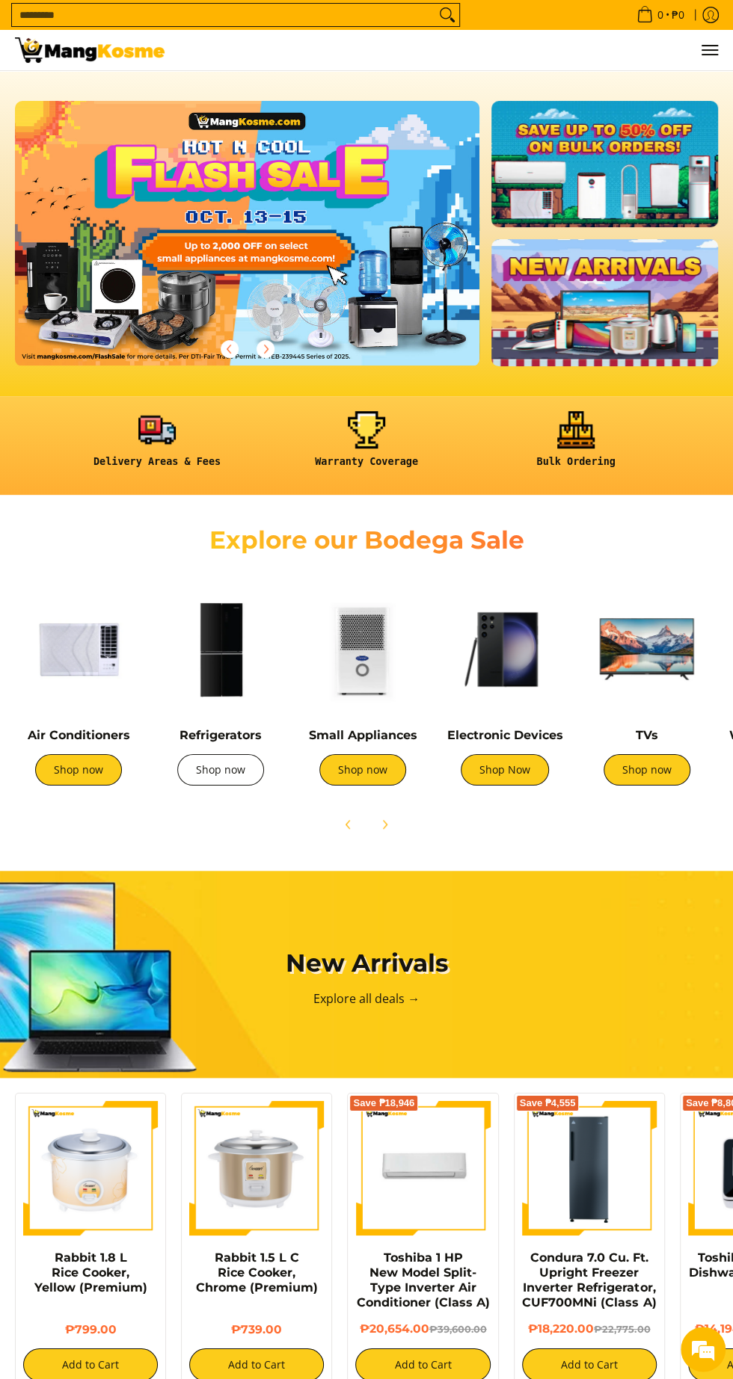
click at [230, 768] on link "Shop now" at bounding box center [220, 769] width 87 height 31
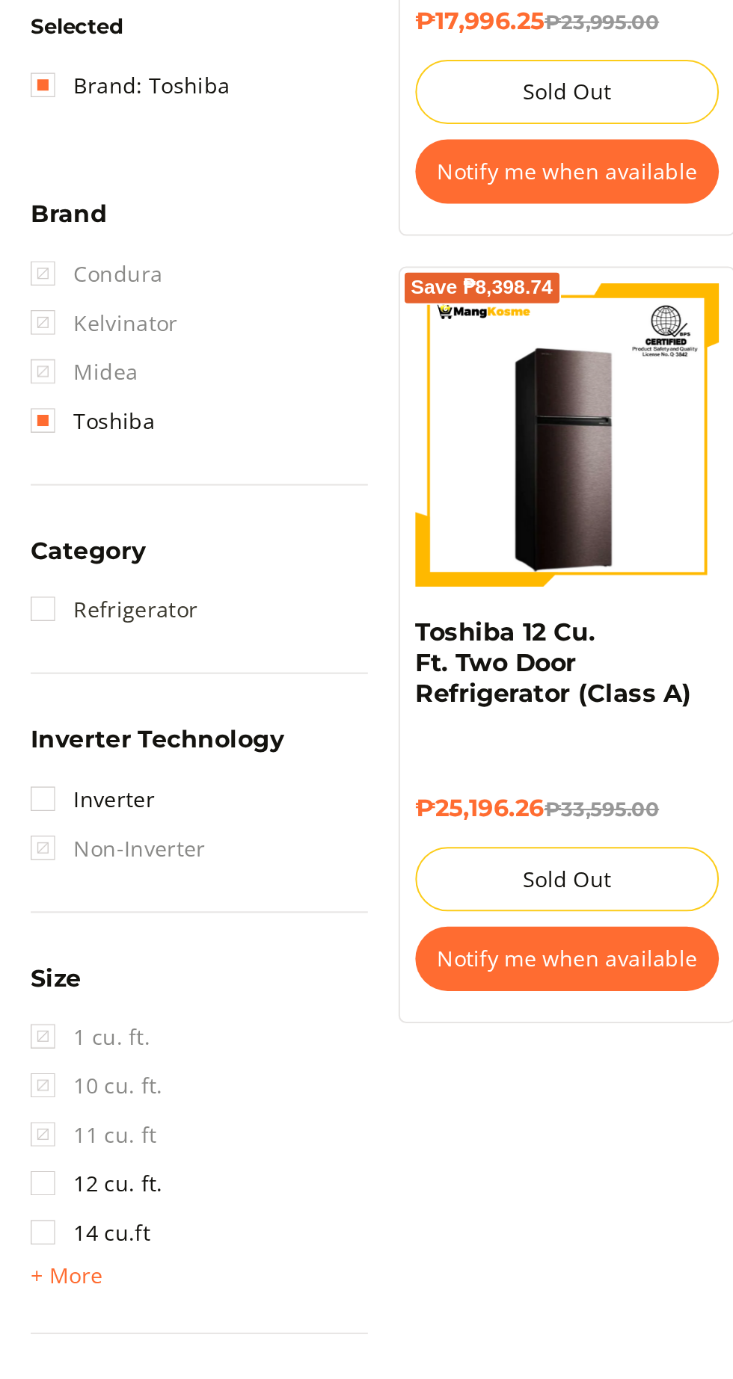
click at [16, 653] on link "Refrigerator" at bounding box center [55, 656] width 81 height 24
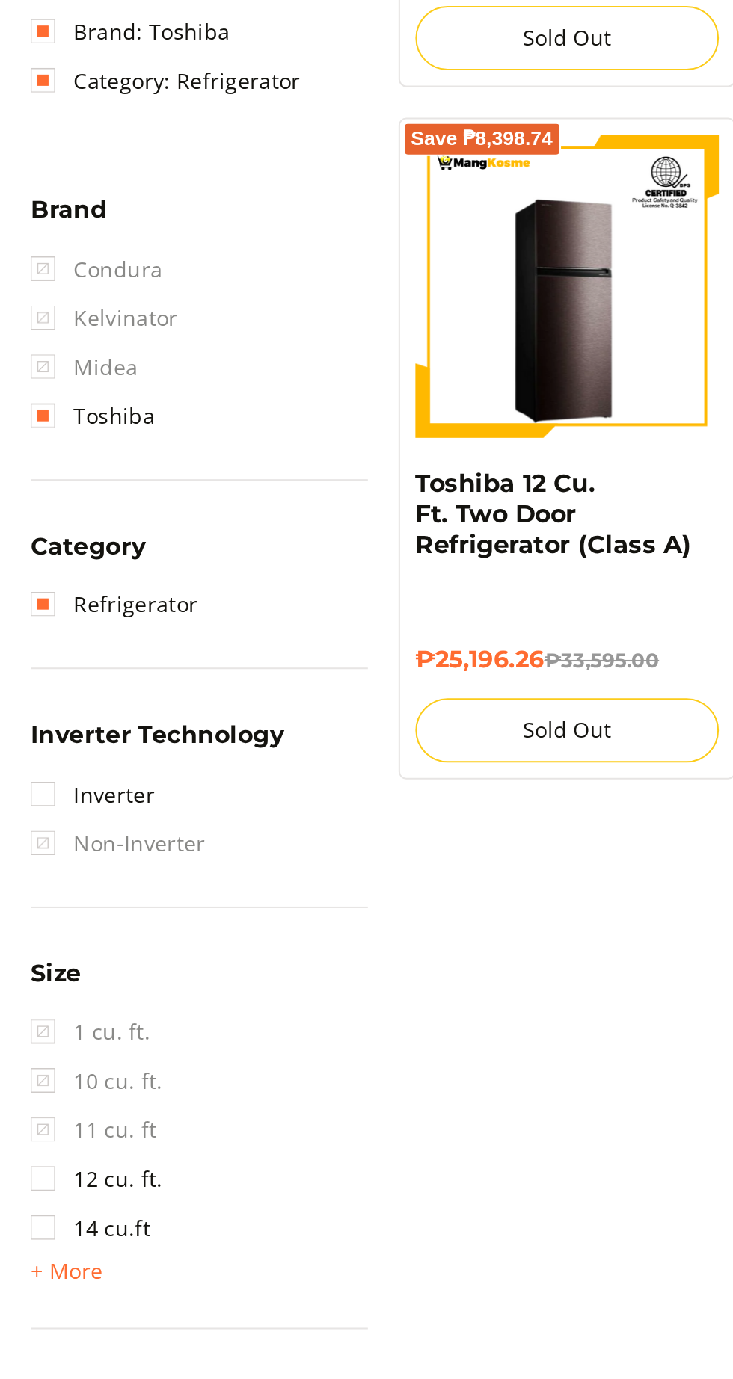
scroll to position [172, 0]
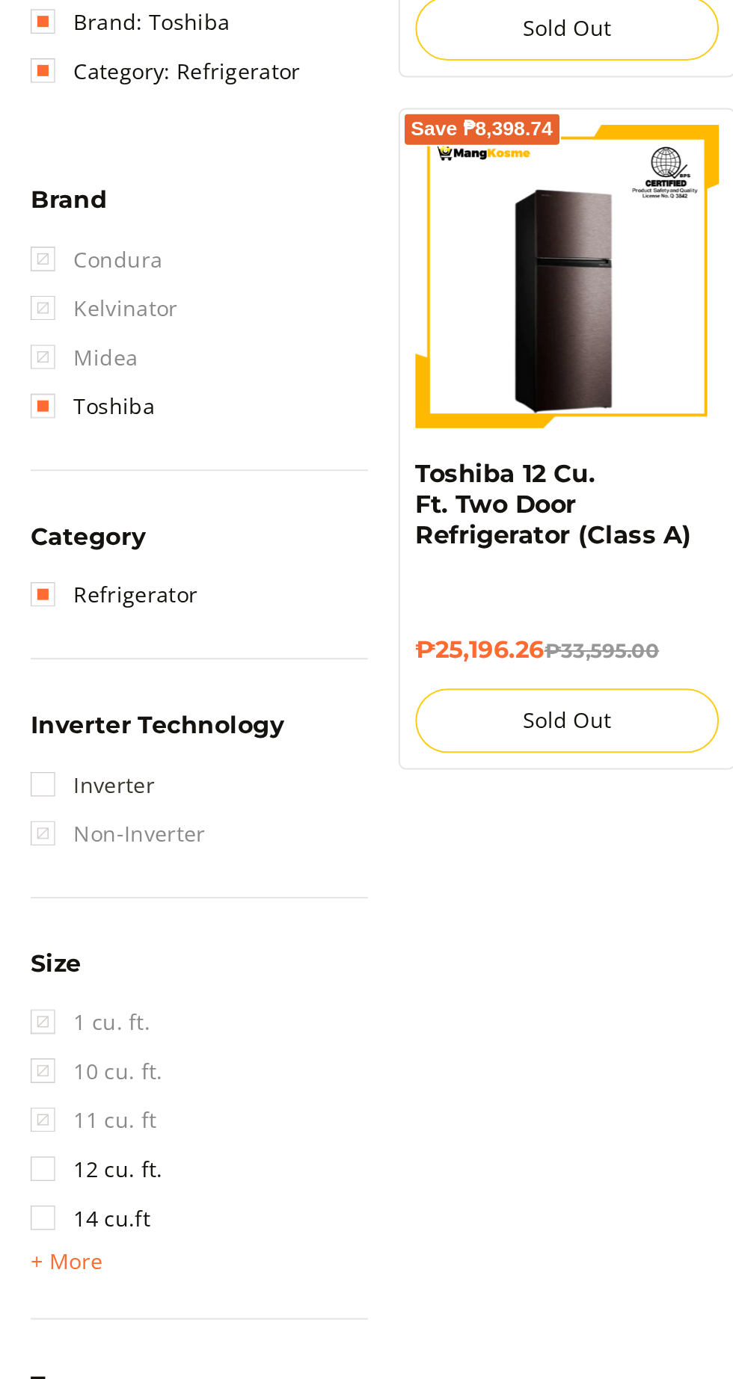
click at [23, 769] on link "Inverter" at bounding box center [45, 772] width 61 height 24
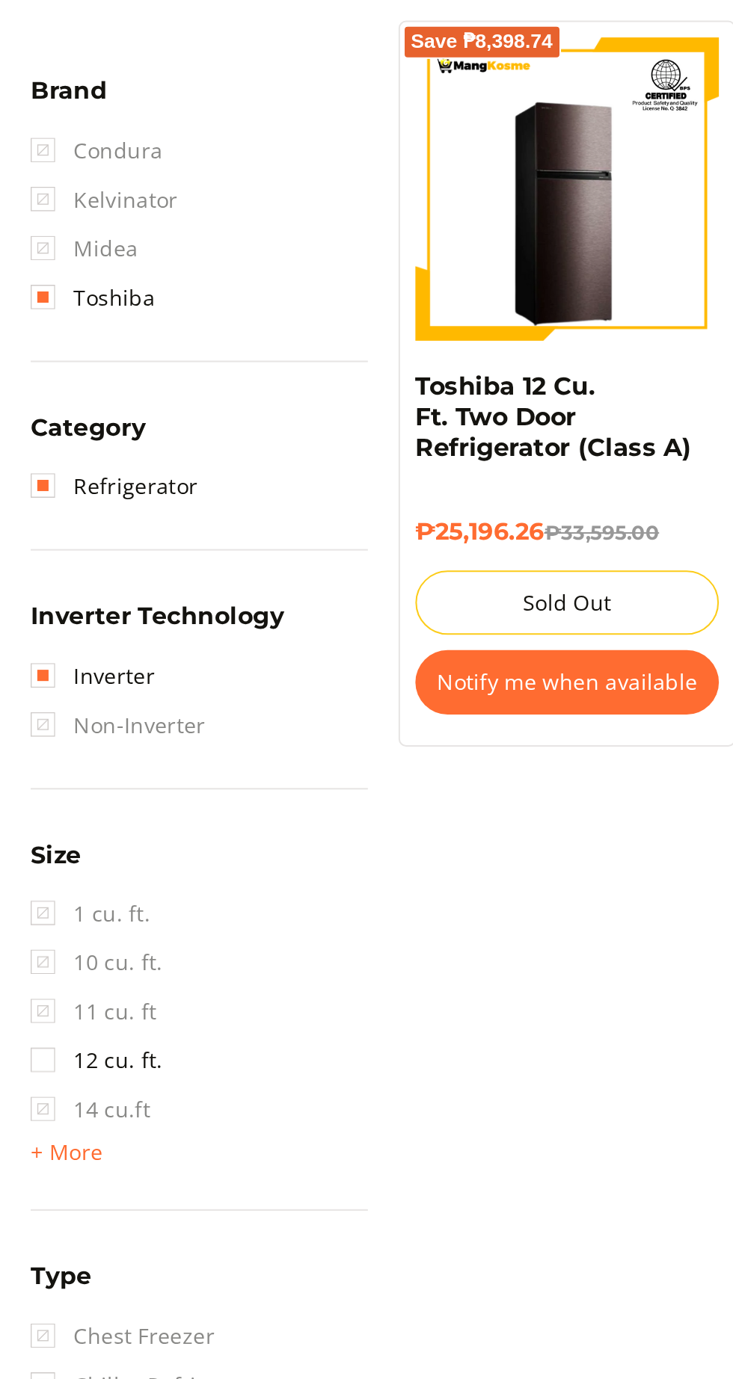
scroll to position [172, 0]
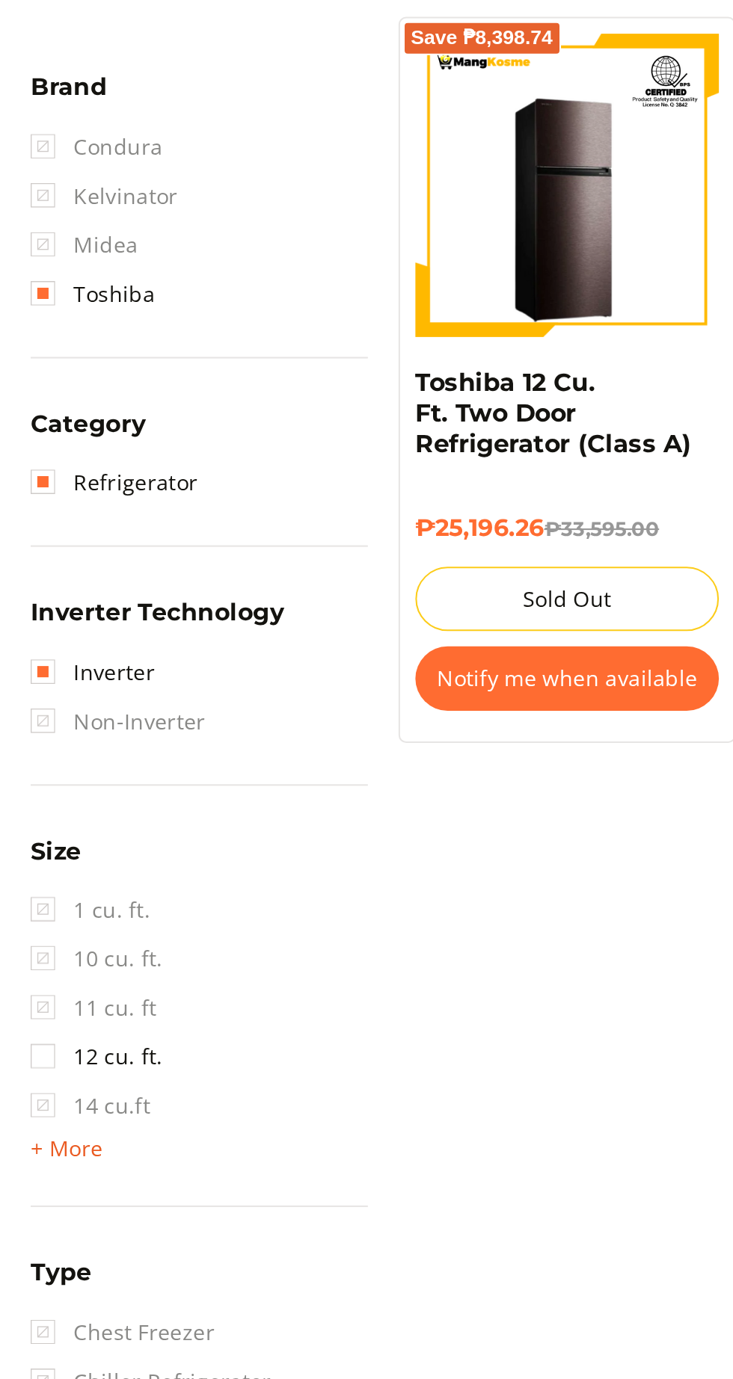
click at [32, 1035] on span "+ More" at bounding box center [32, 1041] width 35 height 12
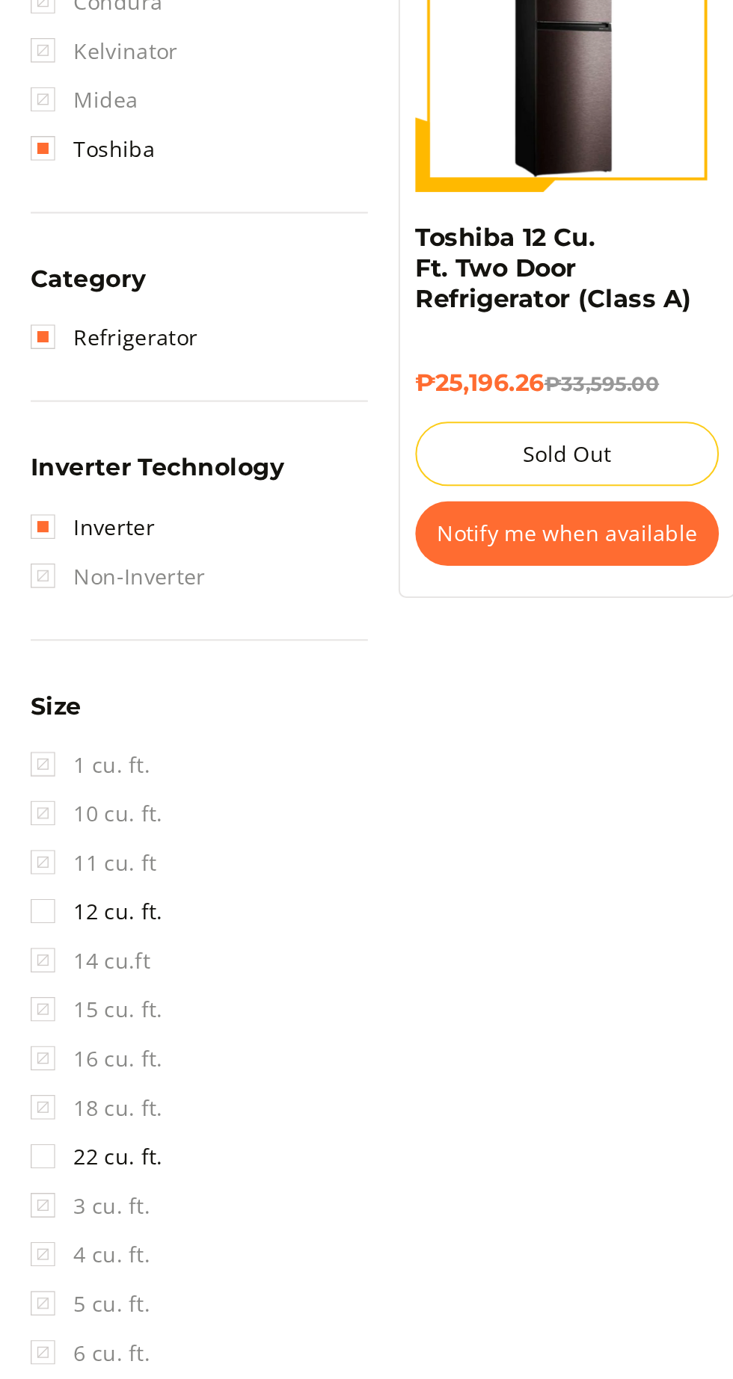
scroll to position [0, 0]
click at [121, 1104] on li "22 cu. ft." at bounding box center [97, 1116] width 164 height 24
click at [102, 1104] on li "22 cu. ft." at bounding box center [97, 1116] width 164 height 24
click at [51, 1105] on link "22 cu. ft." at bounding box center [47, 1116] width 64 height 24
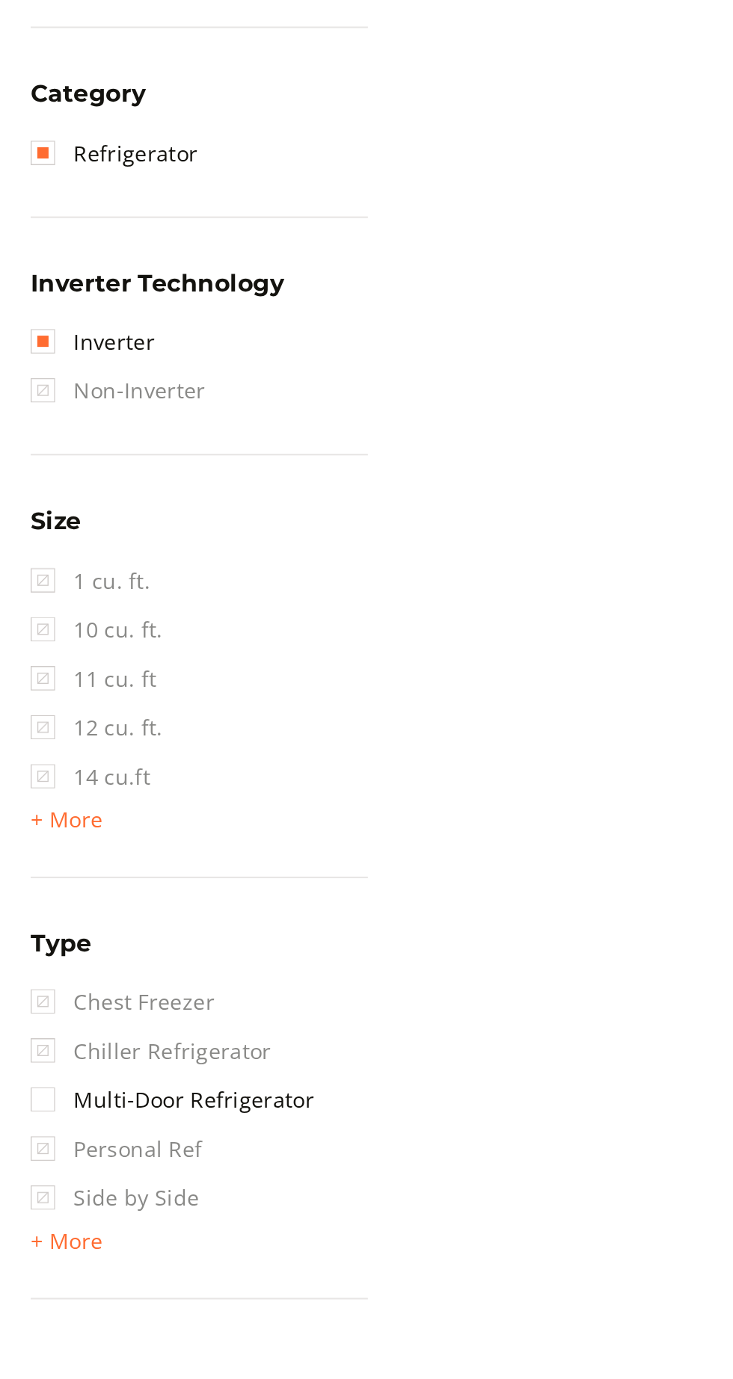
scroll to position [172, 0]
click at [167, 1196] on li "Multi-Door Refrigerator" at bounding box center [97, 1208] width 164 height 24
click at [139, 1196] on link "Multi-Door Refrigerator" at bounding box center [84, 1208] width 138 height 24
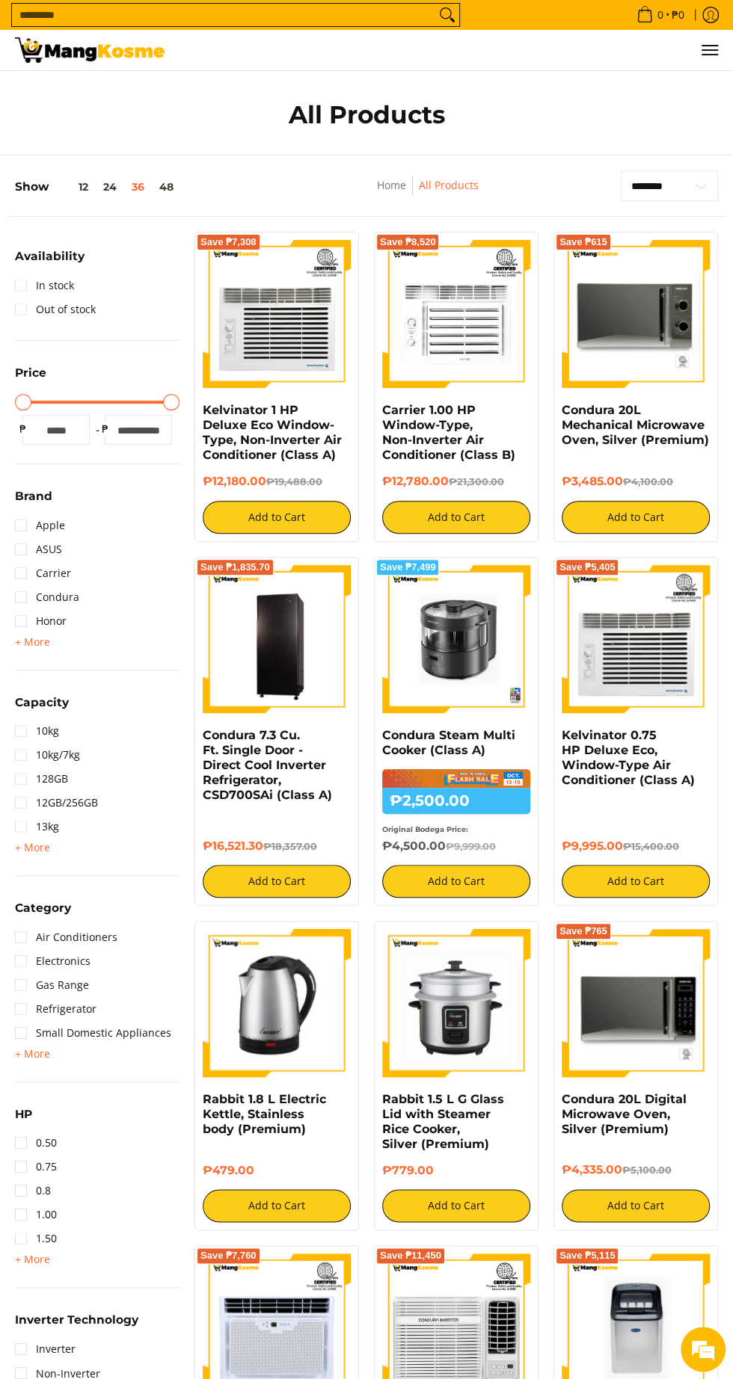
click at [526, 379] on img at bounding box center [456, 314] width 148 height 148
